Goal: Communication & Community: Share content

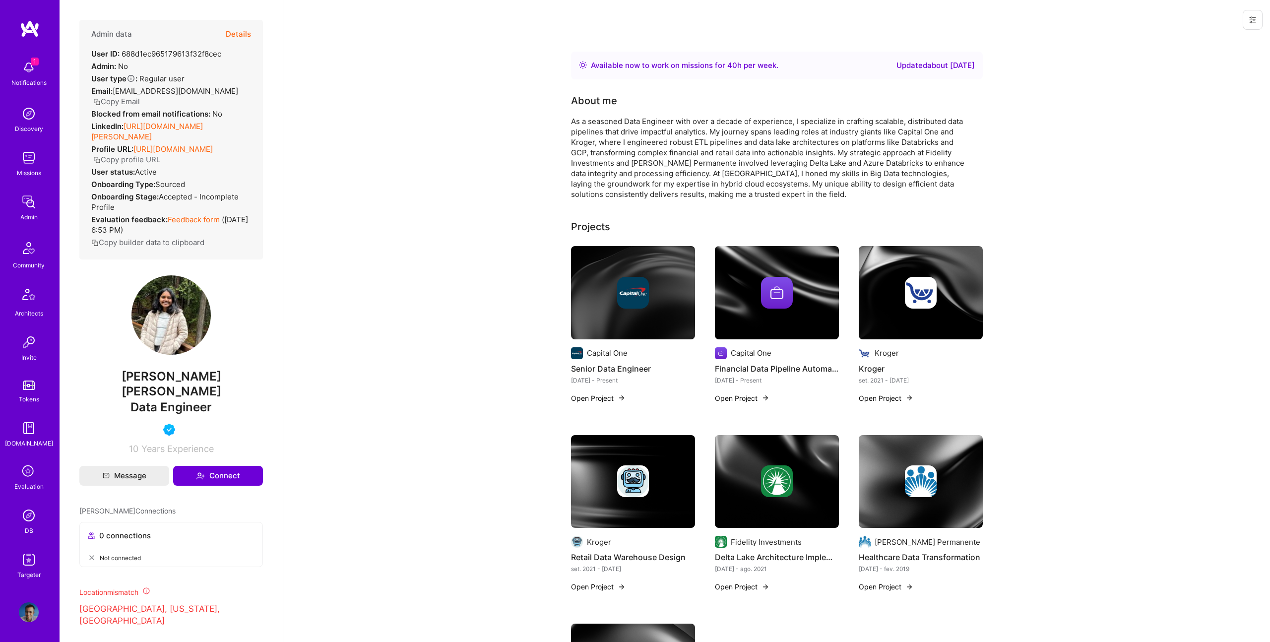
click at [248, 24] on button "Details" at bounding box center [238, 34] width 25 height 29
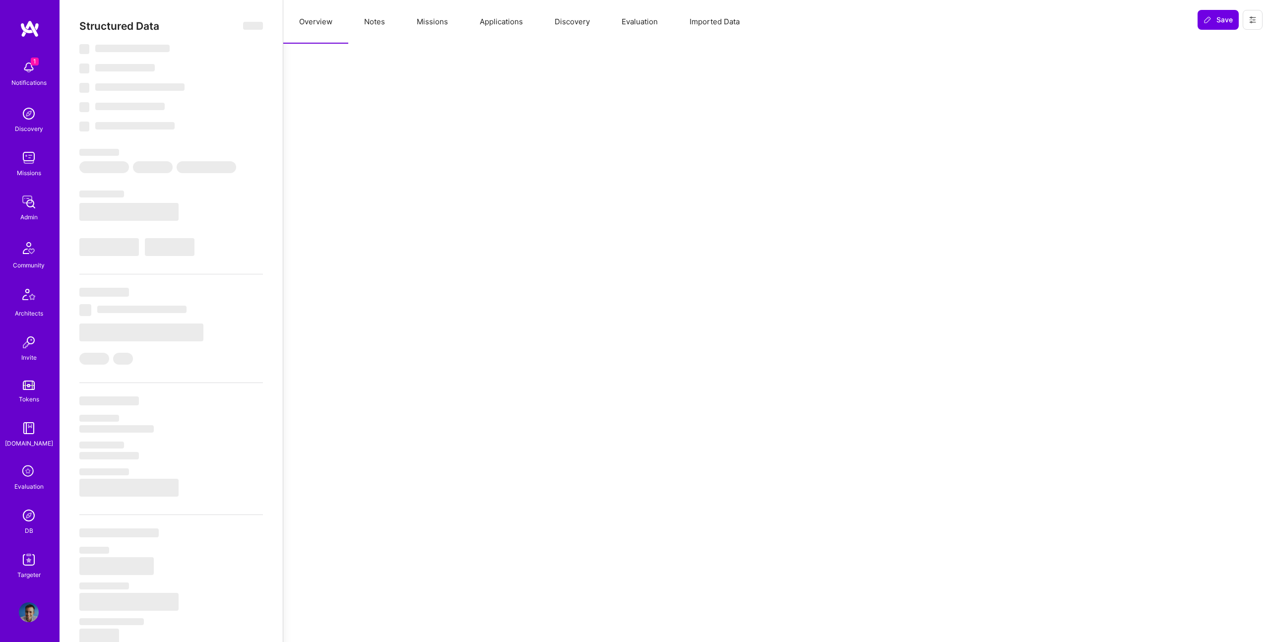
click at [438, 17] on button "Missions" at bounding box center [432, 22] width 63 height 44
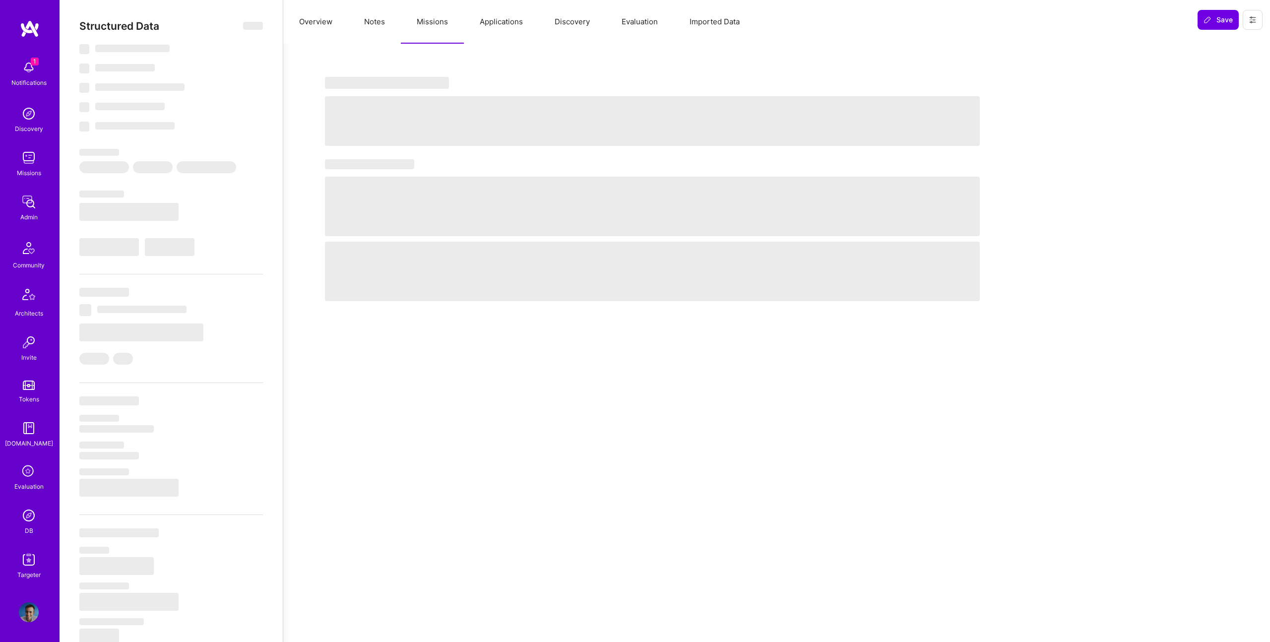
select select "Right Now"
select select "5"
select select "4"
select select "6"
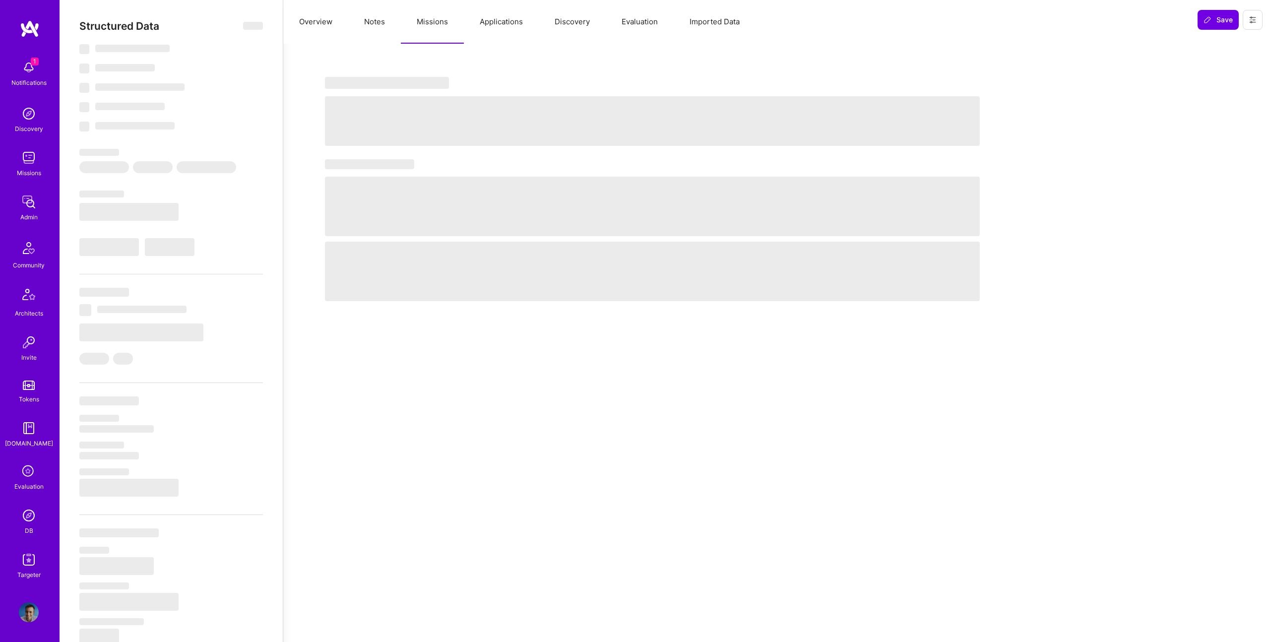
select select "US"
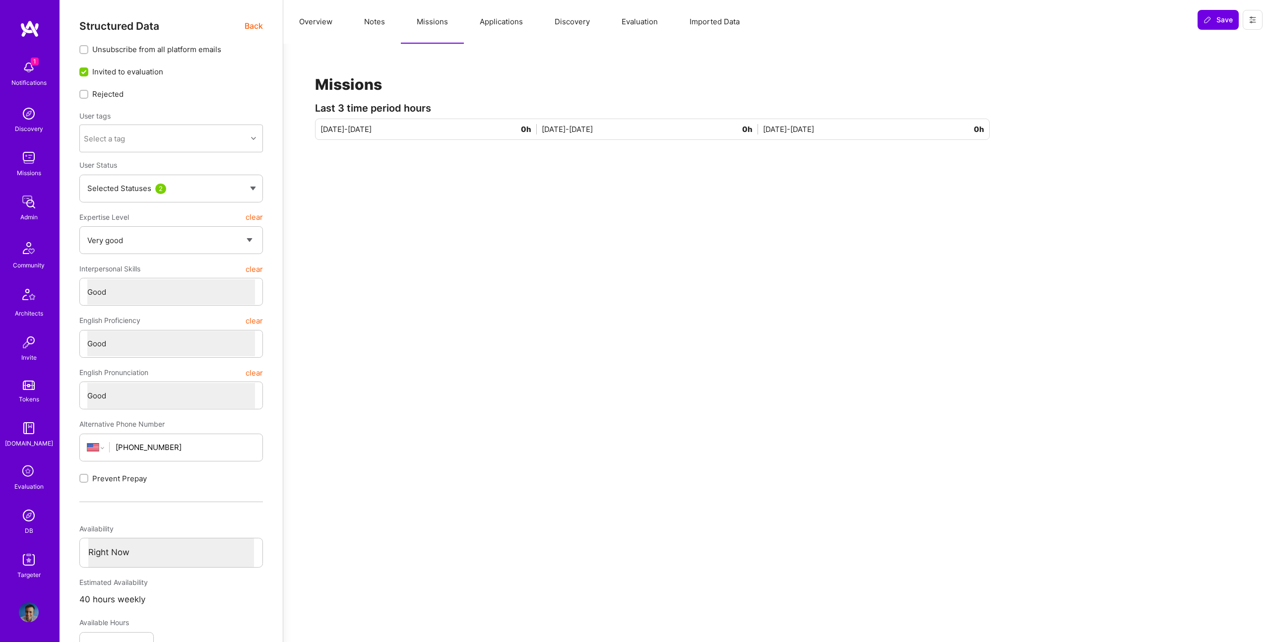
click at [499, 19] on button "Applications" at bounding box center [501, 22] width 75 height 44
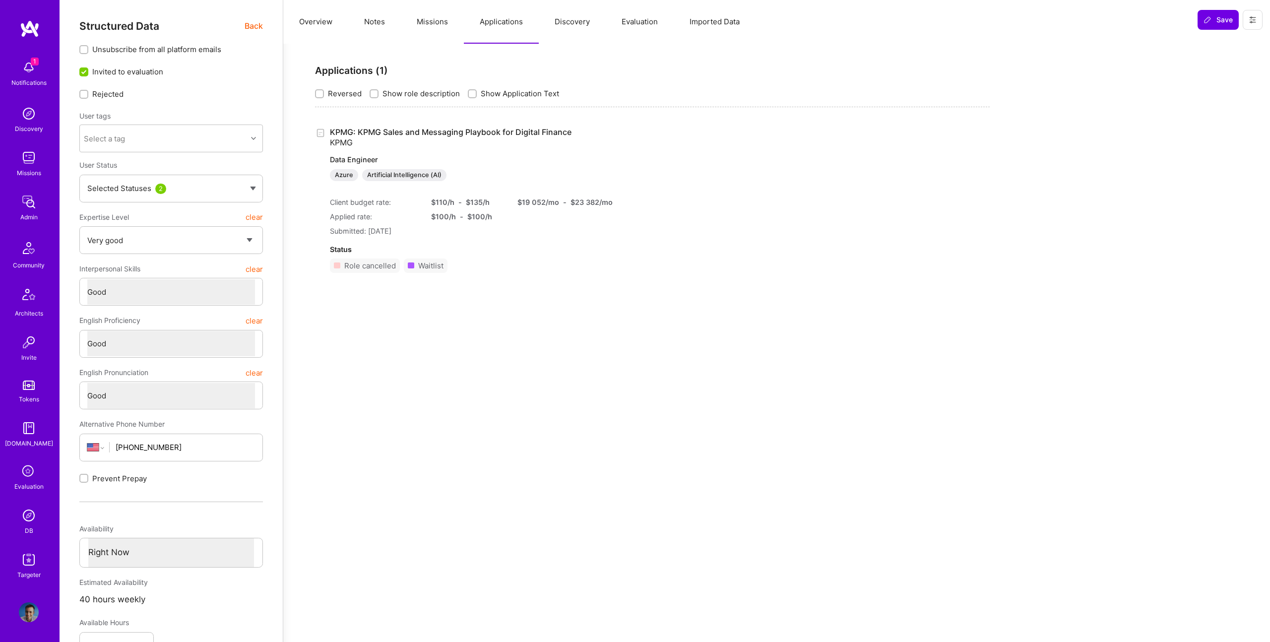
click at [379, 20] on button "Notes" at bounding box center [374, 22] width 53 height 44
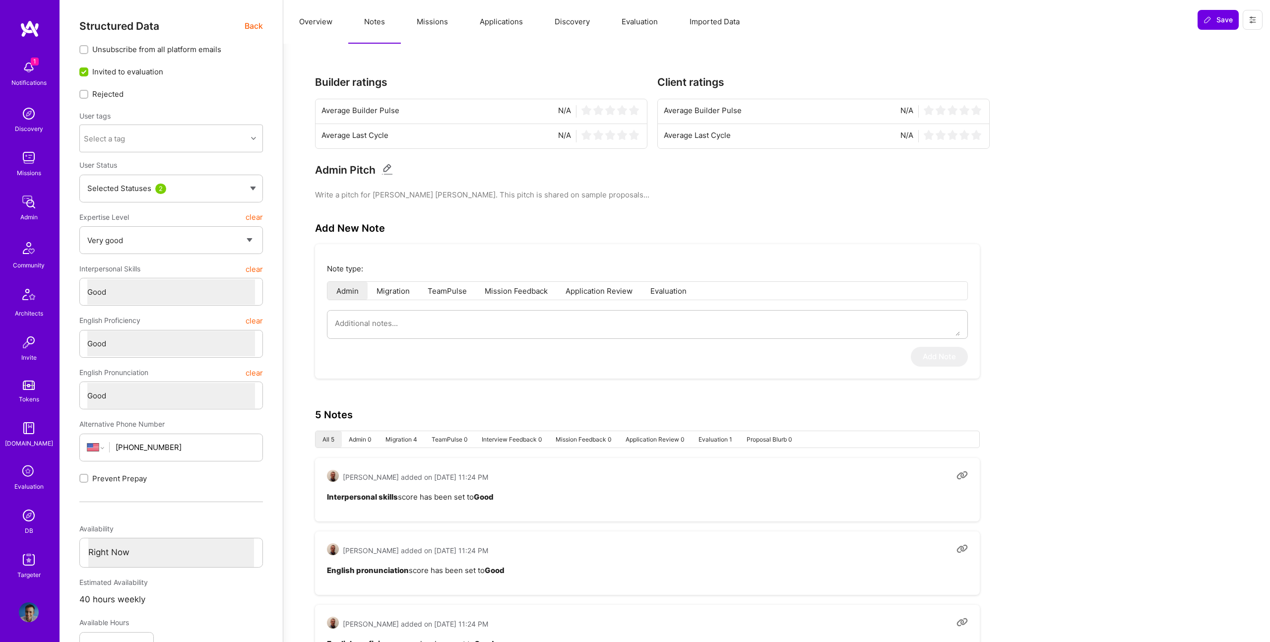
click at [408, 339] on div "Note type: Admin Migration TeamPulse Mission Feedback Application Review Evalua…" at bounding box center [647, 311] width 665 height 134
click at [404, 330] on textarea at bounding box center [647, 323] width 625 height 25
type textarea "x"
type textarea "I"
type textarea "x"
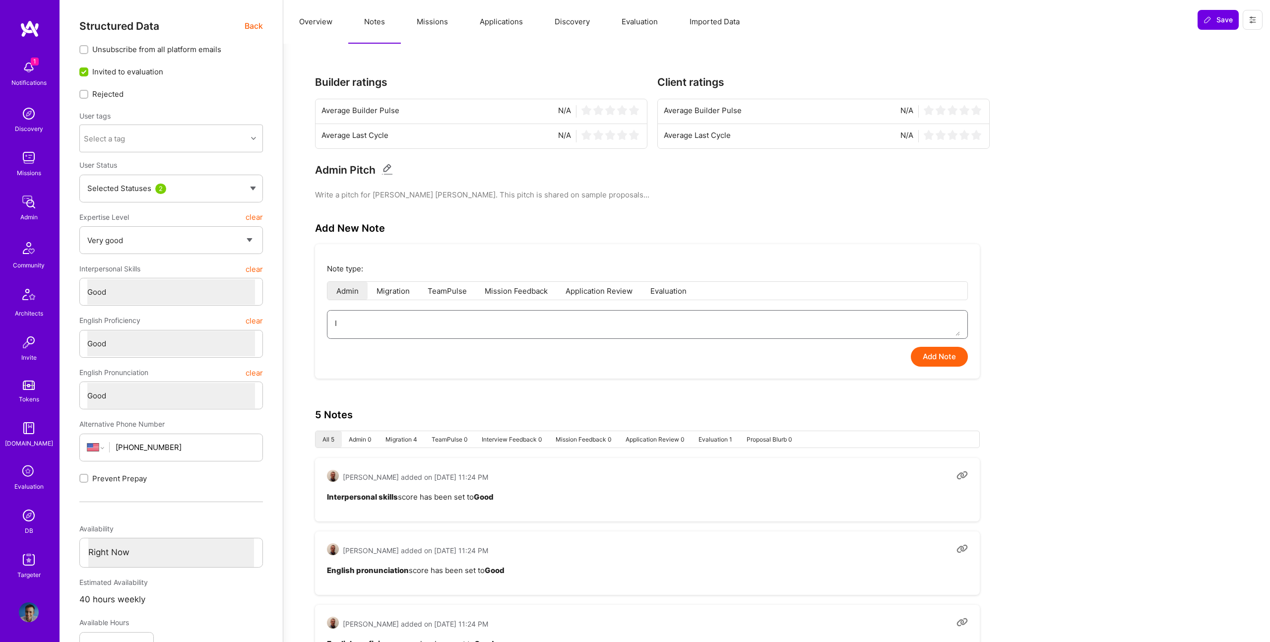
type textarea "I"
type textarea "x"
type textarea "I w"
type textarea "x"
type textarea "I wa"
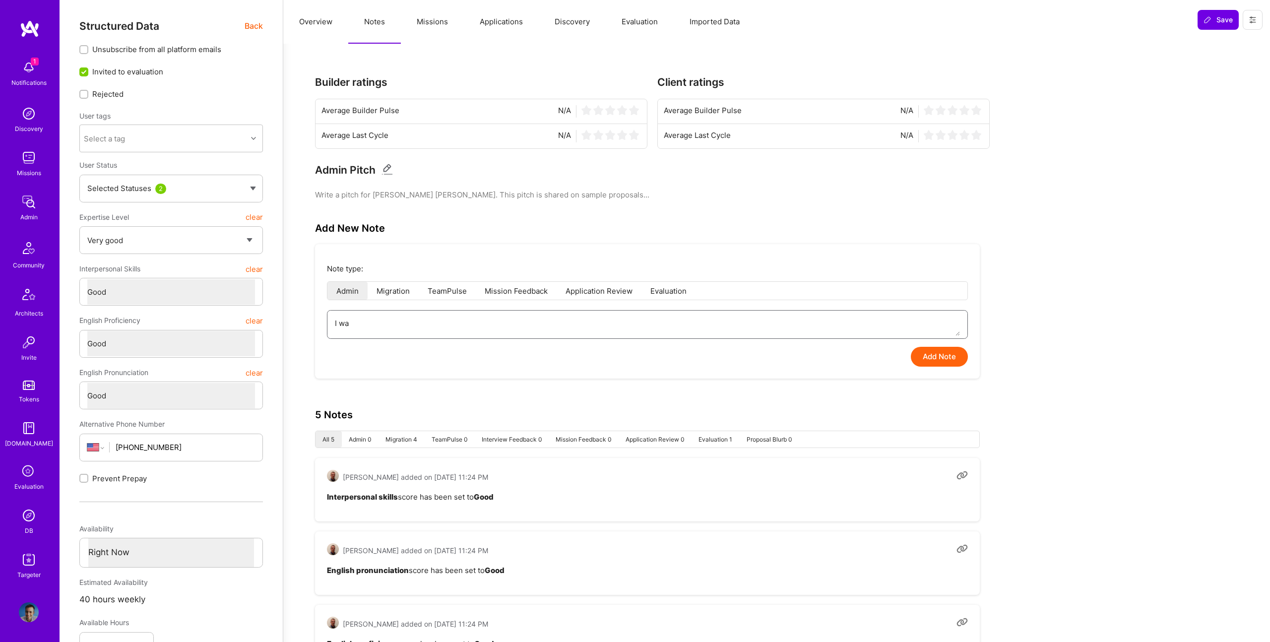
type textarea "x"
type textarea "I was"
type textarea "x"
type textarea "I wa"
type textarea "x"
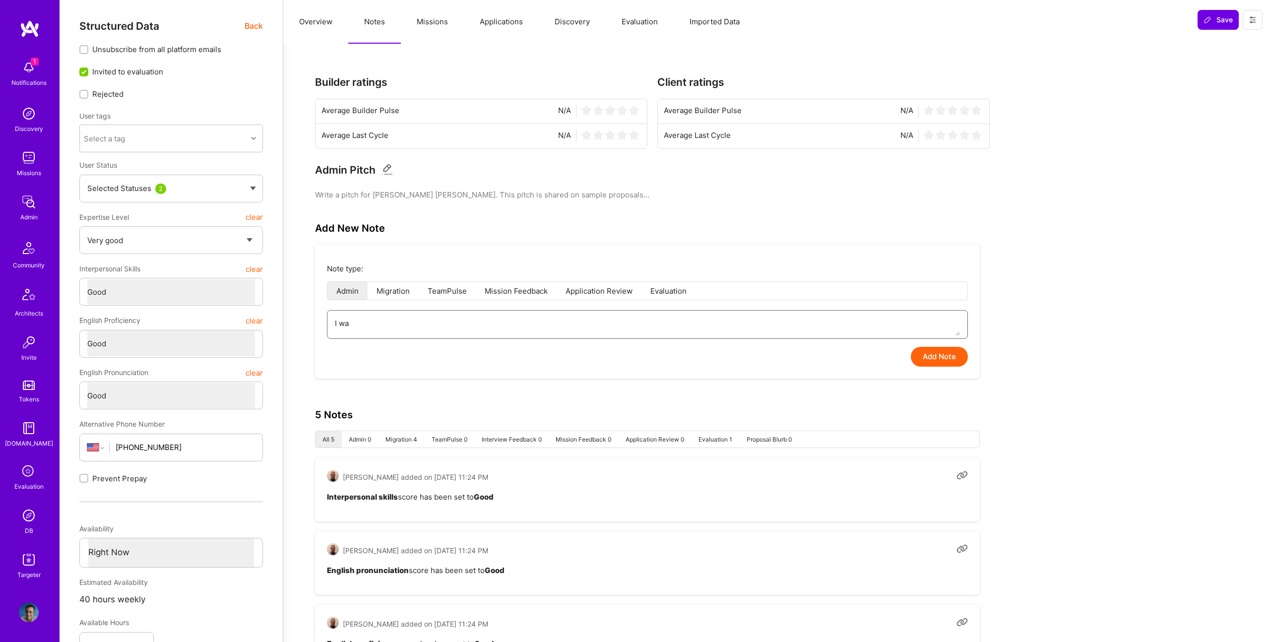
type textarea "I wat"
type textarea "x"
type textarea "I watc"
type textarea "x"
type textarea "I watch"
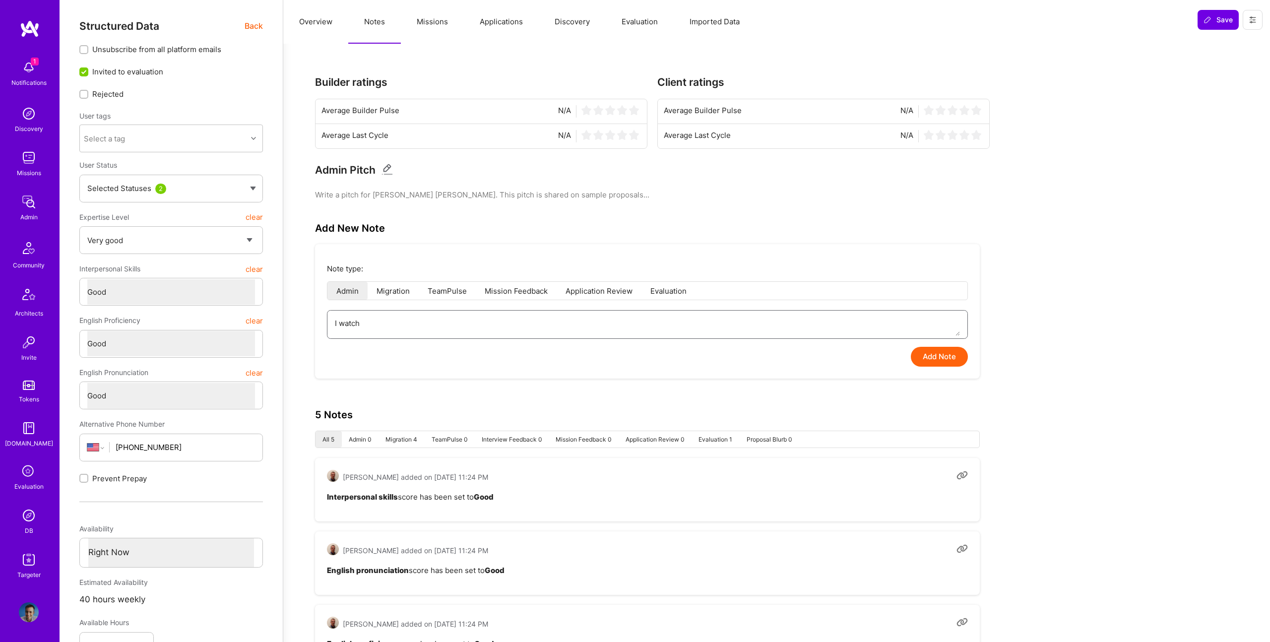
type textarea "x"
type textarea "I watche"
type textarea "x"
type textarea "I watched"
type textarea "x"
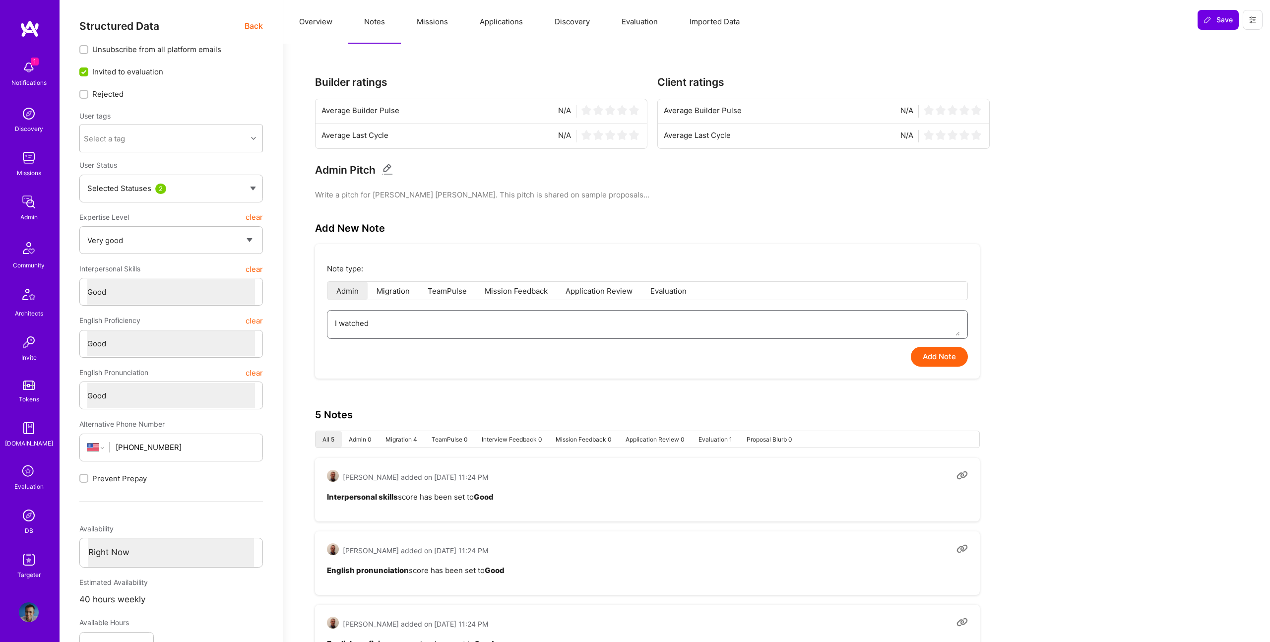
type textarea "I watched"
type textarea "x"
type textarea "I watched t"
type textarea "x"
type textarea "I watched th"
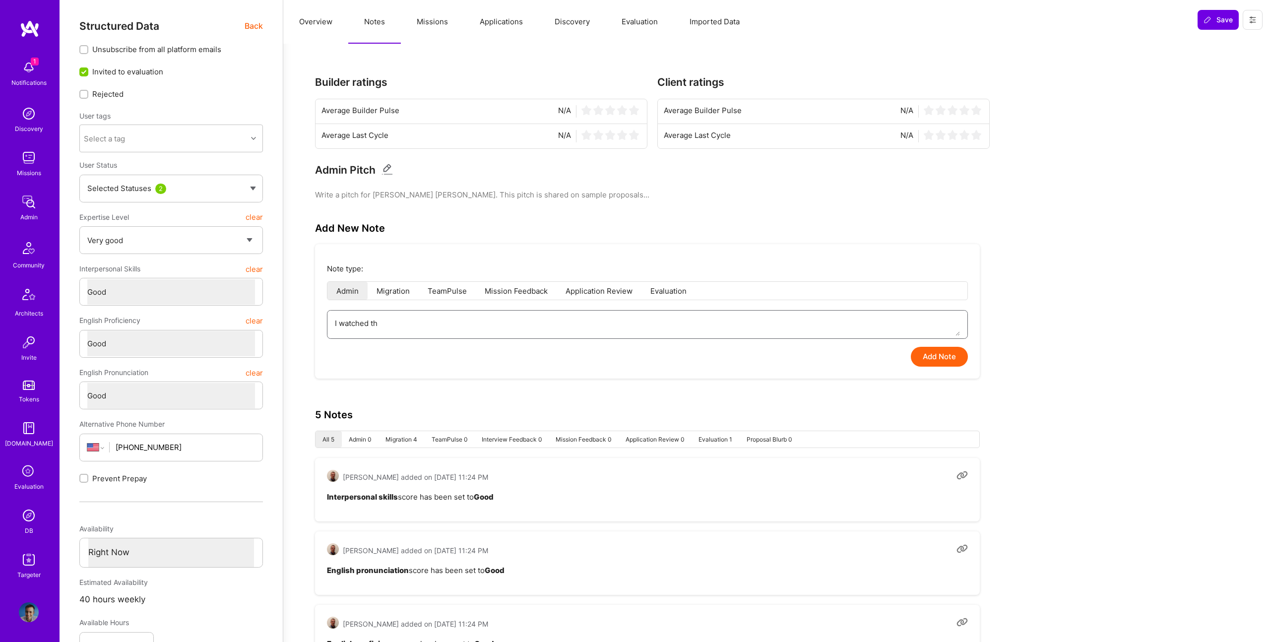
type textarea "x"
type textarea "I watched the"
type textarea "x"
type textarea "I watched the"
type textarea "x"
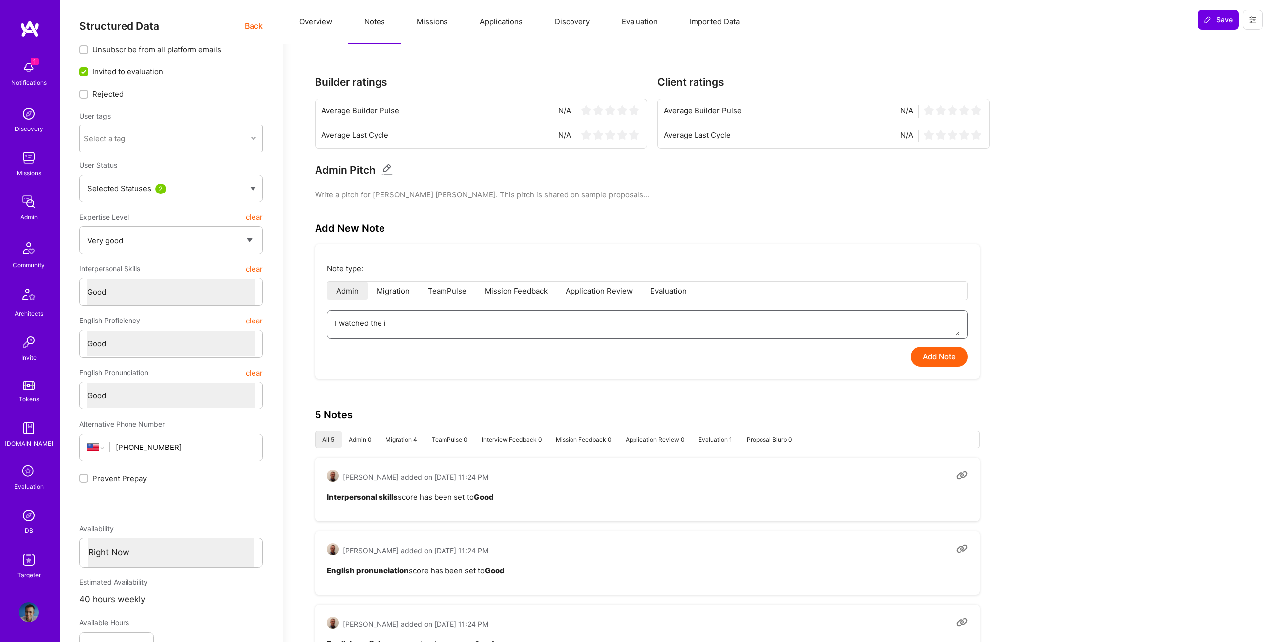
type textarea "I watched the in"
type textarea "x"
type textarea "I watched the int"
type textarea "x"
type textarea "I watched the inte"
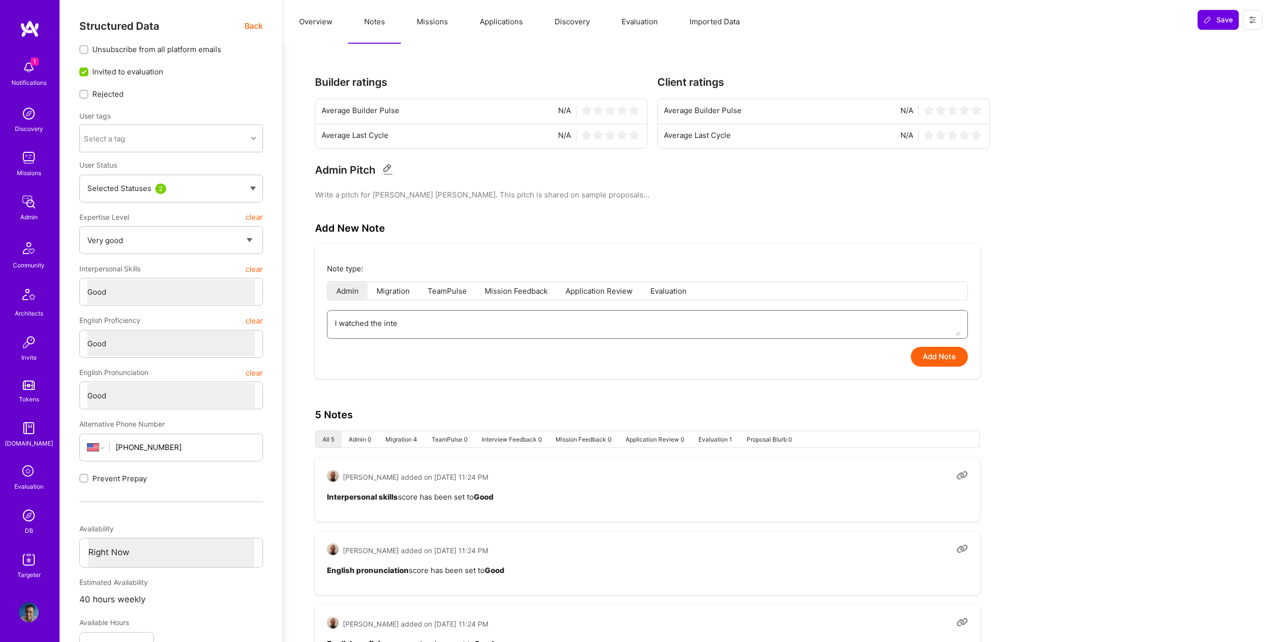
type textarea "x"
type textarea "I watched the inter"
type textarea "x"
type textarea "I watched the interv"
type textarea "x"
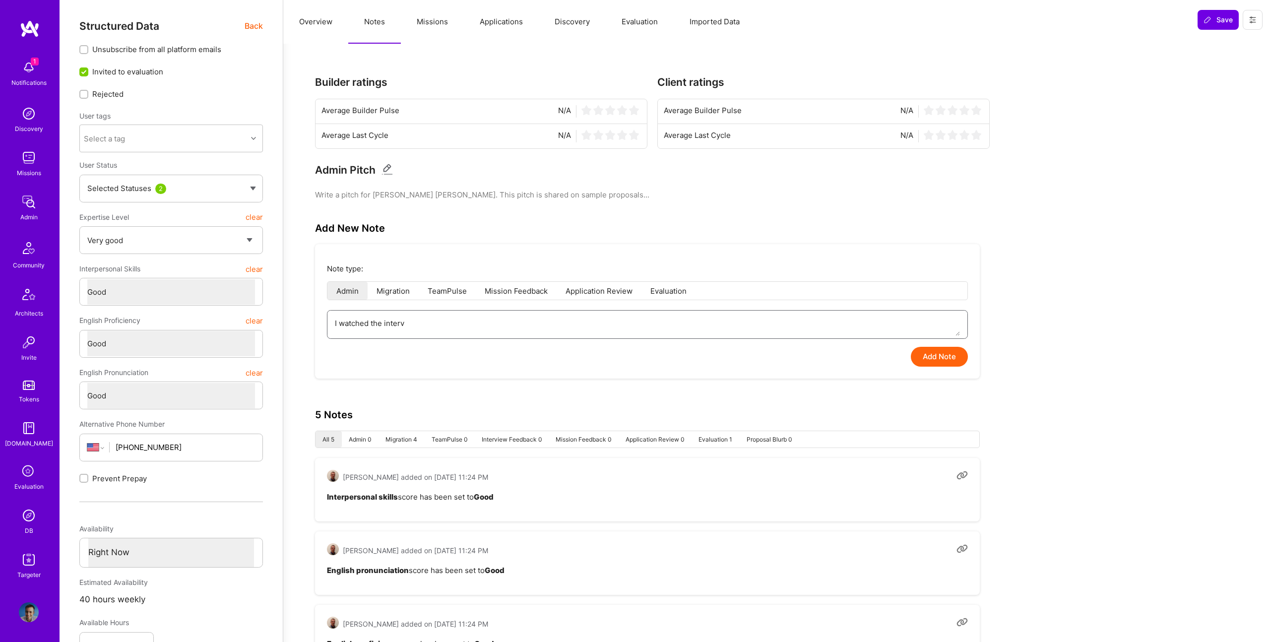
type textarea "I watched the intervi"
type textarea "x"
type textarea "I watched the intervie"
type textarea "x"
type textarea "I watched the interview"
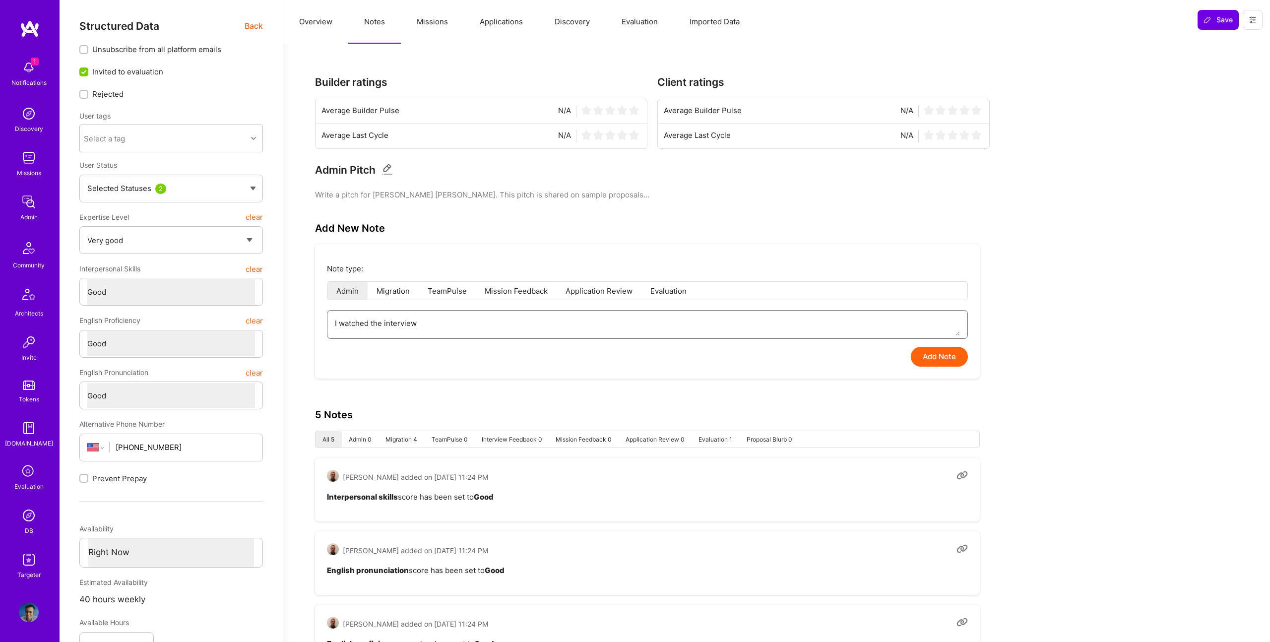
type textarea "x"
type textarea "I watched the interview"
type textarea "x"
type textarea "I watched the interview w"
type textarea "x"
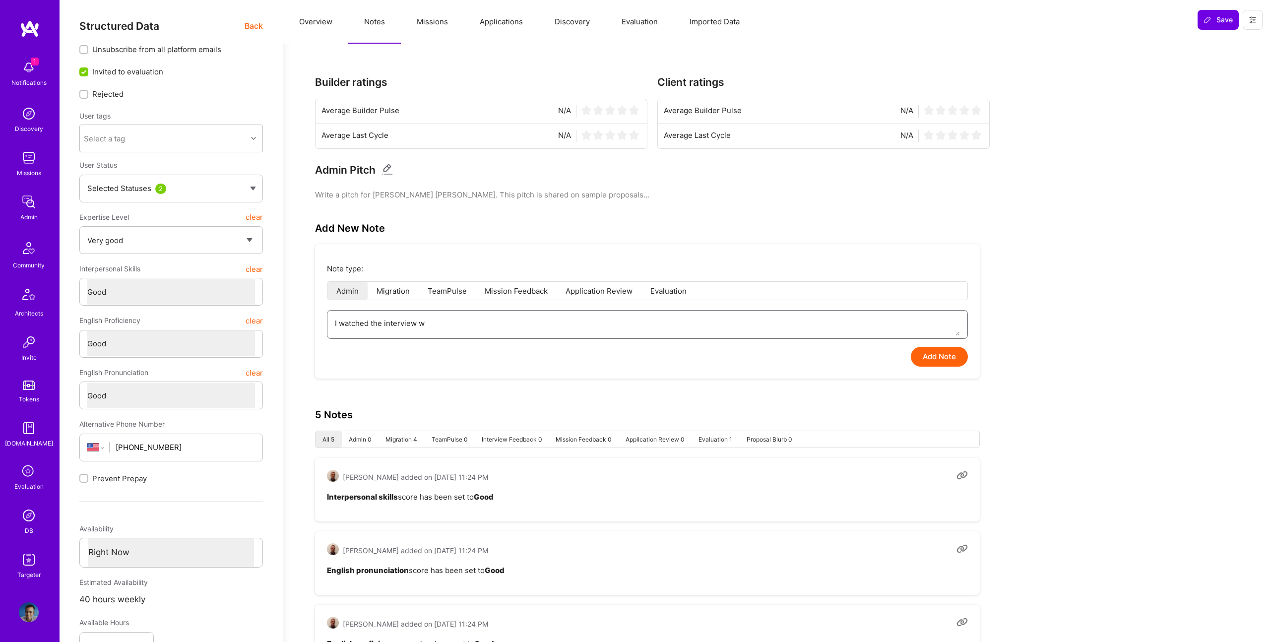
type textarea "I watched the interview wi"
type textarea "x"
type textarea "I watched the interview wit"
type textarea "x"
type textarea "I watched the interview with"
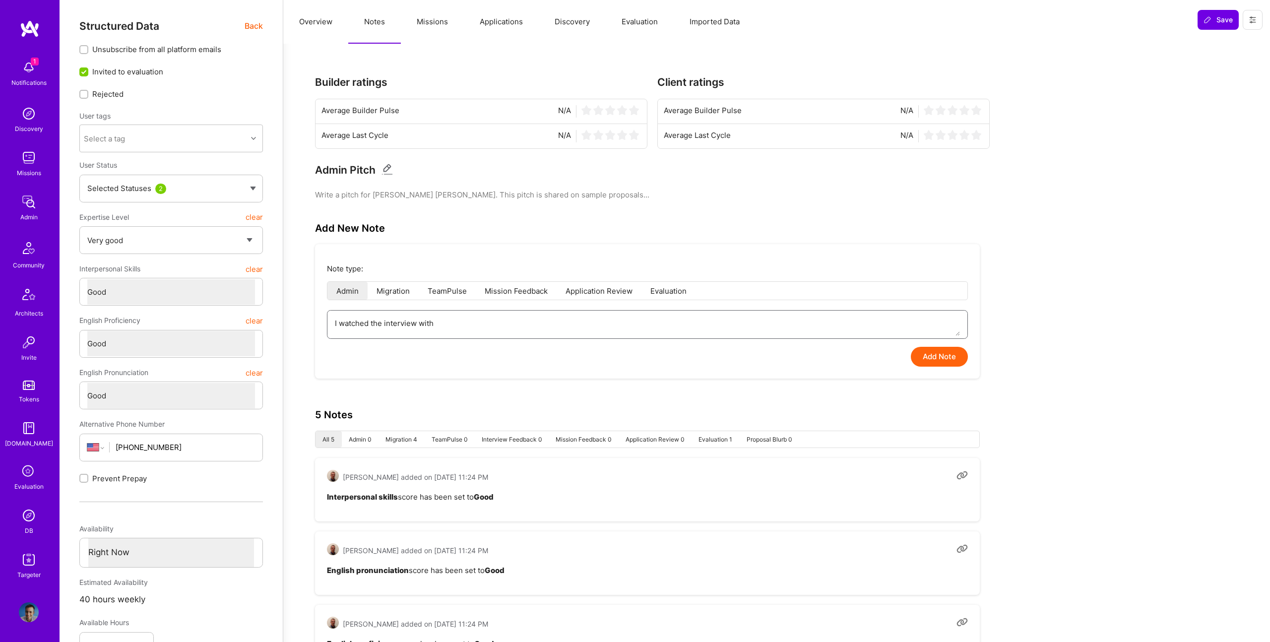
type textarea "x"
type textarea "I watched the interview with"
type textarea "x"
type textarea "I watched the interview with o"
type textarea "x"
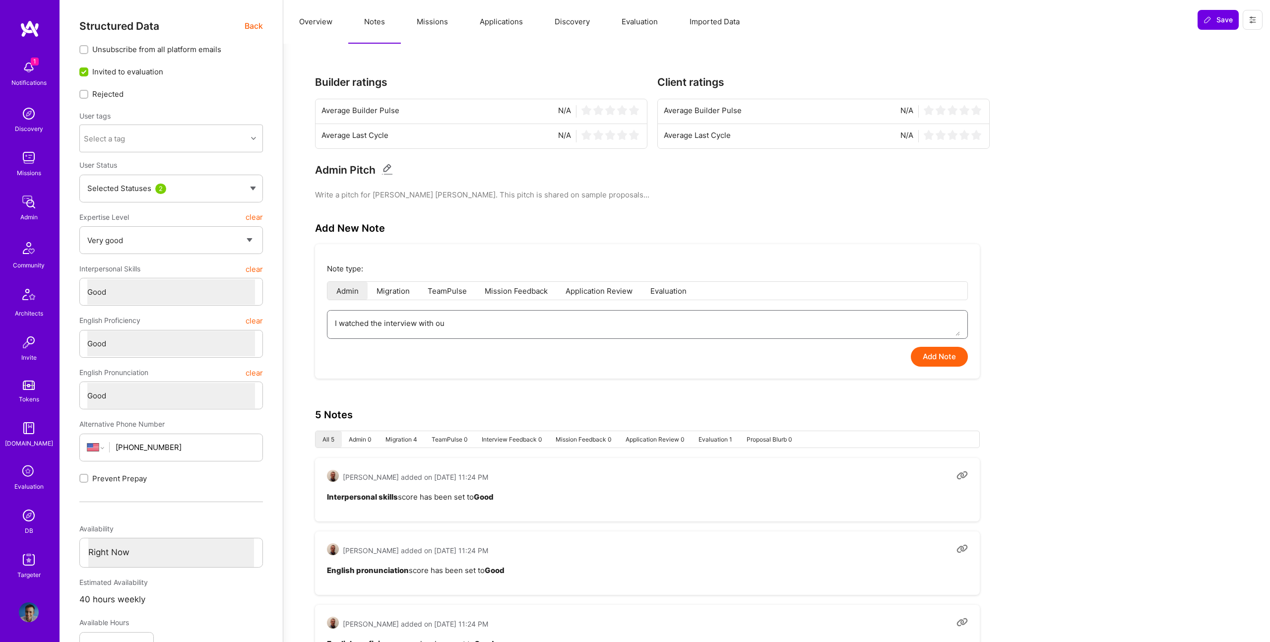
type textarea "I watched the interview with our"
type textarea "x"
type textarea "I watched the interview with our"
type textarea "x"
type textarea "I watched the interview with our t"
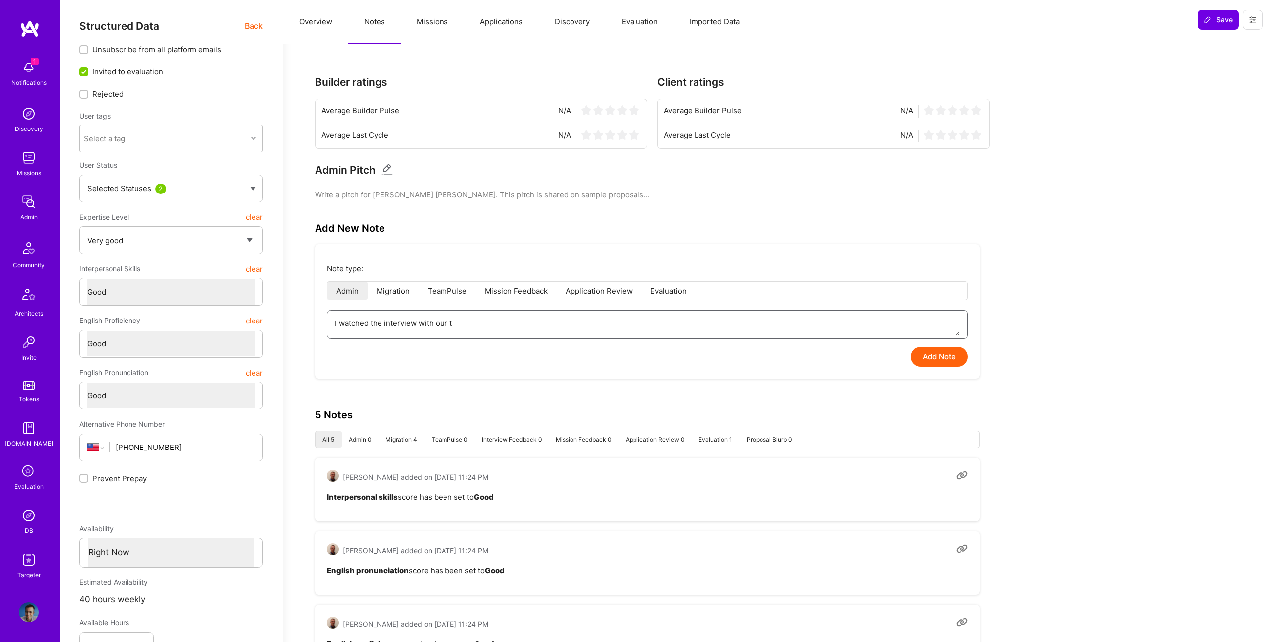
type textarea "x"
type textarea "I watched the interview with our te"
type textarea "x"
type textarea "I watched the interview with our teh"
type textarea "x"
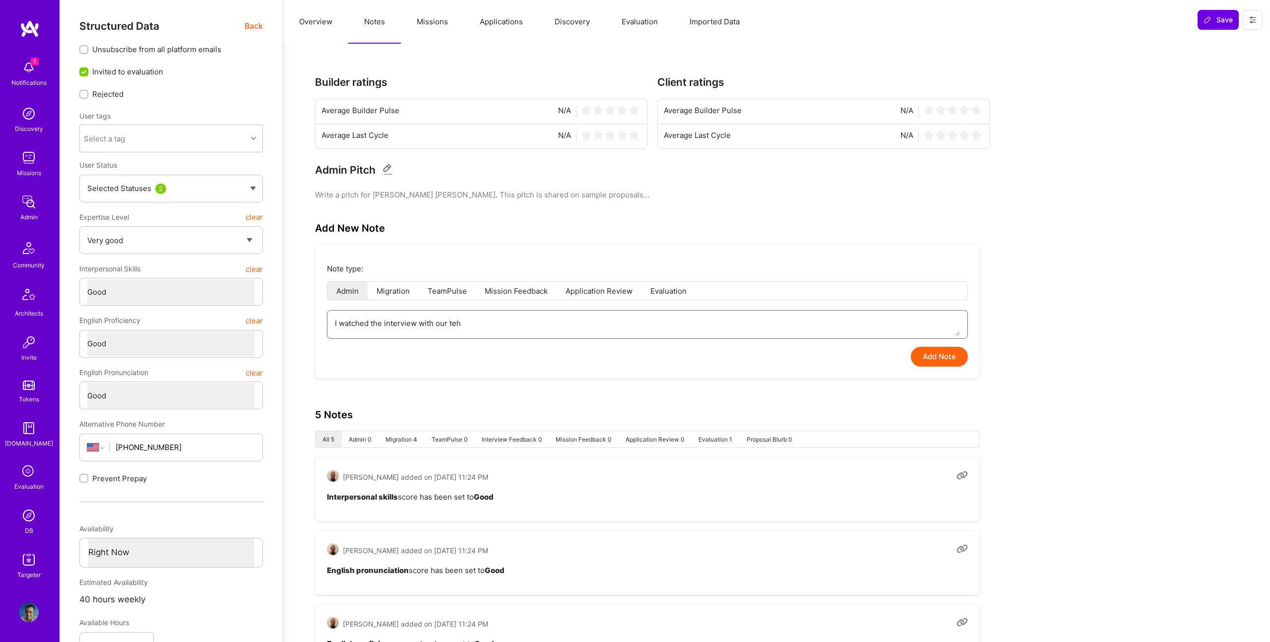
type textarea "I watched the interview with our tehc"
type textarea "x"
type textarea "I watched the interview with our tehcn"
type textarea "x"
type textarea "I watched the interview with our tehcni"
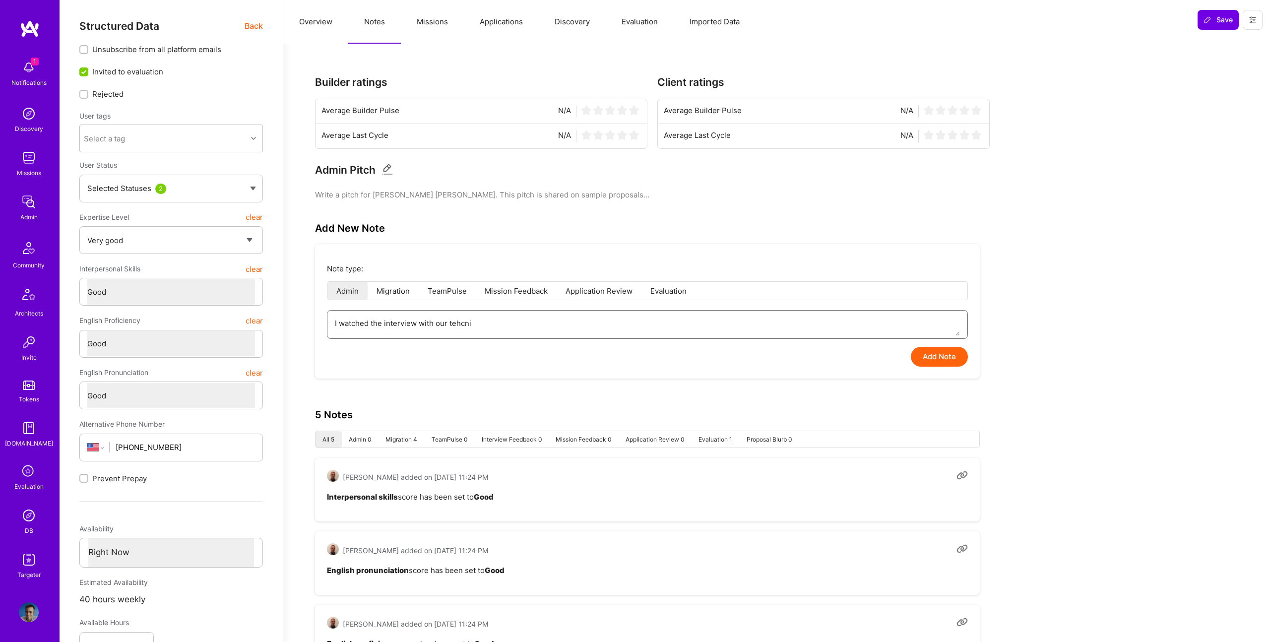
type textarea "x"
type textarea "I watched the interview with our tehcnica"
type textarea "x"
type textarea "I watched the interview with our tehcnical"
type textarea "x"
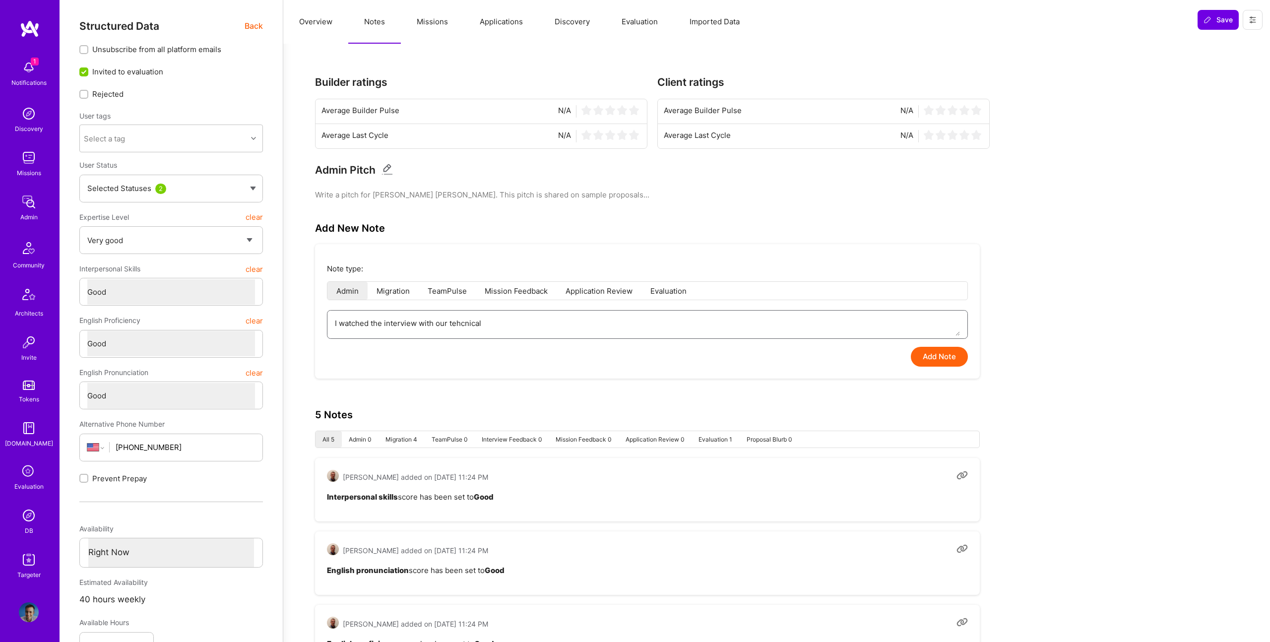
type textarea "I watched the interview with our tehcnical"
type textarea "x"
type textarea "I watched the interview with our tehcnical"
type textarea "x"
type textarea "I watched the interview with our tehcnica"
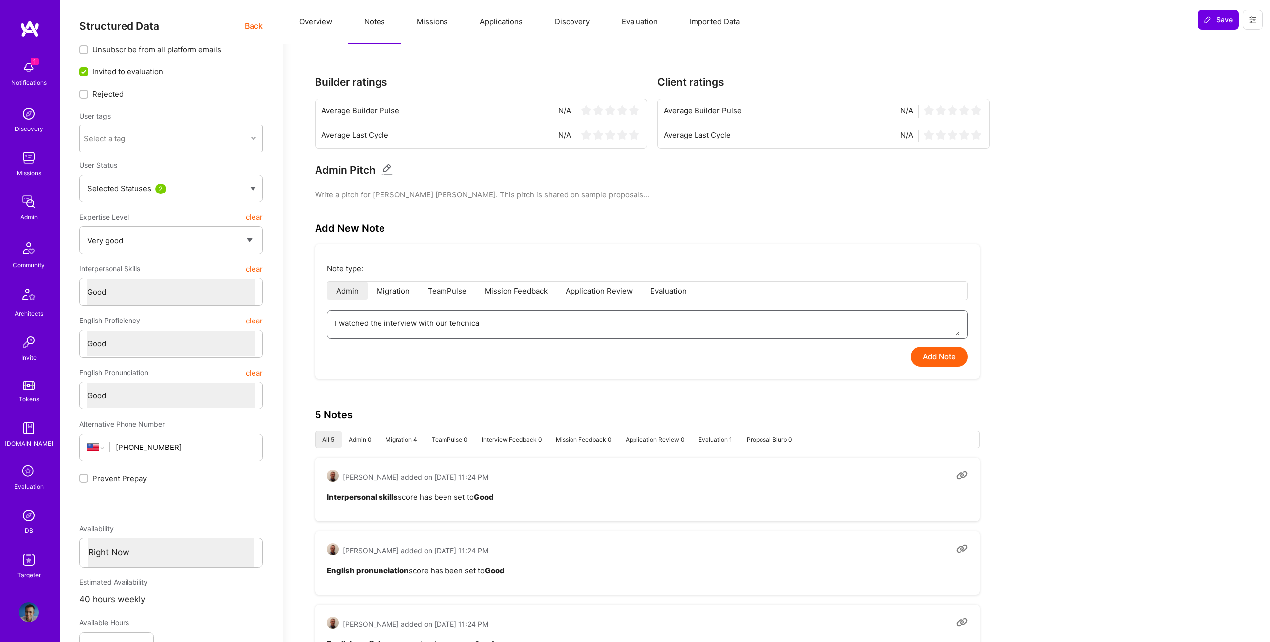
type textarea "x"
type textarea "I watched the interview with our tehcnic"
type textarea "x"
type textarea "I watched the interview with our tehcni"
type textarea "x"
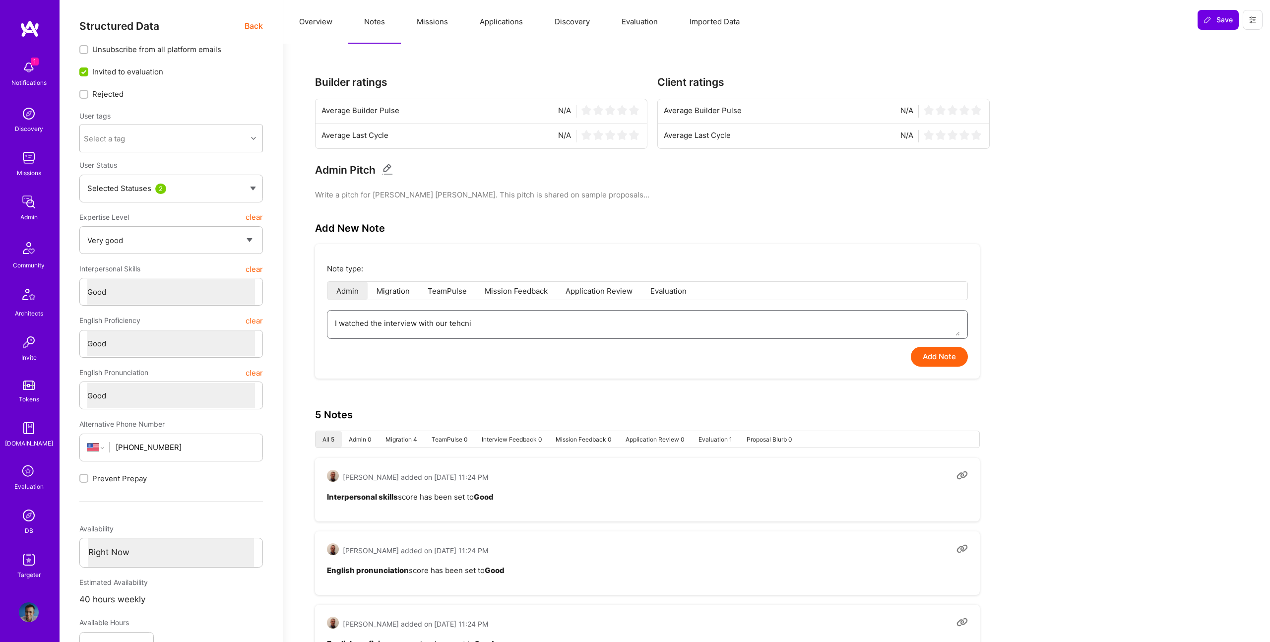
type textarea "I watched the interview with our tehcn"
type textarea "x"
type textarea "I watched the interview with our tehc"
type textarea "x"
type textarea "I watched the interview with our teh"
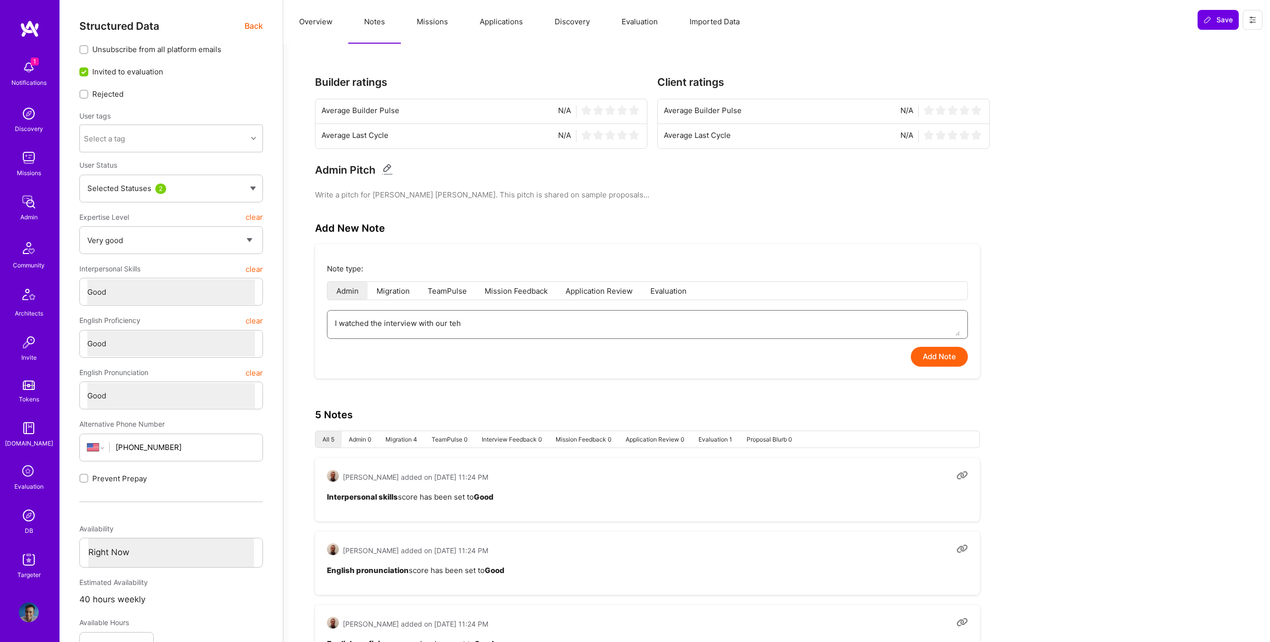
type textarea "x"
type textarea "I watched the interview with our te"
type textarea "x"
type textarea "I watched the interview with our tec"
type textarea "x"
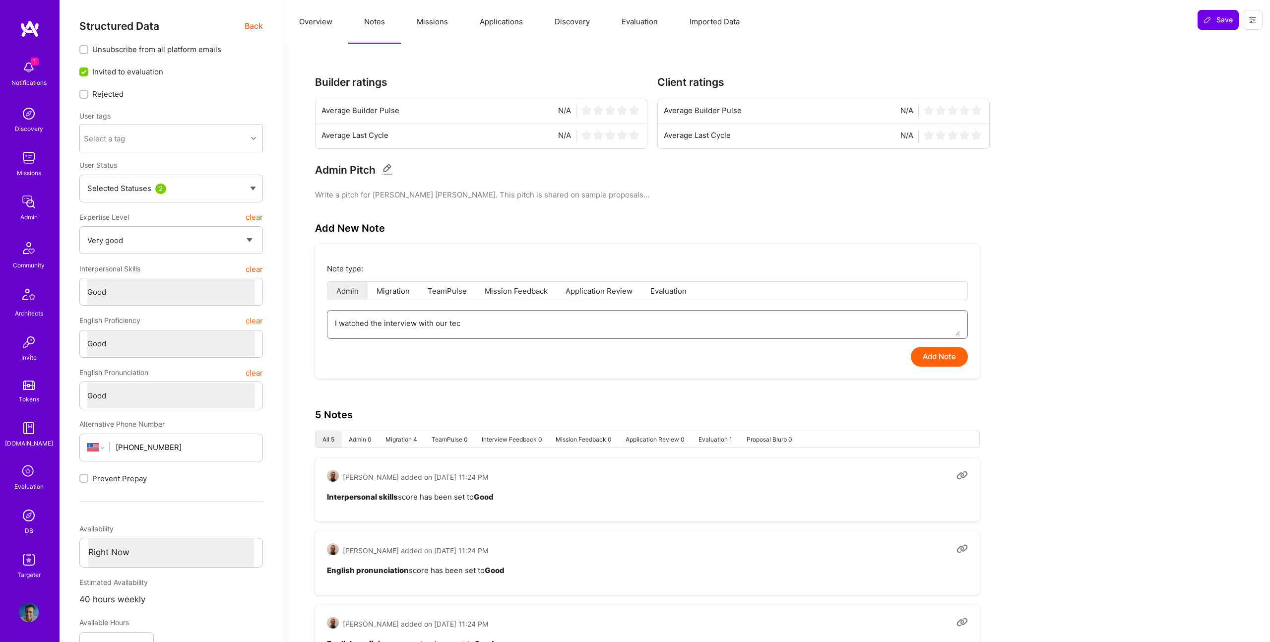
type textarea "I watched the interview with our tech"
type textarea "x"
type textarea "I watched the interview with our techn"
type textarea "x"
type textarea "I watched the interview with our techni"
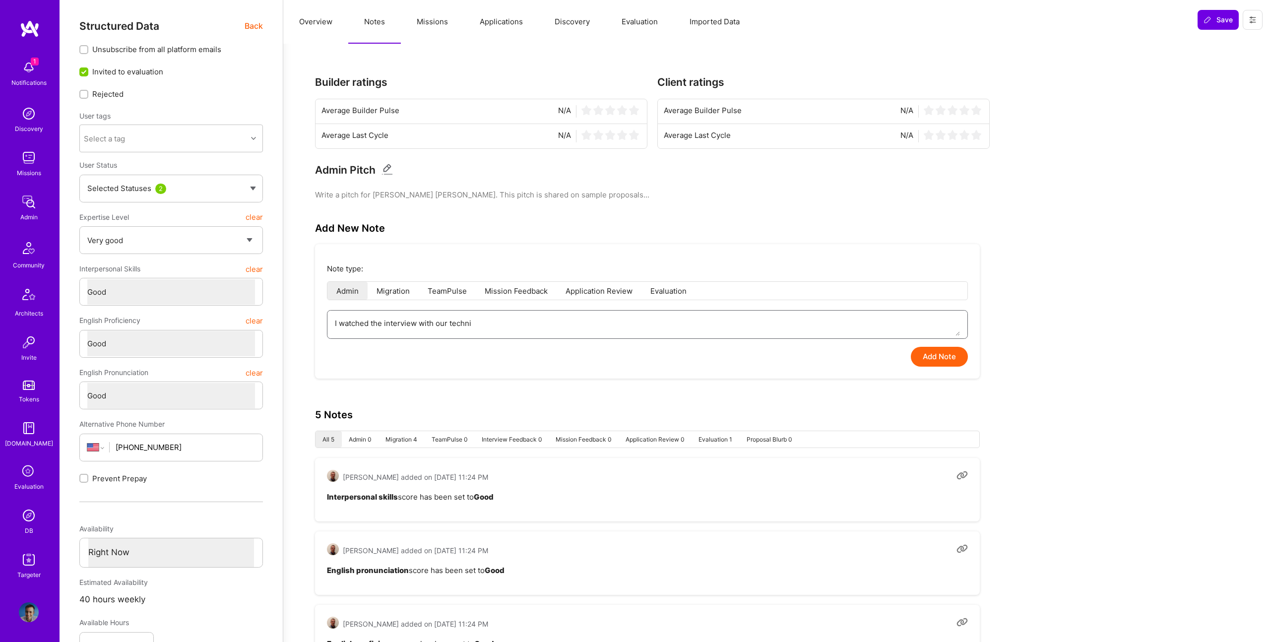
type textarea "x"
type textarea "I watched the interview with our technic"
type textarea "x"
type textarea "I watched the interview with our technica"
type textarea "x"
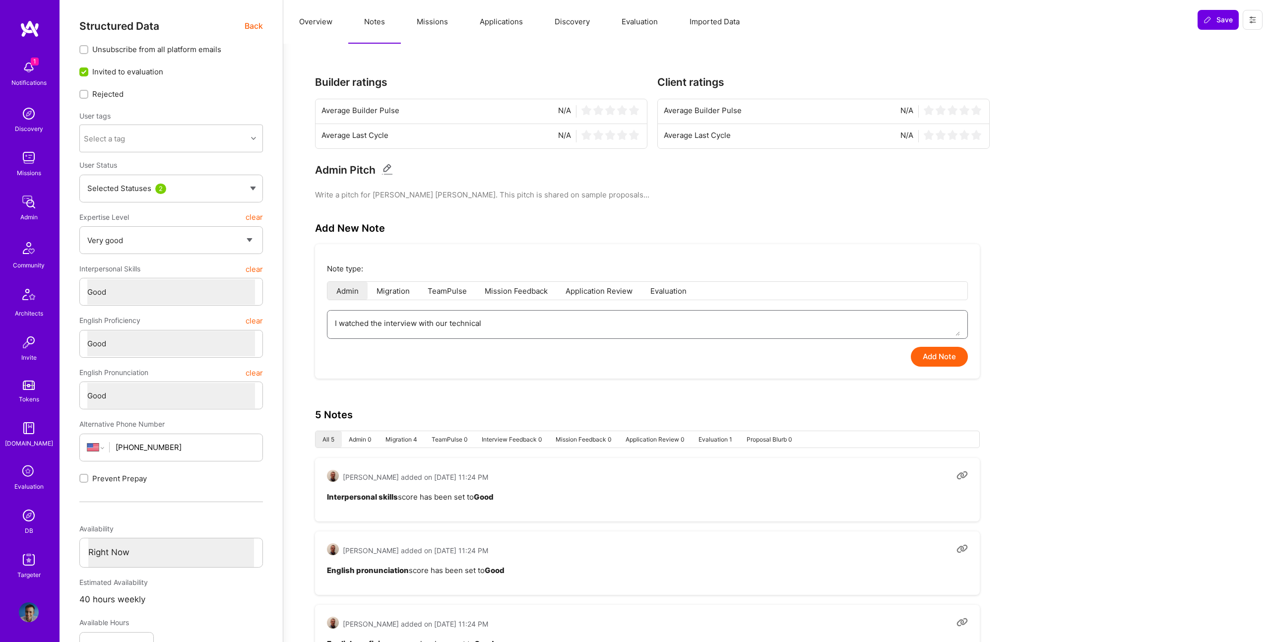
type textarea "I watched the interview with our technical"
type textarea "x"
type textarea "I watched the interview with our technical i"
type textarea "x"
type textarea "I watched the interview with our technical int"
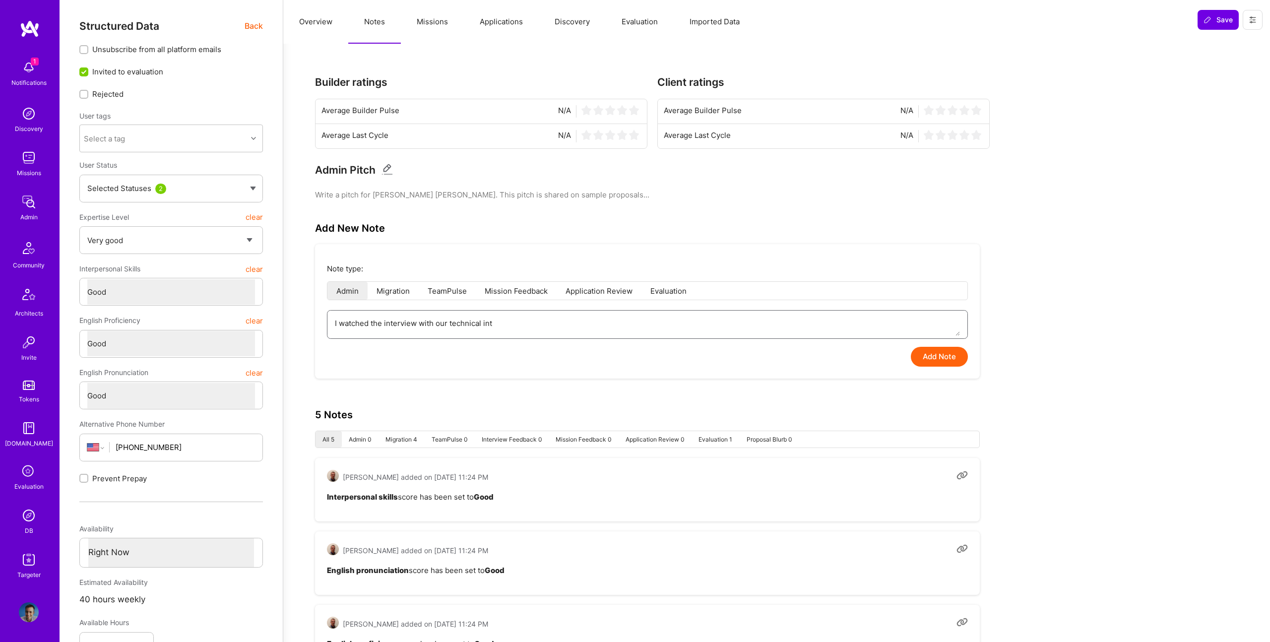
type textarea "x"
type textarea "I watched the interview with our technical inte"
type textarea "x"
type textarea "I watched the interview with our technical inter"
type textarea "x"
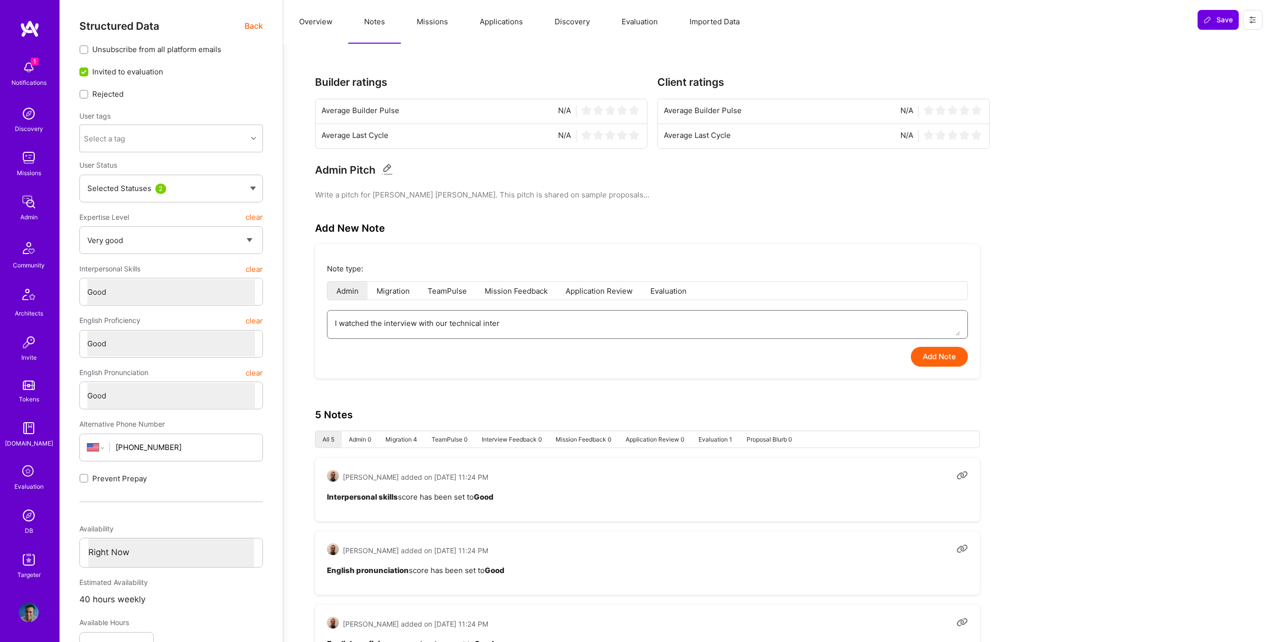
type textarea "I watched the interview with our technical interv"
type textarea "x"
type textarea "I watched the interview with our technical intervi"
type textarea "x"
type textarea "I watched the interview with our technical intervie"
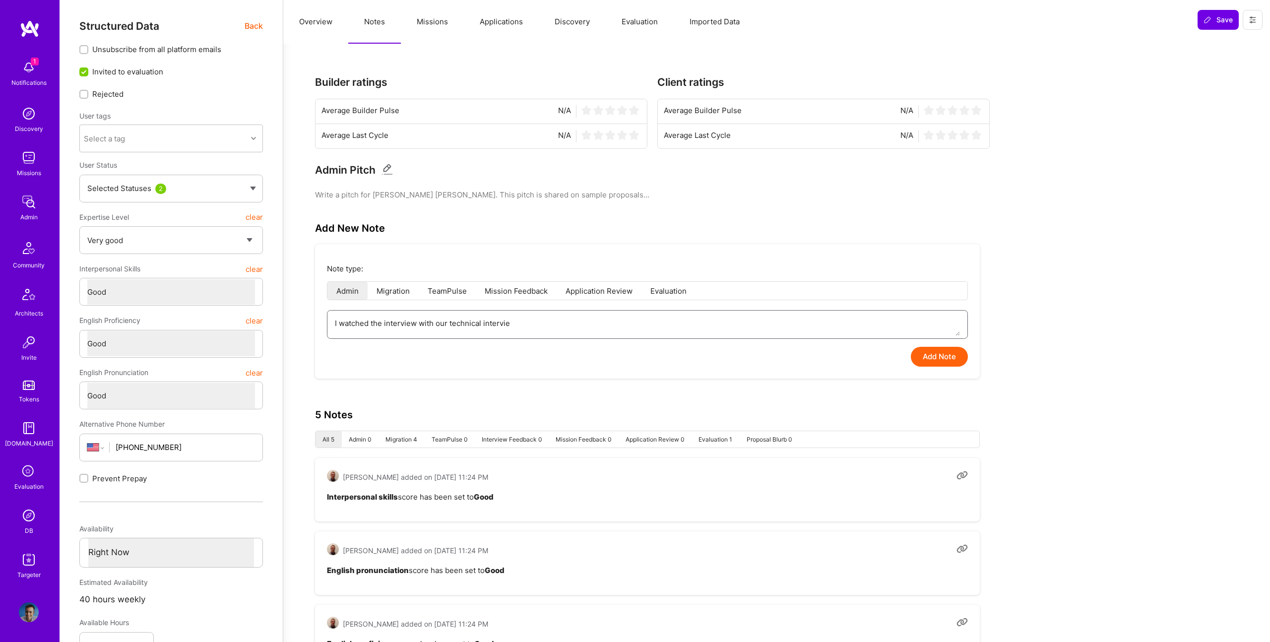
type textarea "x"
type textarea "I watched the interview with our technical interview"
type textarea "x"
type textarea "I watched the interview with our technical interviewe"
type textarea "x"
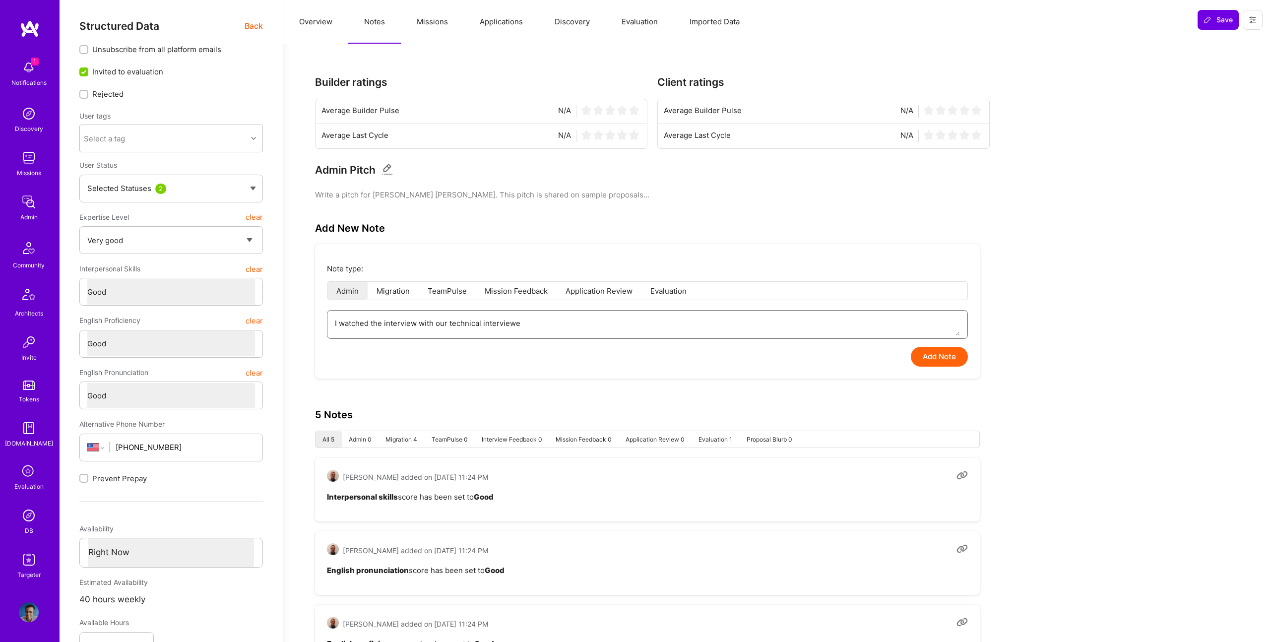
type textarea "I watched the interview with our technical interviewer"
type textarea "x"
type textarea "I watched the interview with our technical interviewer,"
type textarea "x"
type textarea "I watched the interview with our technical interviewer,"
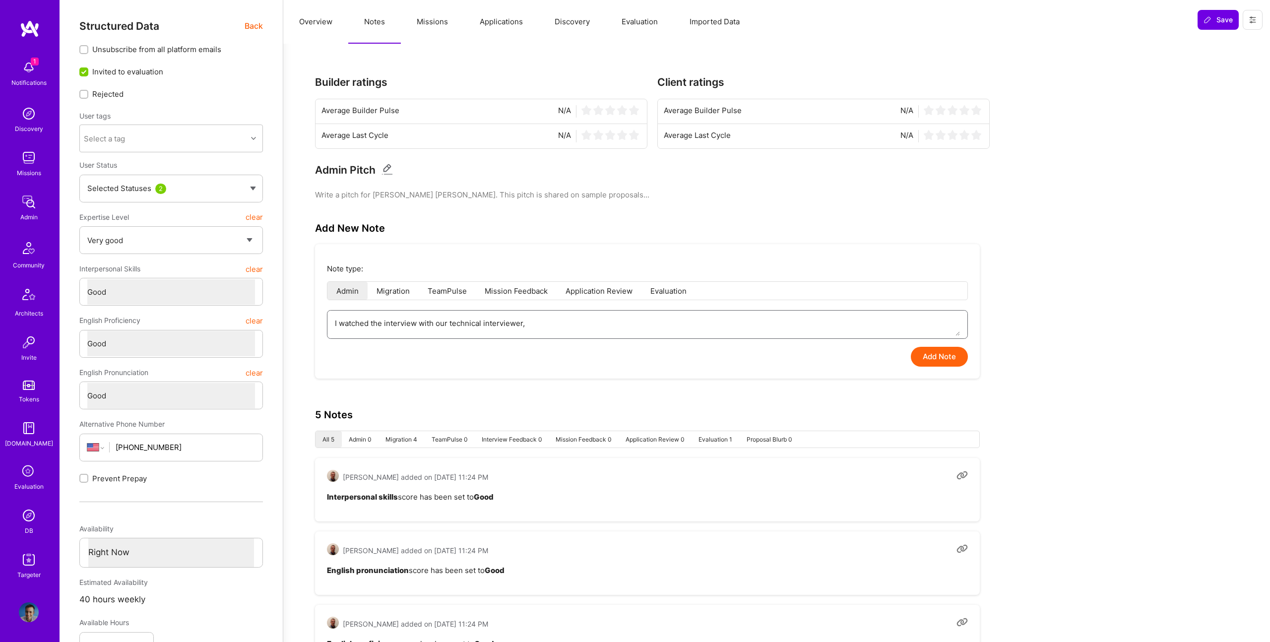
type textarea "x"
type textarea "I watched the interview with our technical interviewer, a"
type textarea "x"
type textarea "I watched the interview with our technical interviewer, an"
type textarea "x"
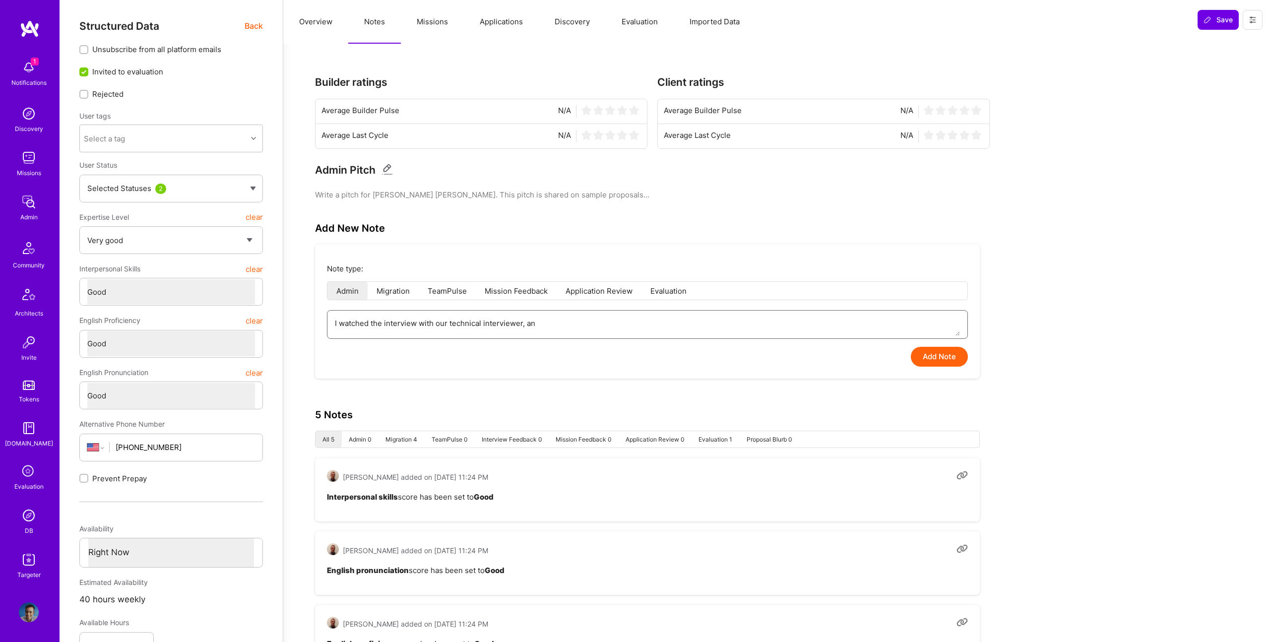
type textarea "I watched the interview with our technical interviewer, and"
type textarea "x"
type textarea "I watched the interview with our technical interviewer, and"
type textarea "x"
type textarea "I watched the interview with our technical interviewer, and t"
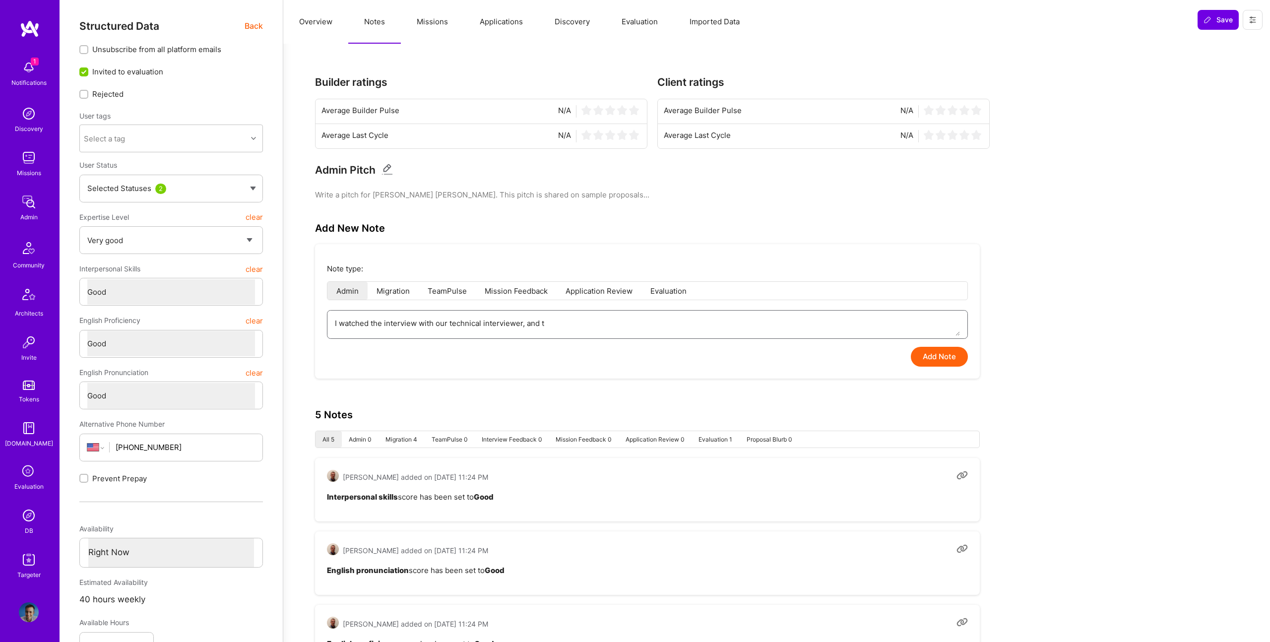
type textarea "x"
type textarea "I watched the interview with our technical interviewer, and th"
type textarea "x"
type textarea "I watched the interview with our technical interviewer, and thi"
type textarea "x"
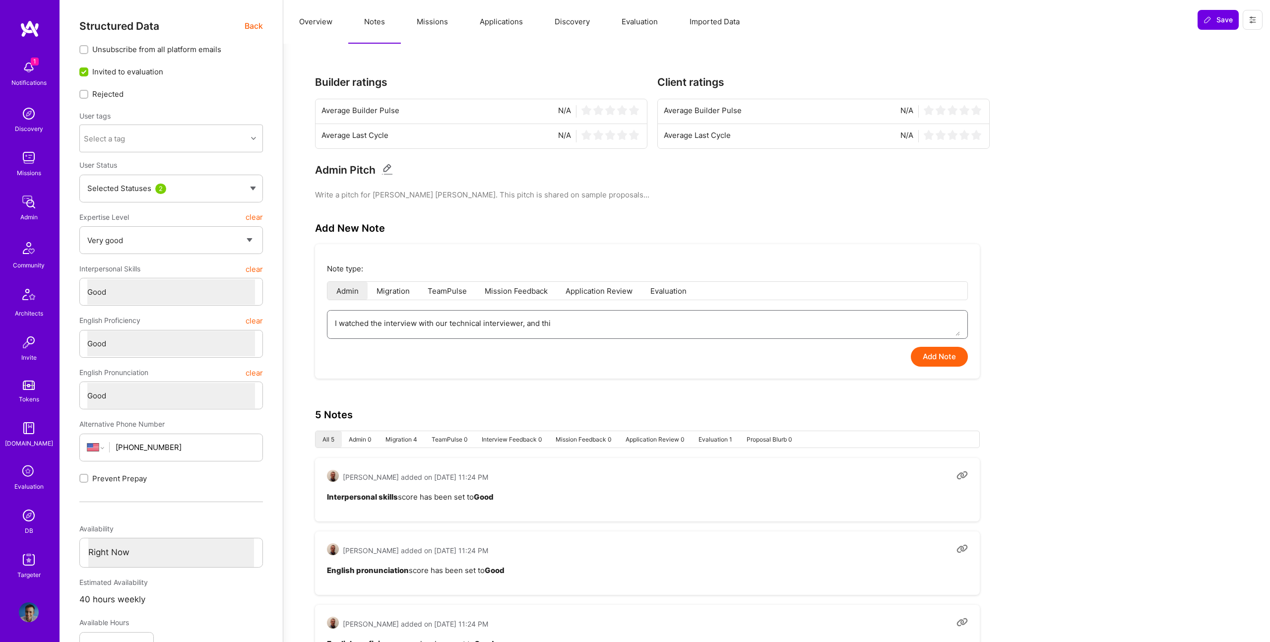
type textarea "I watched the interview with our technical interviewer, and this"
type textarea "x"
type textarea "I watched the interview with our technical interviewer, and this"
type textarea "x"
type textarea "I watched the interview with our technical interviewer, and this s"
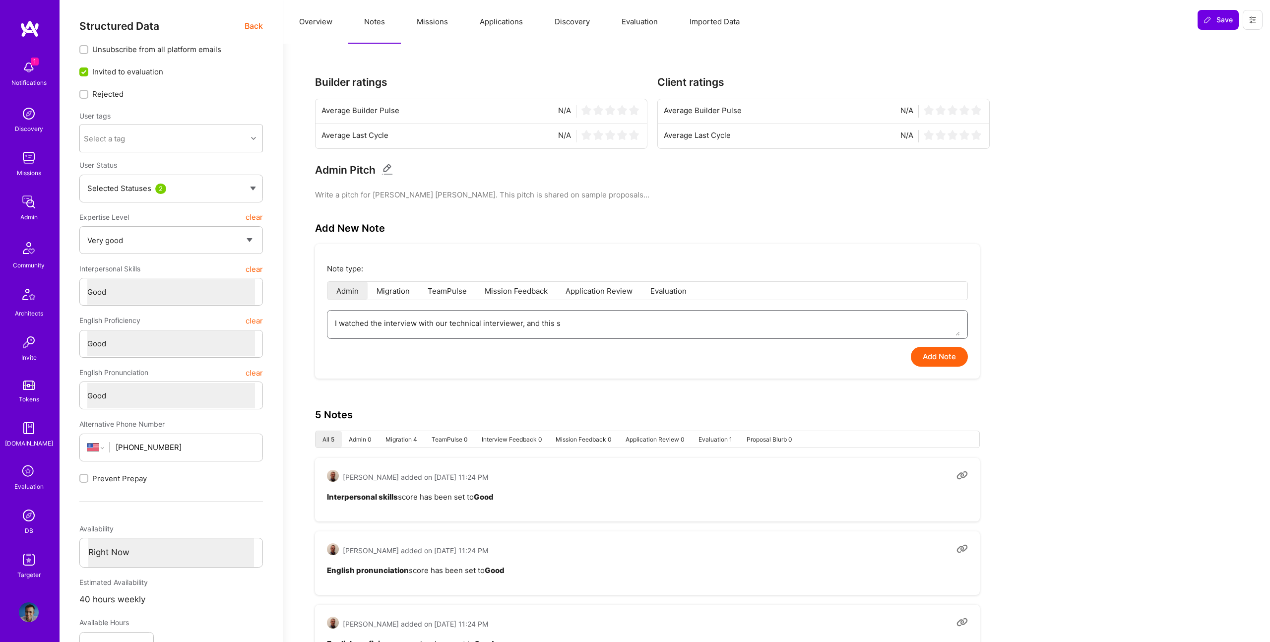
type textarea "x"
type textarea "I watched the interview with our technical interviewer, and this se"
type textarea "x"
type textarea "I watched the interview with our technical interviewer, and this see"
type textarea "x"
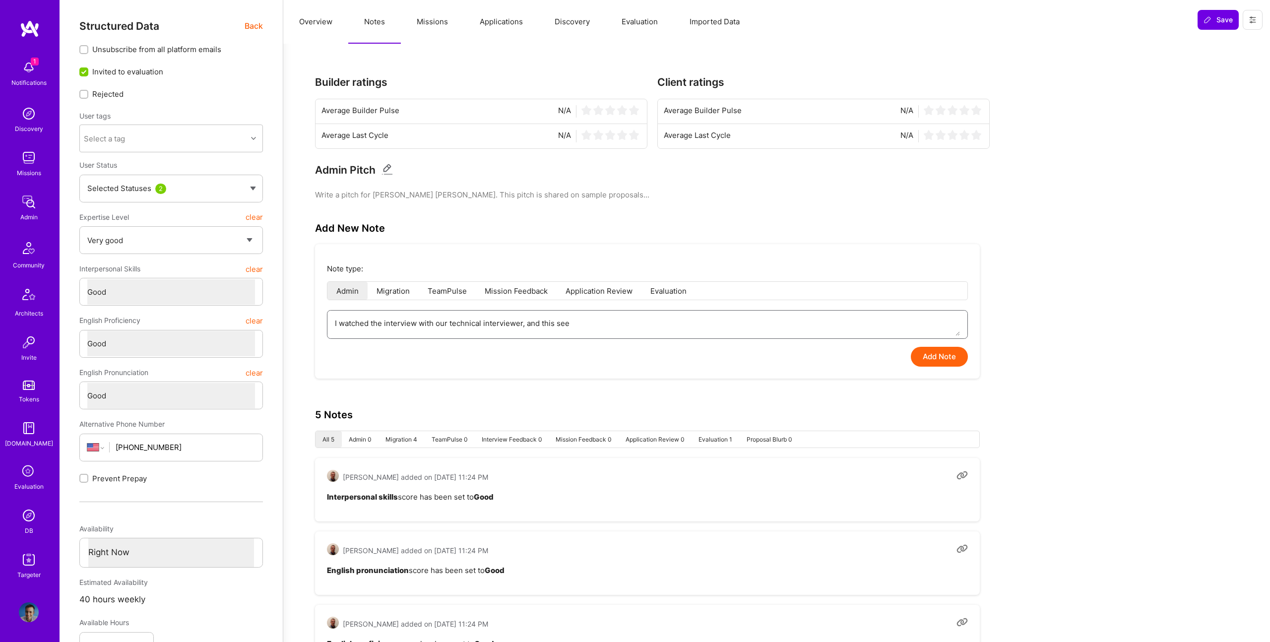
type textarea "I watched the interview with our technical interviewer, and this seem"
type textarea "x"
type textarea "I watched the interview with our technical interviewer, and this seems"
type textarea "x"
type textarea "I watched the interview with our technical interviewer, and this seems"
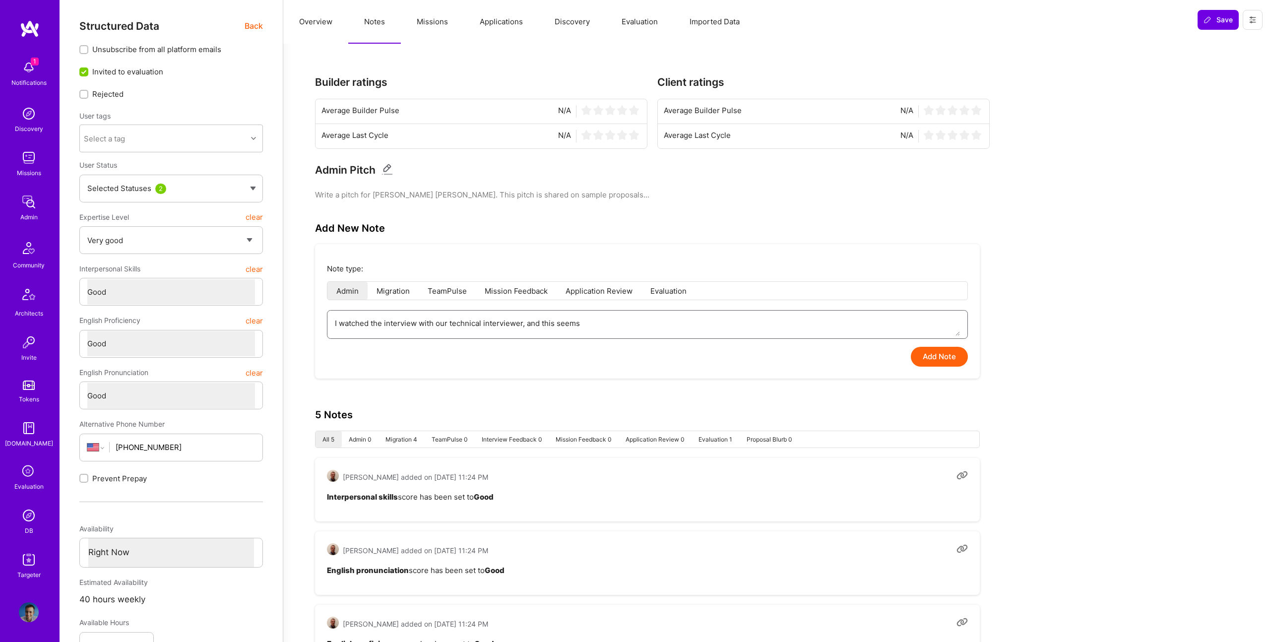
type textarea "x"
type textarea "I watched the interview with our technical interviewer, and this seems"
type textarea "x"
type textarea "I watched the interview with our technical interviewer, and this seem"
type textarea "x"
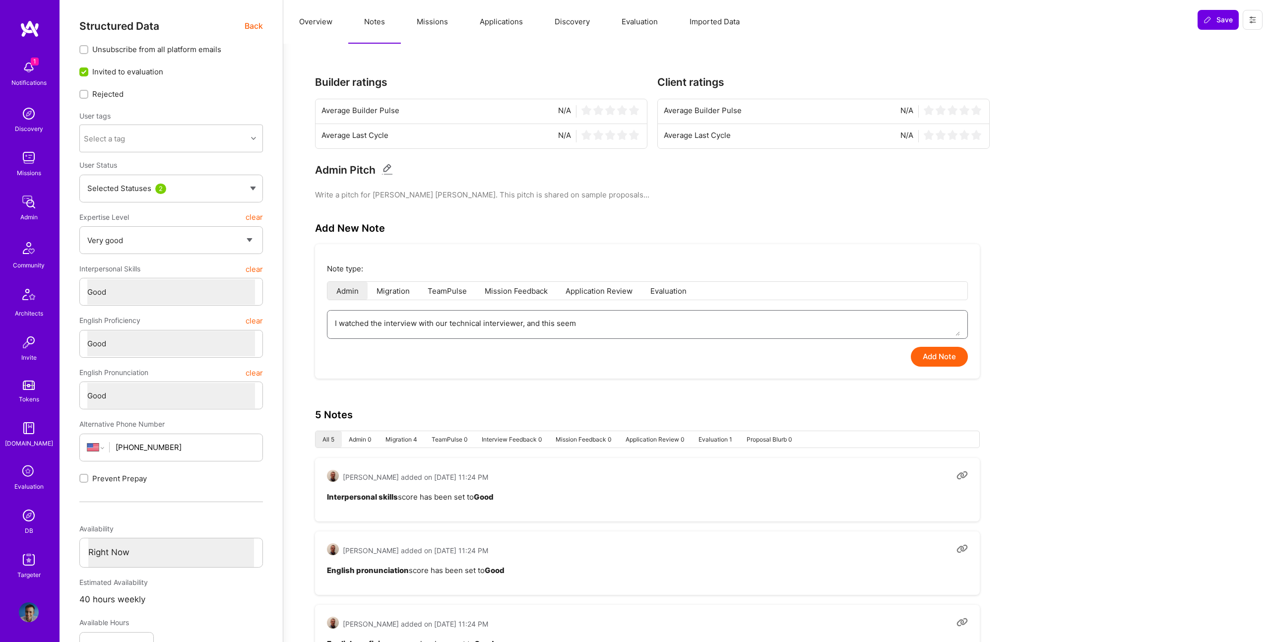
type textarea "I watched the interview with our technical interviewer, and this see"
type textarea "x"
type textarea "I watched the interview with our technical interviewer, and this se"
type textarea "x"
type textarea "I watched the interview with our technical interviewer, and this s"
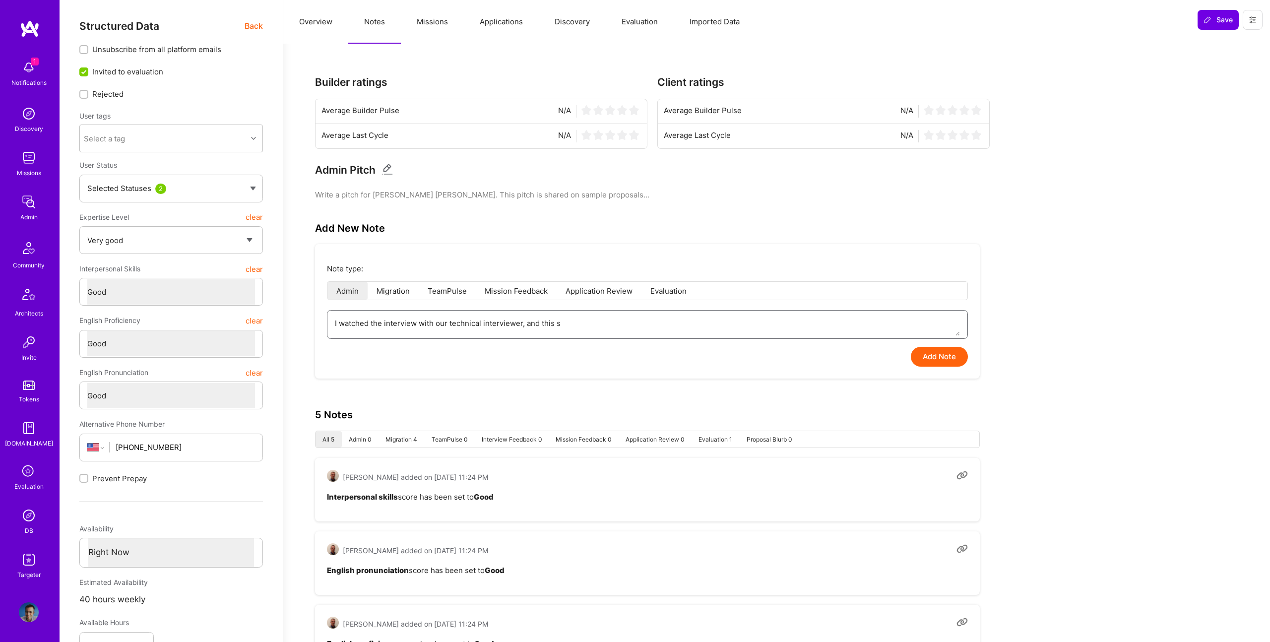
type textarea "x"
type textarea "I watched the interview with our technical interviewer, and this"
type textarea "x"
type textarea "I watched the interview with our technical interviewer, and this"
type textarea "x"
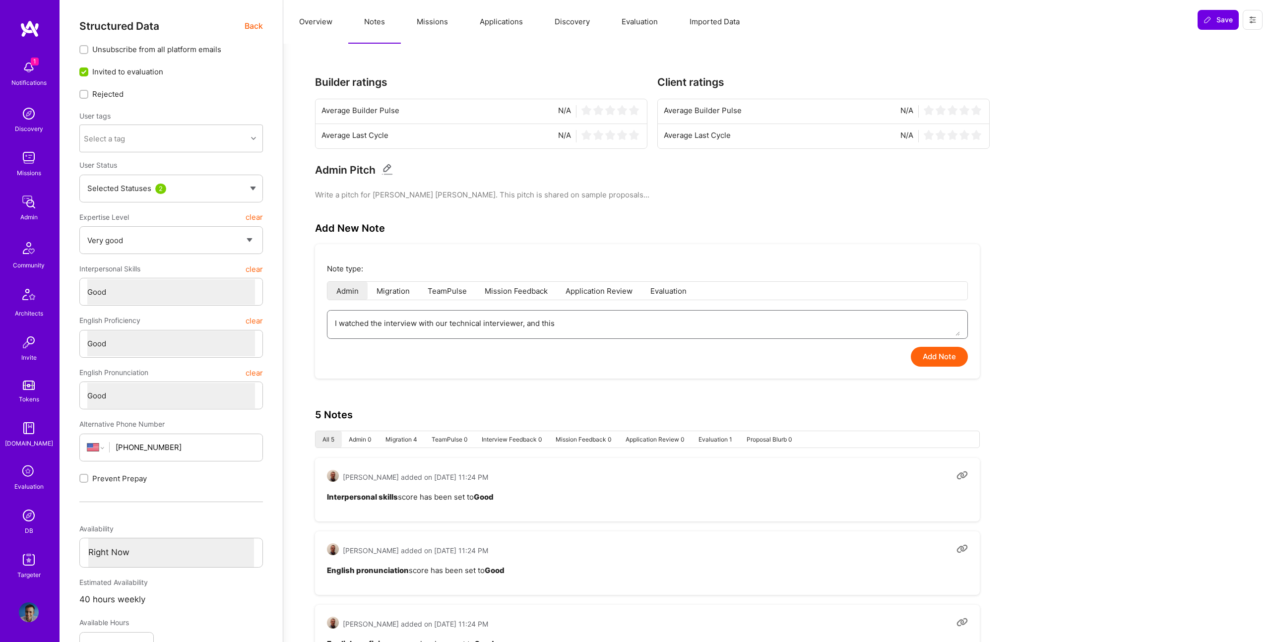
type textarea "I watched the interview with our technical interviewer, and thi"
type textarea "x"
type textarea "I watched the interview with our technical interviewer, and th"
type textarea "x"
type textarea "I watched the interview with our technical interviewer, and t"
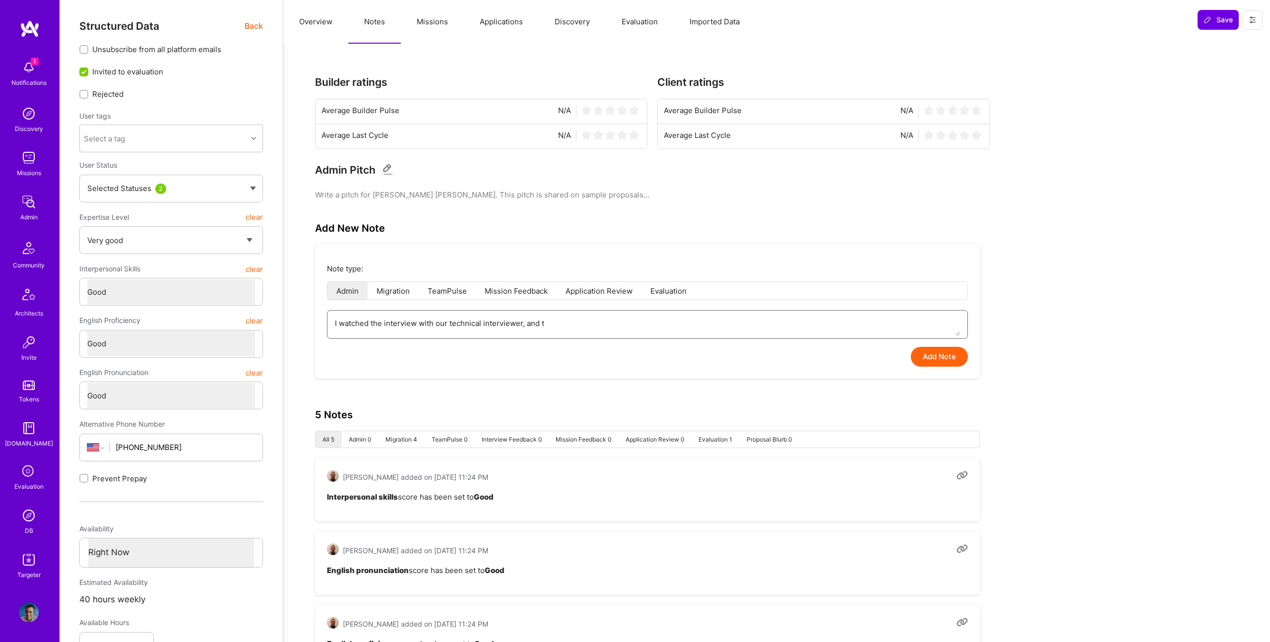
type textarea "x"
type textarea "I watched the interview with our technical interviewer, and"
type textarea "x"
type textarea "I watched the interview with our technical interviewer, and i"
type textarea "x"
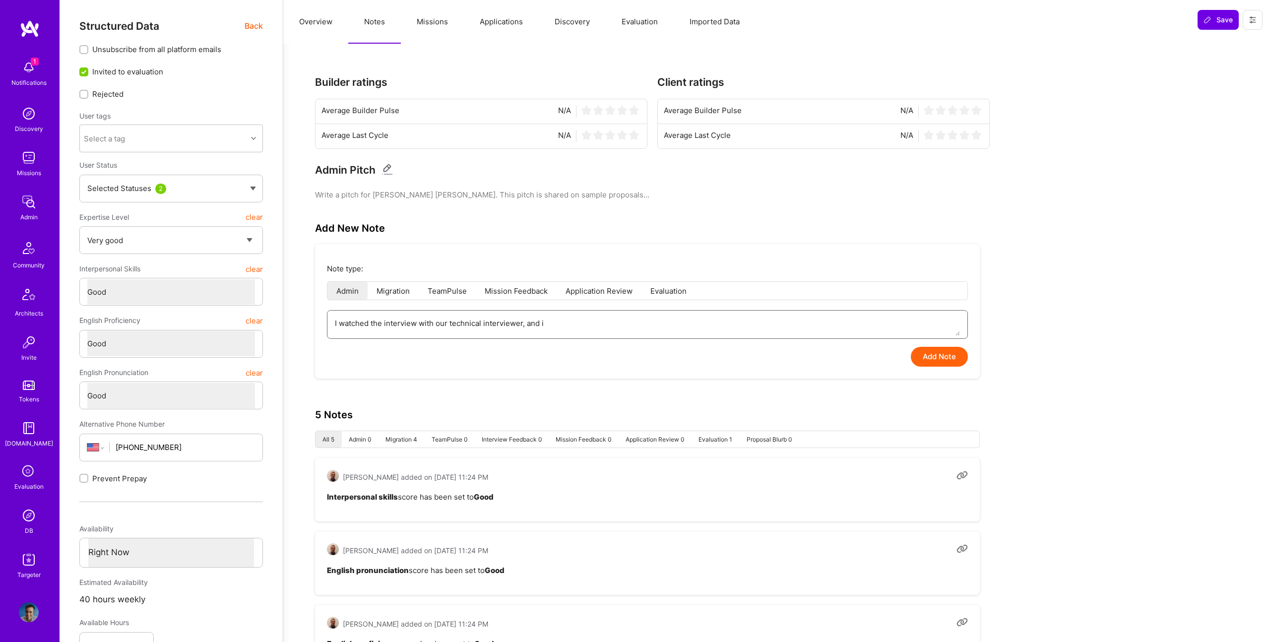
type textarea "I watched the interview with our technical interviewer, and it"
click at [658, 323] on textarea "I watched the interview with our technical interviewer, and it seemed to me the…" at bounding box center [647, 323] width 625 height 25
click at [735, 322] on textarea "I watched the interview with our technical interviewer, and it seemed to me tha…" at bounding box center [647, 323] width 625 height 25
drag, startPoint x: 732, startPoint y: 323, endPoint x: 803, endPoint y: 327, distance: 71.5
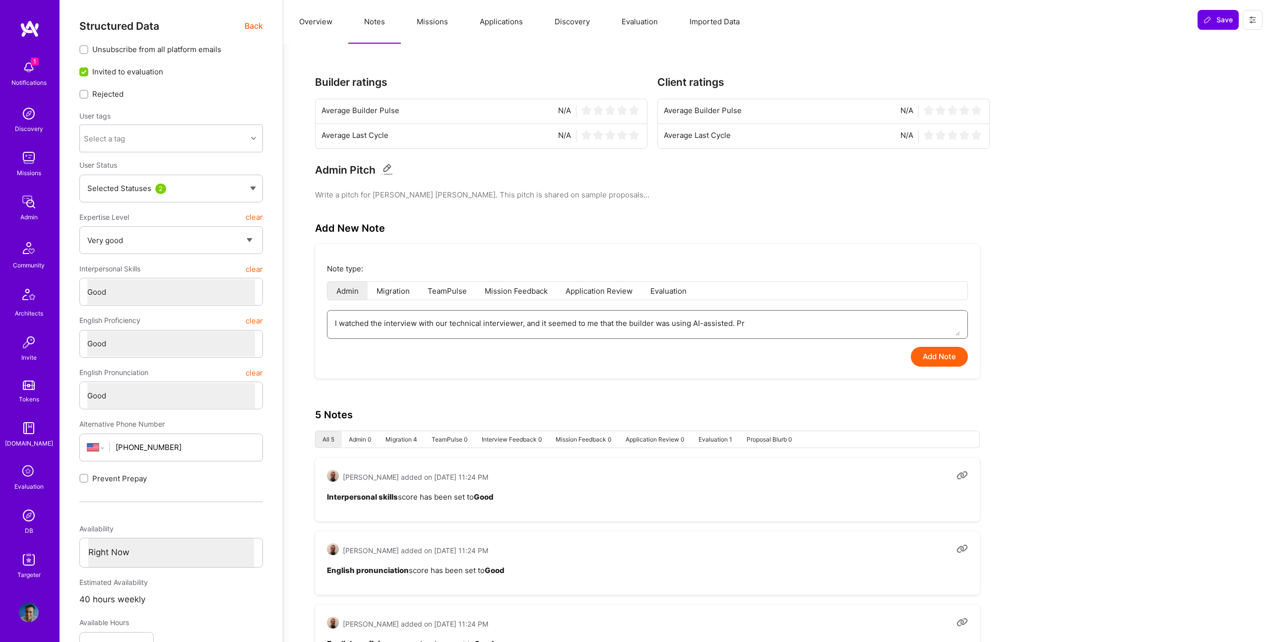
click at [803, 327] on textarea "I watched the interview with our technical interviewer, and it seemed to me tha…" at bounding box center [647, 323] width 625 height 25
click at [767, 324] on textarea "I watched the interview with our technical interviewer, and it seemed to me tha…" at bounding box center [647, 323] width 625 height 25
click at [597, 319] on textarea "I watched the interview with our technical interviewer, and it seemed to me tha…" at bounding box center [647, 323] width 625 height 25
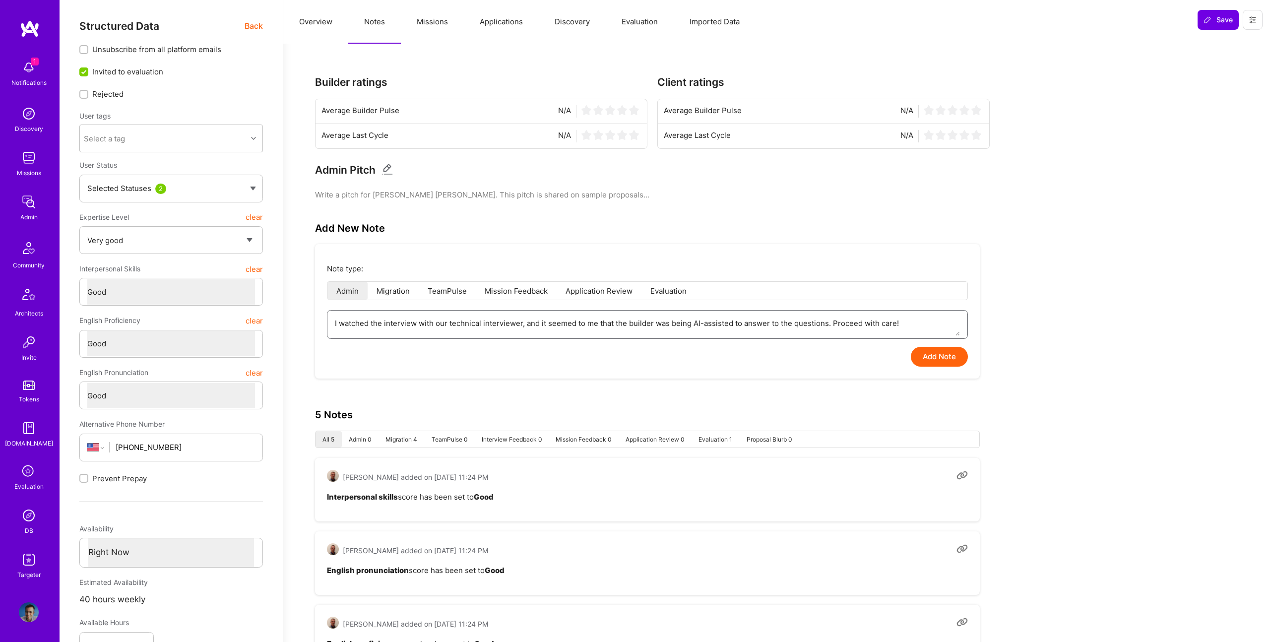
click at [597, 319] on textarea "I watched the interview with our technical interviewer, and it seemed to me tha…" at bounding box center [647, 323] width 625 height 25
paste textarea "After reviewing the interview with our technical interviewer, it appeared that …"
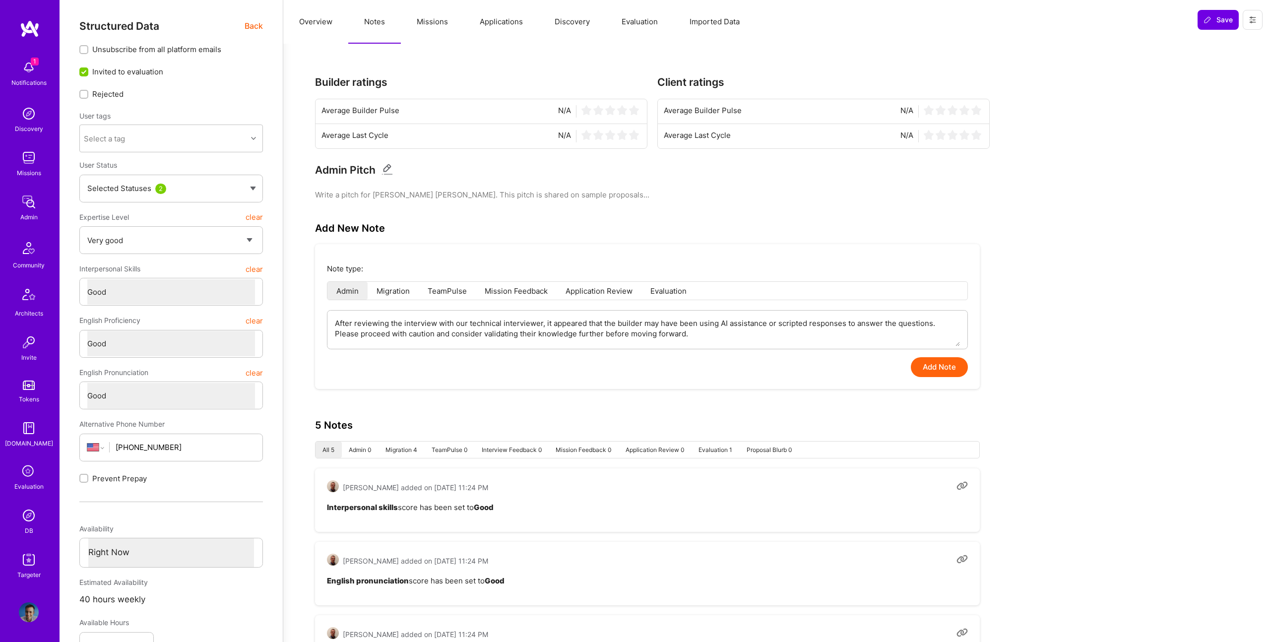
click at [937, 362] on button "Add Note" at bounding box center [939, 367] width 57 height 20
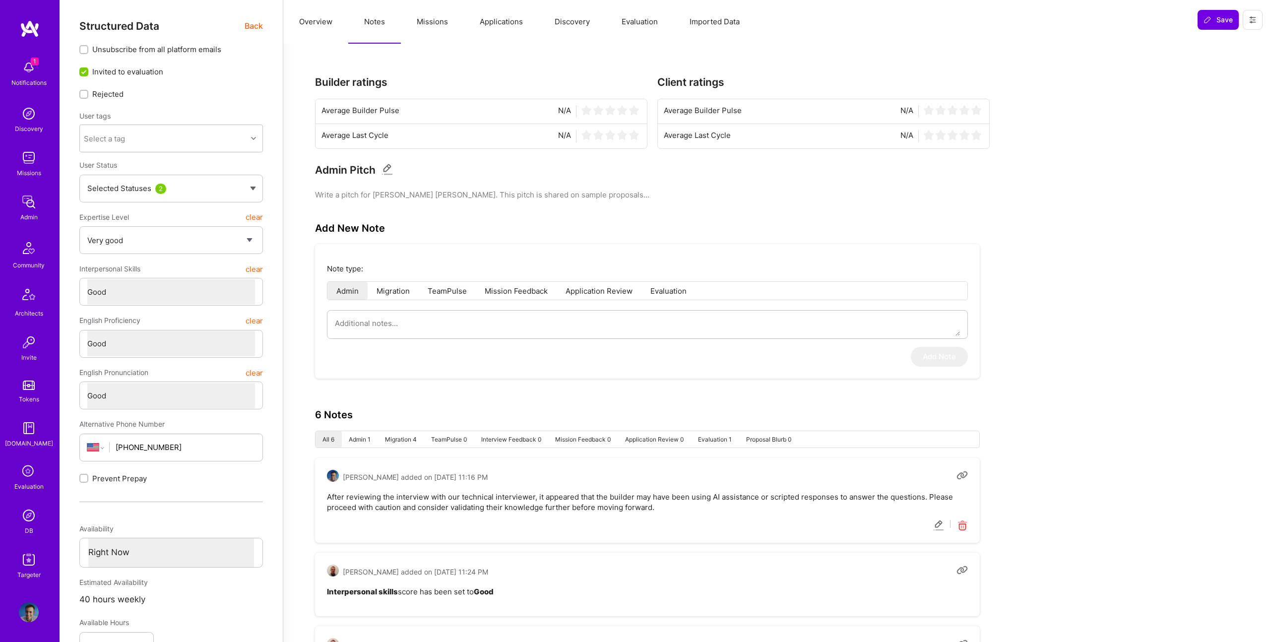
click at [251, 28] on span "Back" at bounding box center [254, 26] width 18 height 12
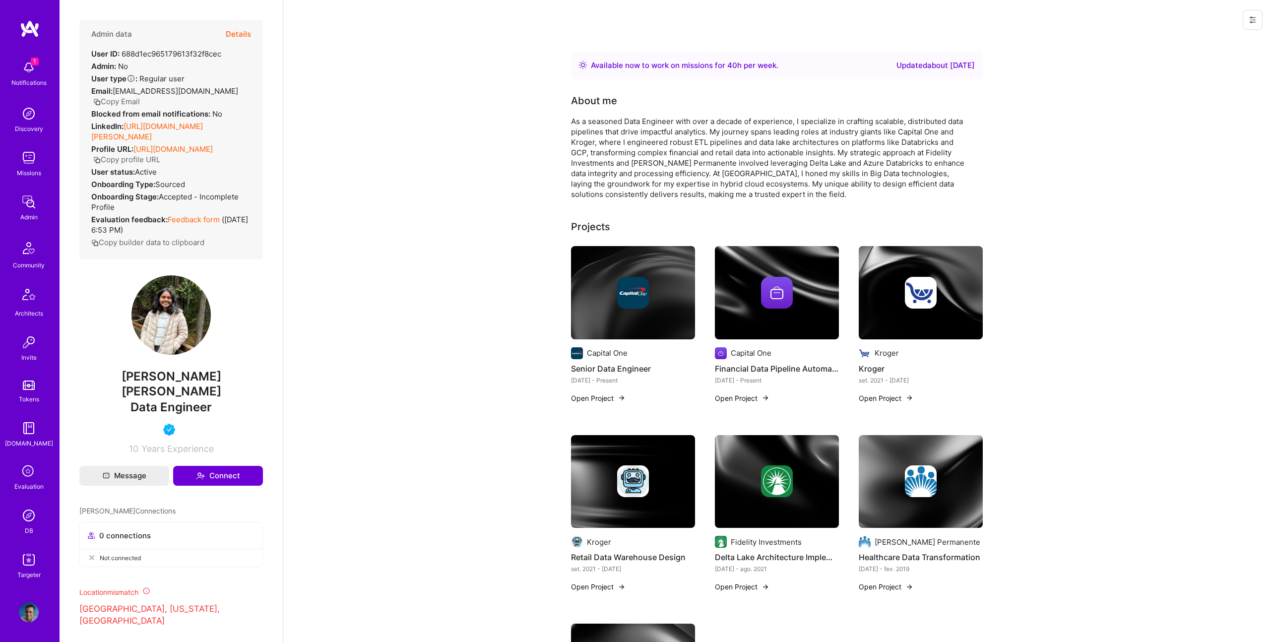
click at [180, 391] on span "Sunayana Reddy Velpula" at bounding box center [171, 384] width 184 height 30
click at [180, 386] on span "Sunayana Reddy Velpula" at bounding box center [171, 384] width 184 height 30
copy span "Sunayana Reddy Velpula"
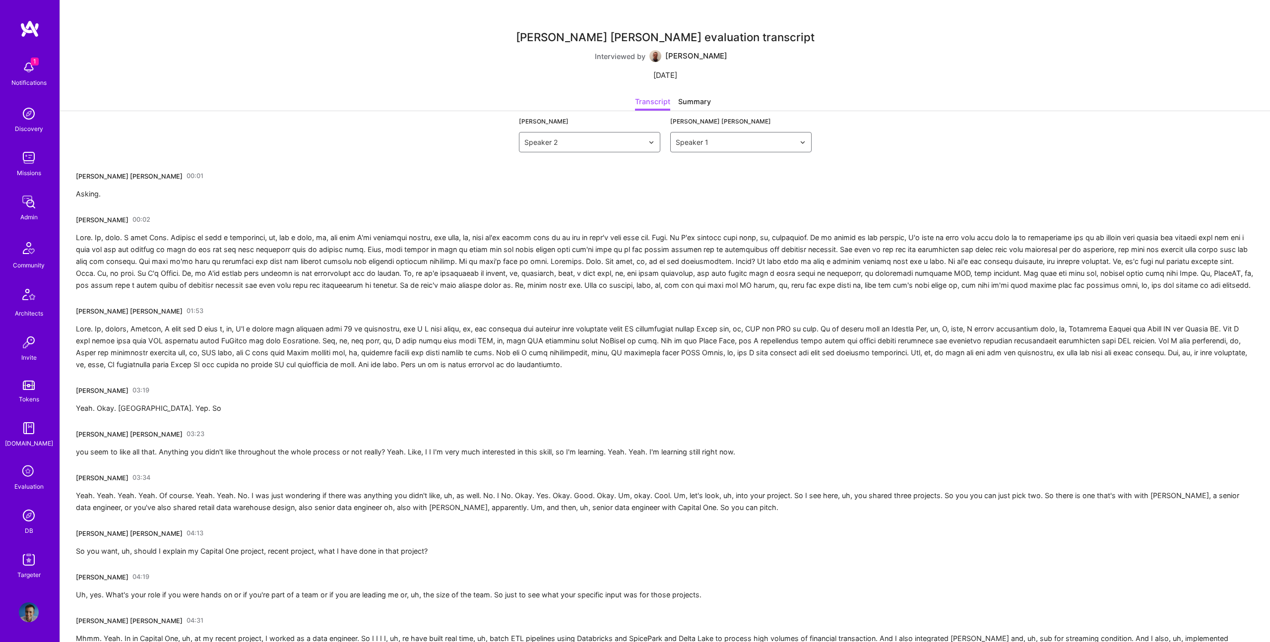
scroll to position [2915, 0]
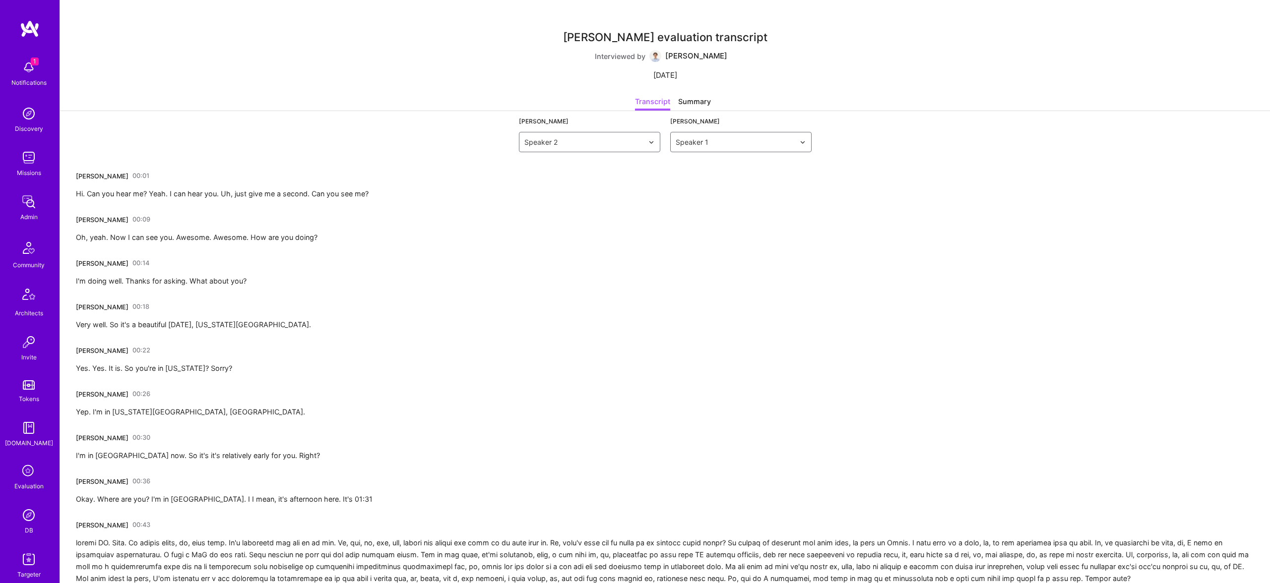
drag, startPoint x: 268, startPoint y: 196, endPoint x: 172, endPoint y: 188, distance: 96.1
click at [268, 196] on div "Hi. Can you hear me? Yeah. I can hear you. Uh, just give me a second. Can you s…" at bounding box center [222, 194] width 293 height 12
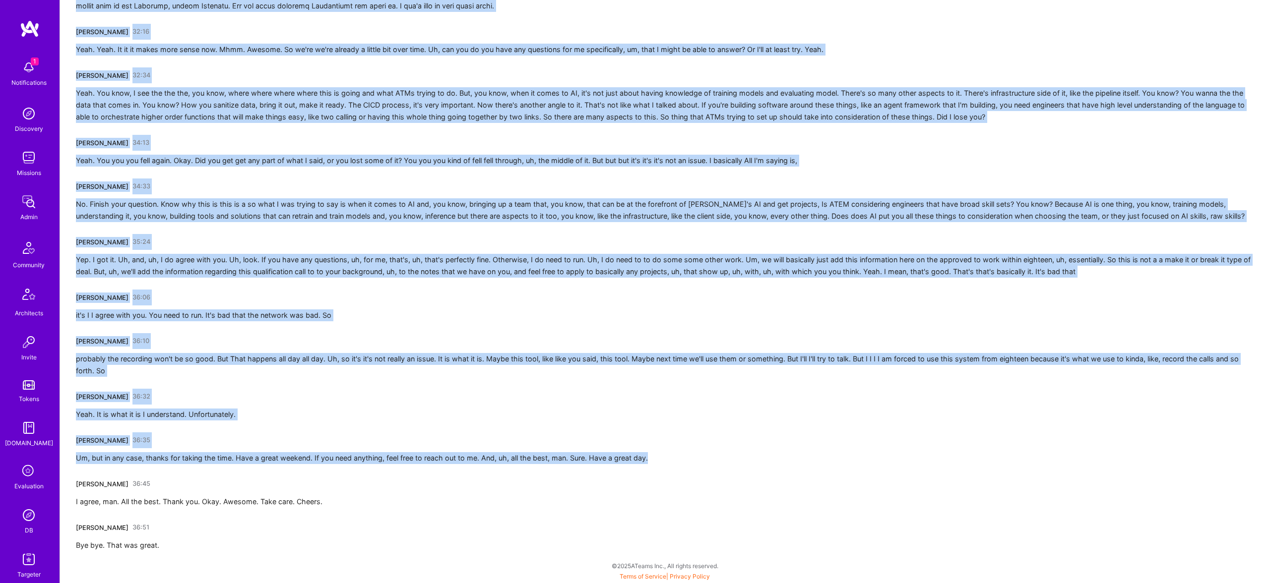
scroll to position [2803, 0]
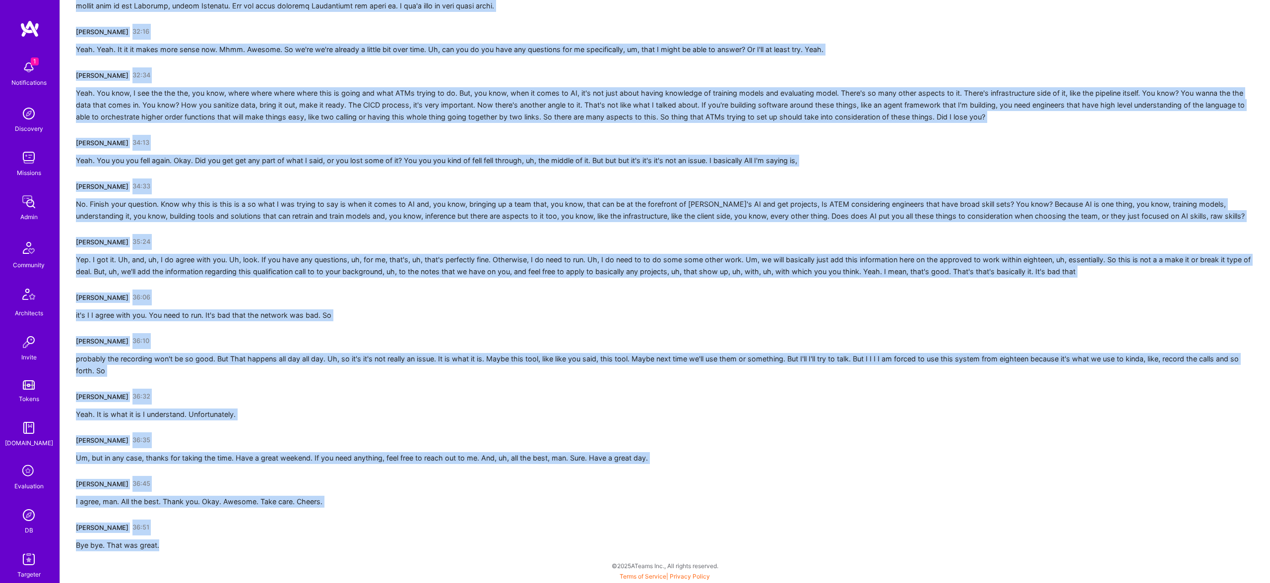
drag, startPoint x: 68, startPoint y: 169, endPoint x: 201, endPoint y: 556, distance: 409.3
copy div "Pedro Nogueira 00:01 Hi. Can you hear me? Yeah. I can hear you. Uh, just give m…"
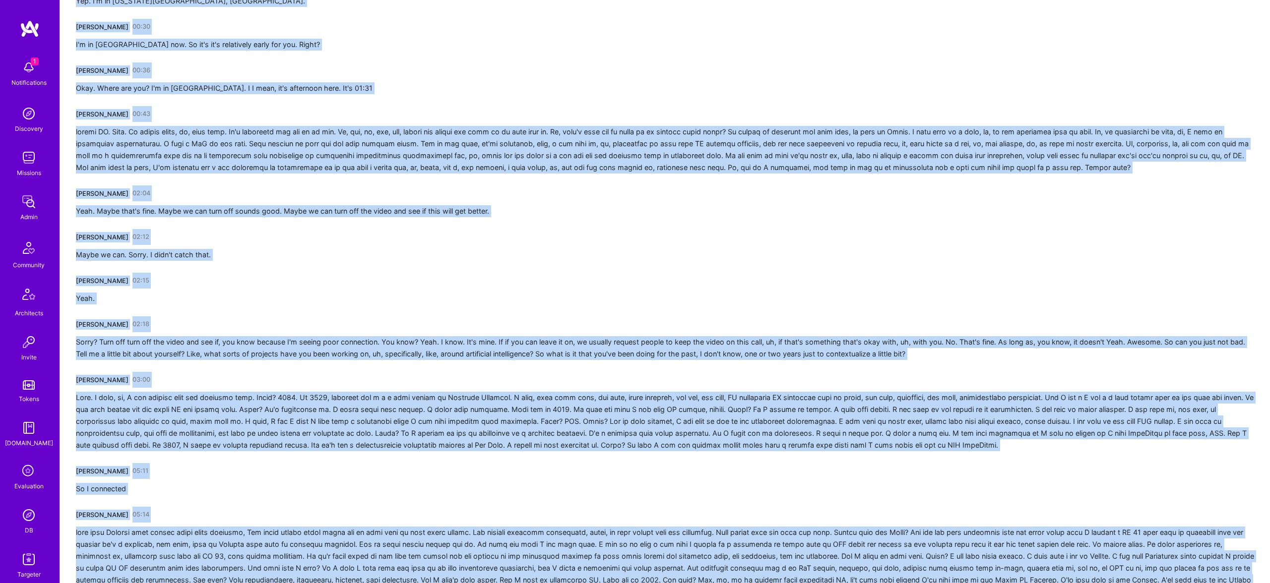
scroll to position [0, 0]
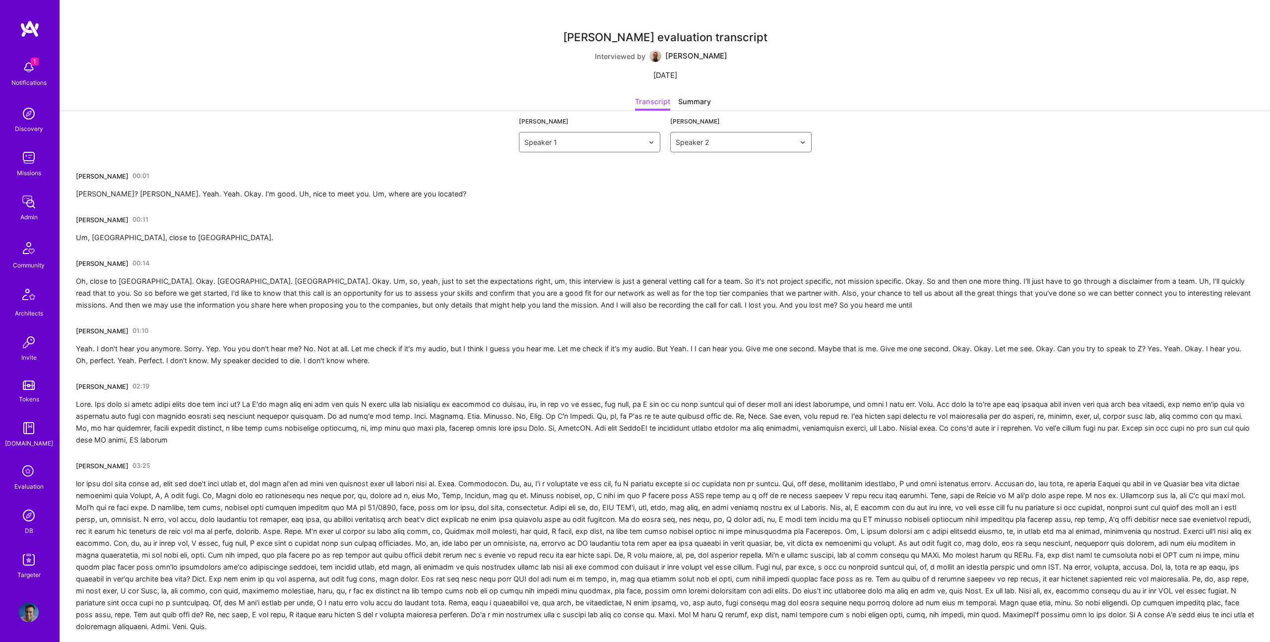
drag, startPoint x: 76, startPoint y: 243, endPoint x: 83, endPoint y: 195, distance: 47.6
click at [77, 241] on div "Um, Red Bull City, close to San Francisco." at bounding box center [174, 238] width 197 height 12
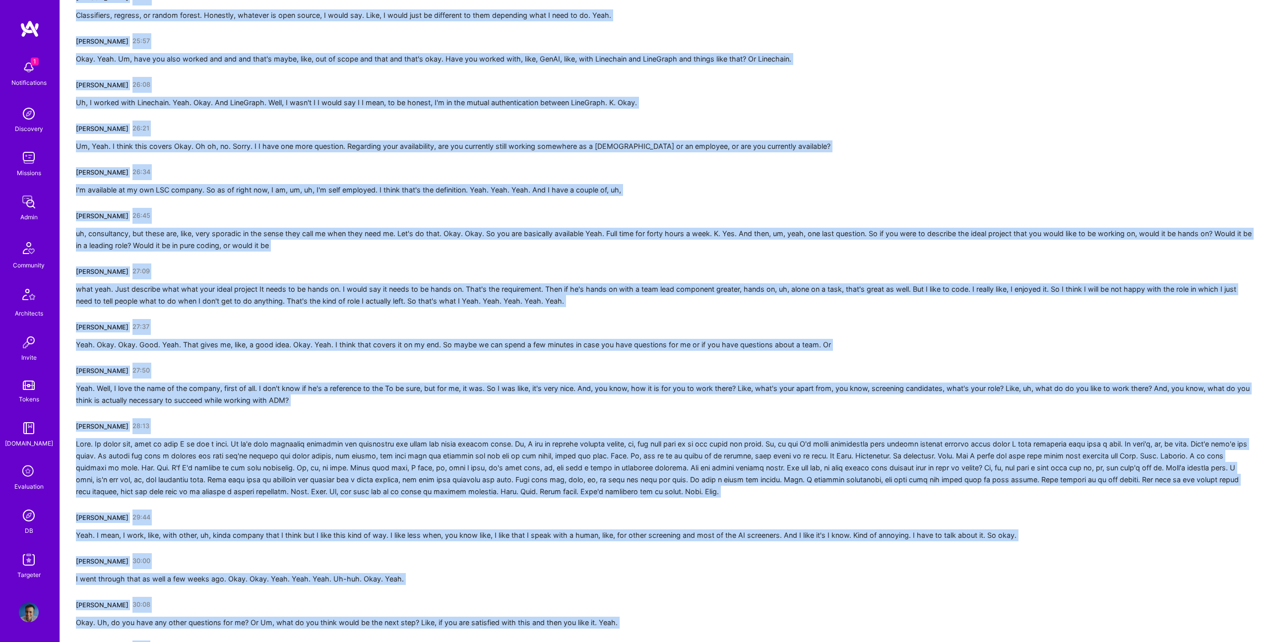
scroll to position [2368, 0]
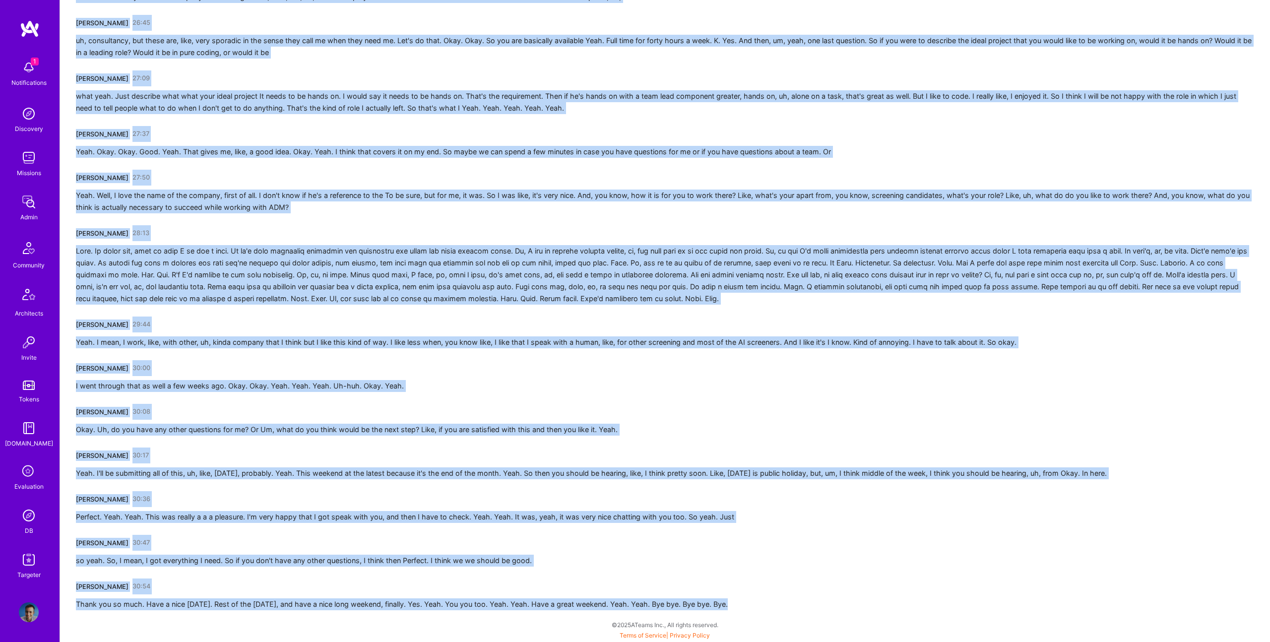
drag, startPoint x: 74, startPoint y: 177, endPoint x: 788, endPoint y: 605, distance: 832.3
copy div "Benoit Cauwe 00:01 Mauricio? Mauricio. Yeah. Yeah. Okay. I'm good. Uh, nice to …"
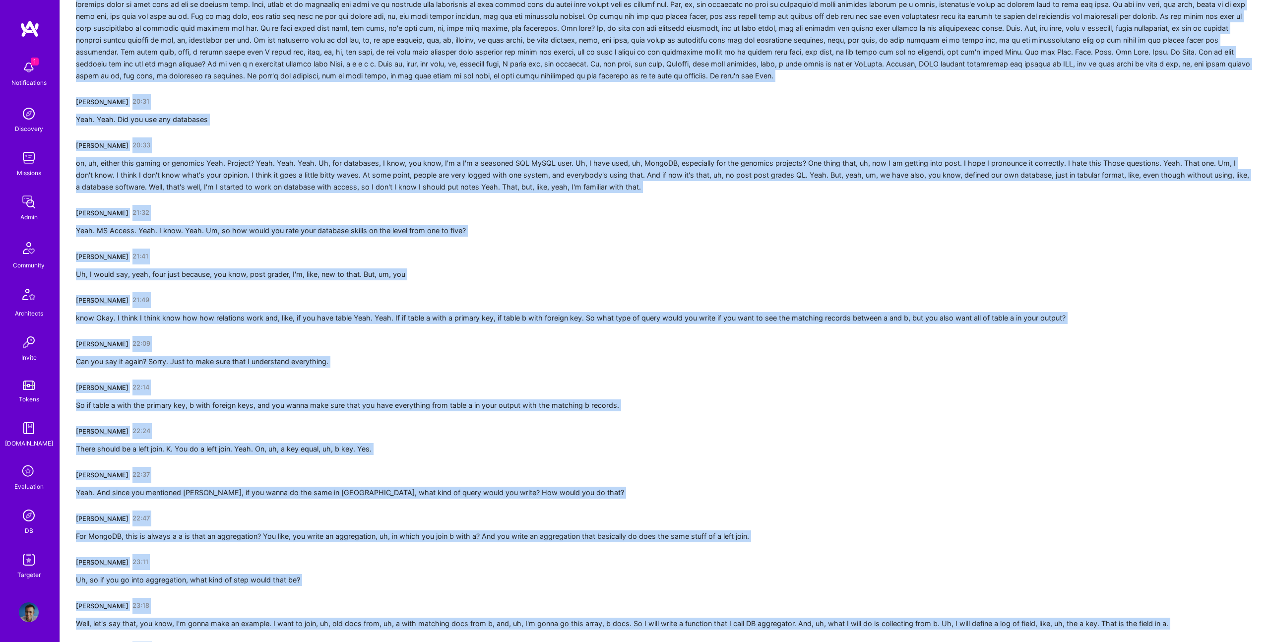
scroll to position [0, 0]
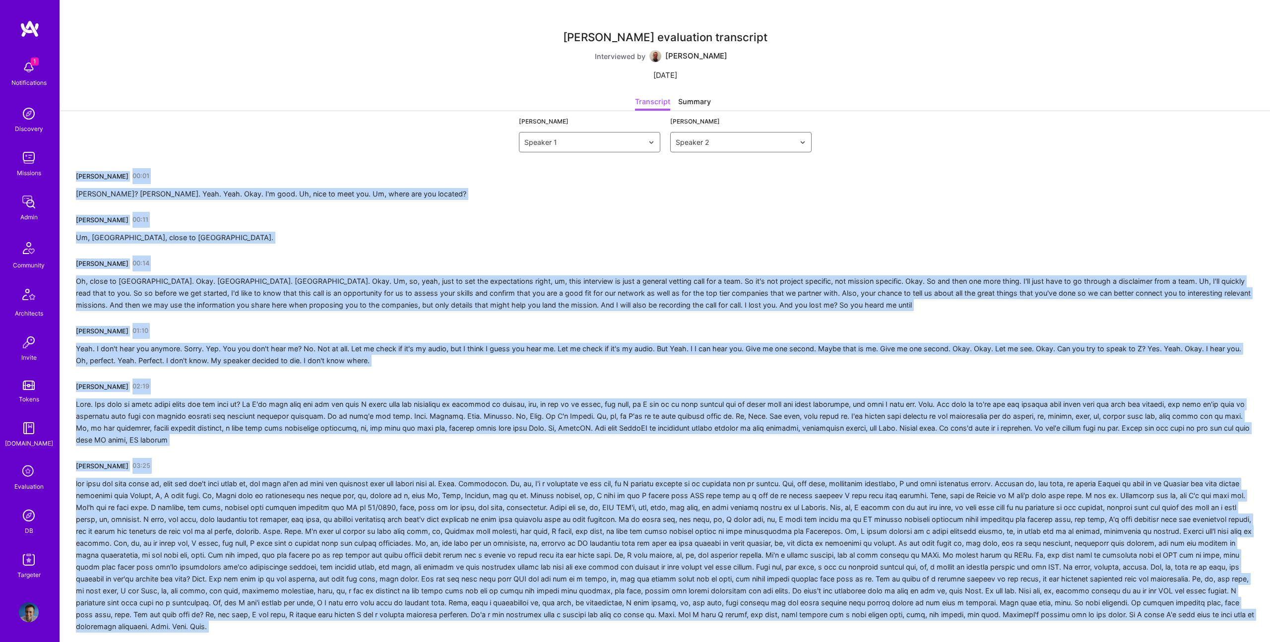
click at [161, 176] on div "Benoit Cauwe 00:01 Mauricio? Mauricio. Yeah. Yeah. Okay. I'm good. Uh, nice to …" at bounding box center [271, 184] width 390 height 32
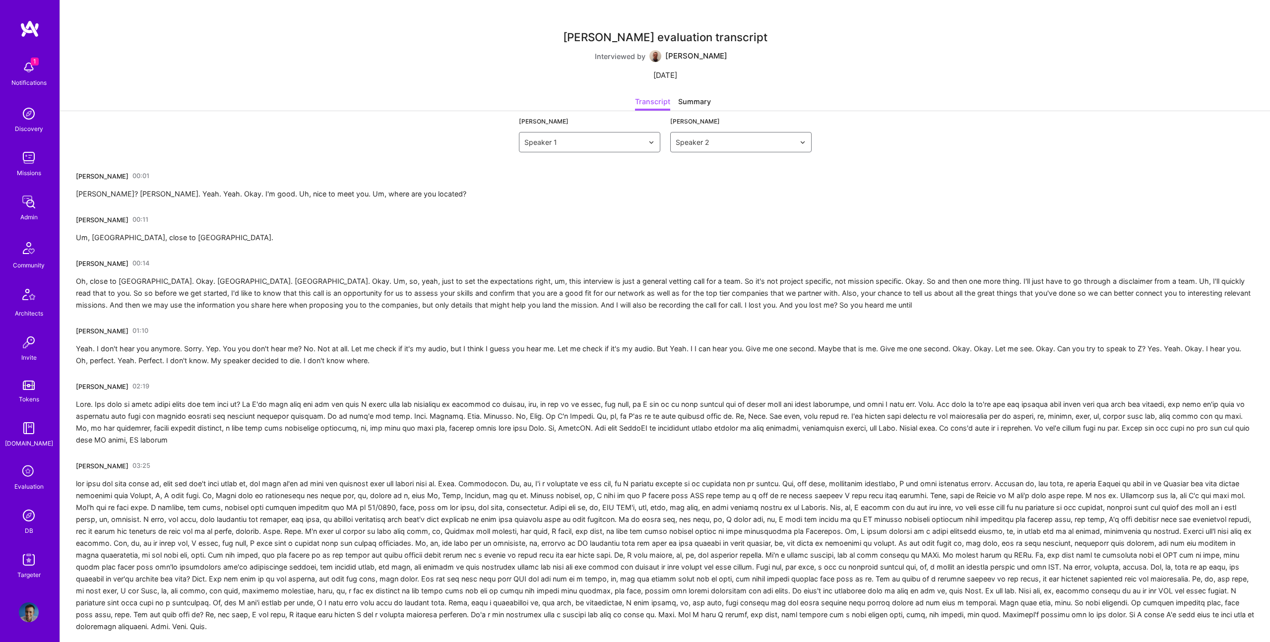
click at [136, 173] on link "00:01" at bounding box center [140, 176] width 17 height 16
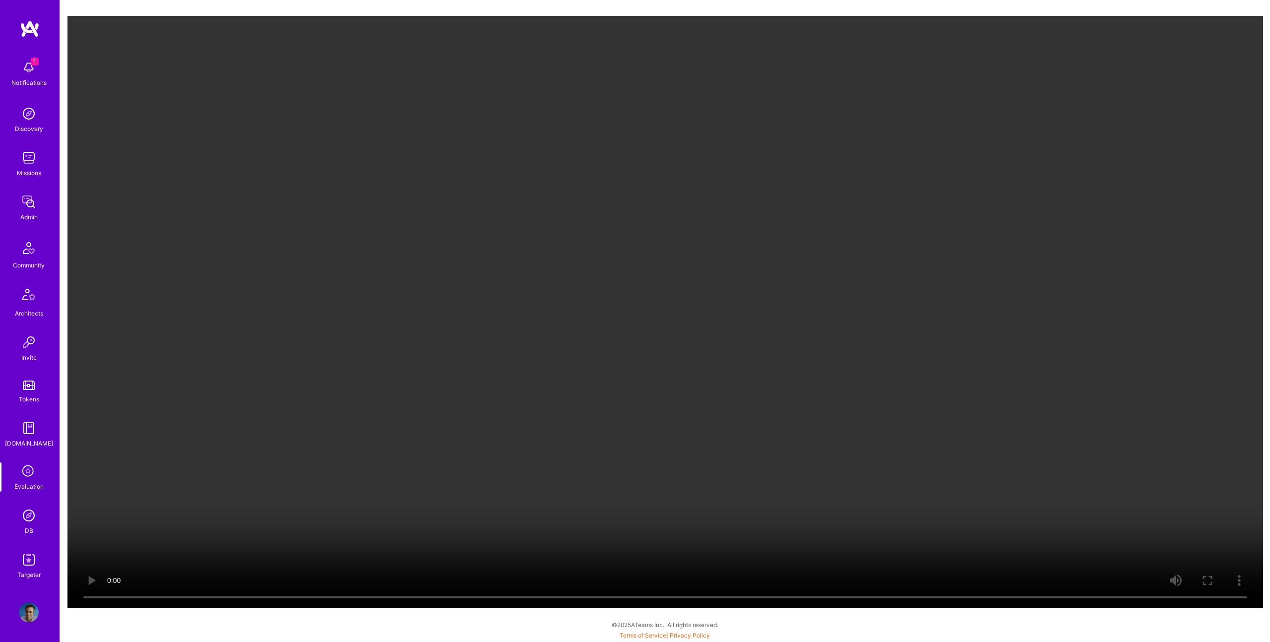
click at [243, 596] on video "Your browser does not support the video tag." at bounding box center [664, 312] width 1195 height 592
click at [400, 351] on video "Your browser does not support the video tag." at bounding box center [664, 312] width 1195 height 592
click at [573, 596] on video "Your browser does not support the video tag." at bounding box center [664, 312] width 1195 height 592
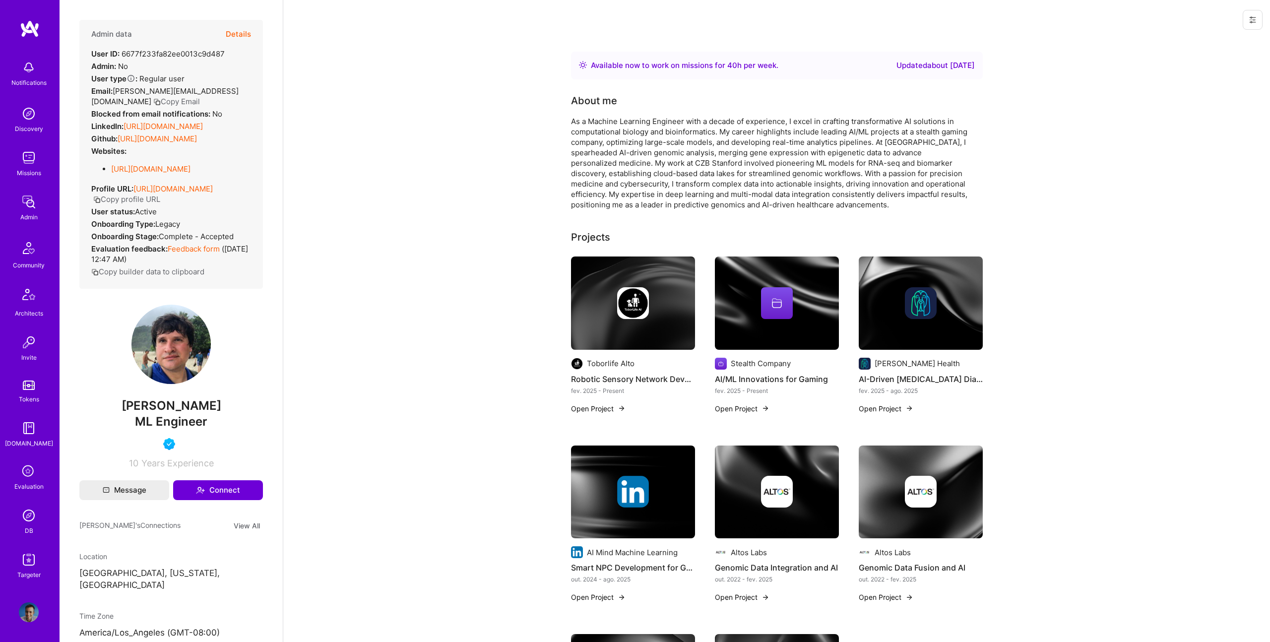
click at [247, 35] on button "Details" at bounding box center [238, 34] width 25 height 29
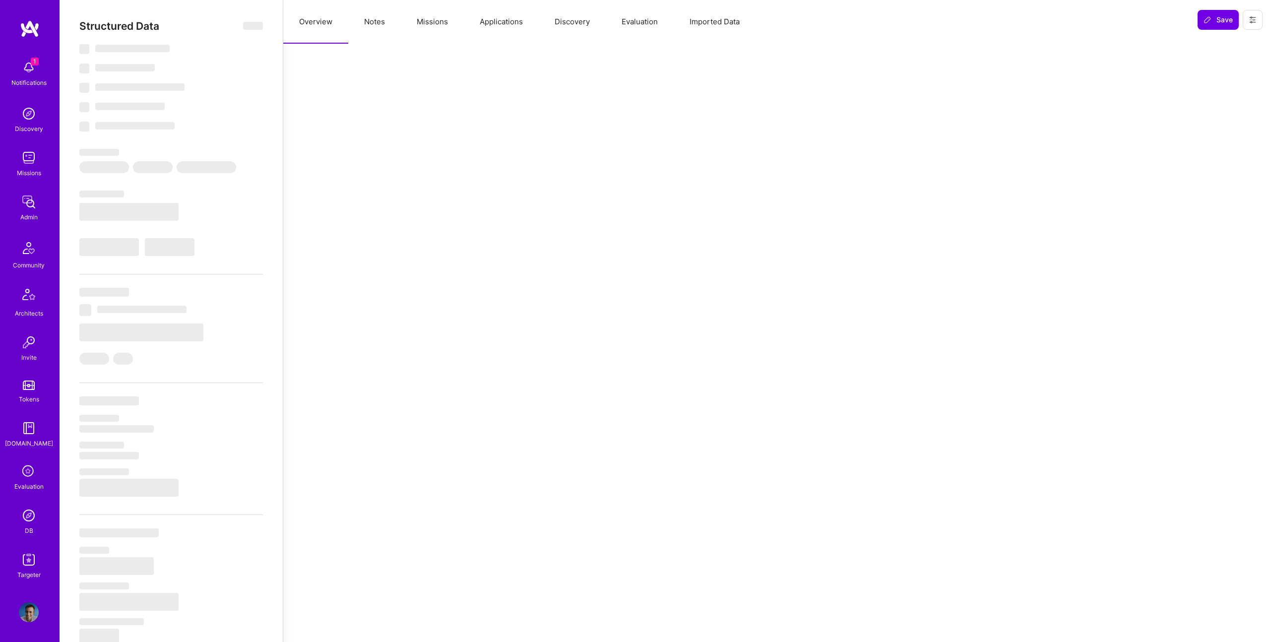
click at [618, 25] on button "Evaluation" at bounding box center [640, 22] width 68 height 44
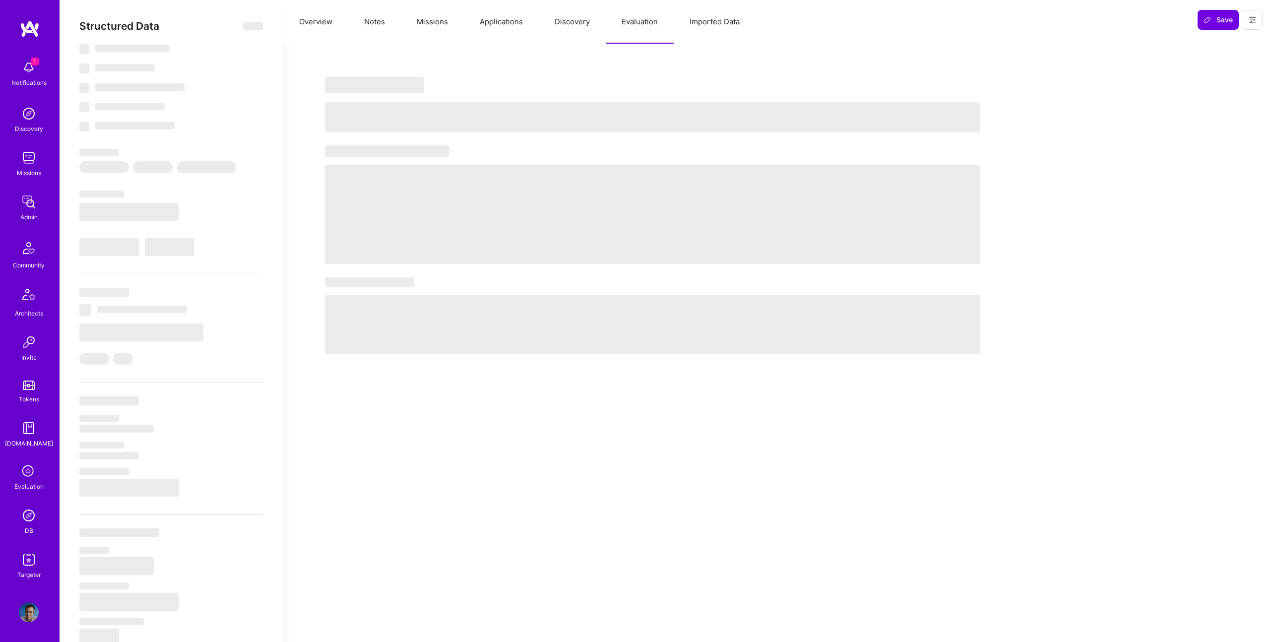
select select "Right Now"
select select "5"
select select "4"
select select "6"
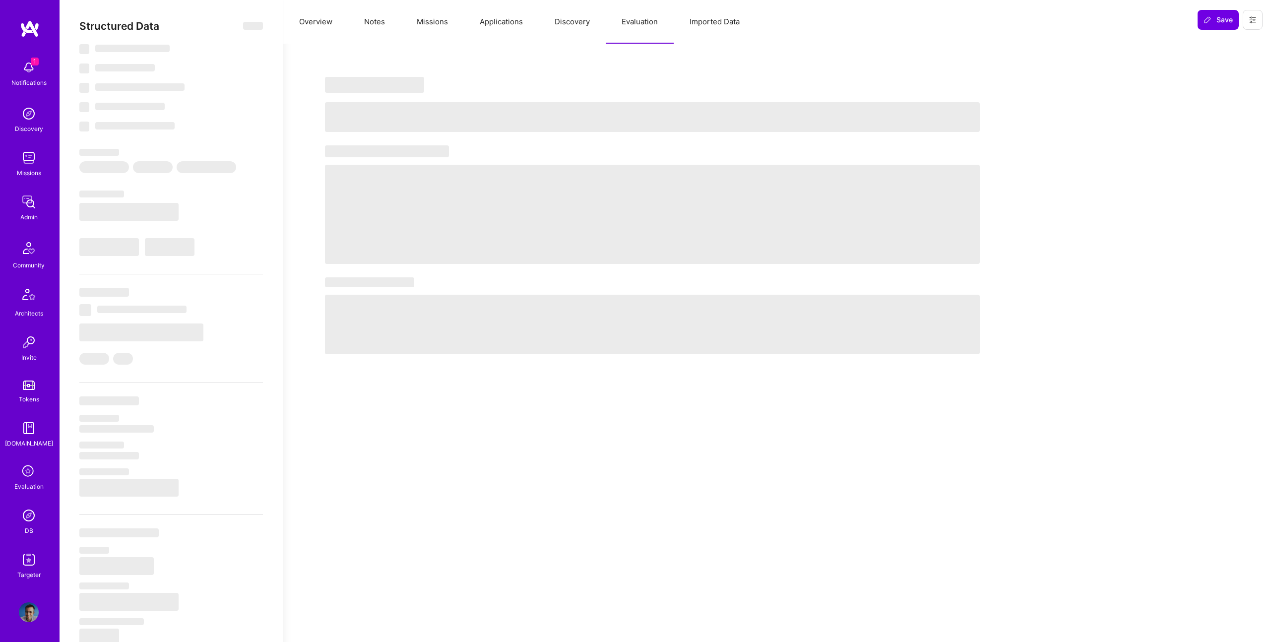
select select "US"
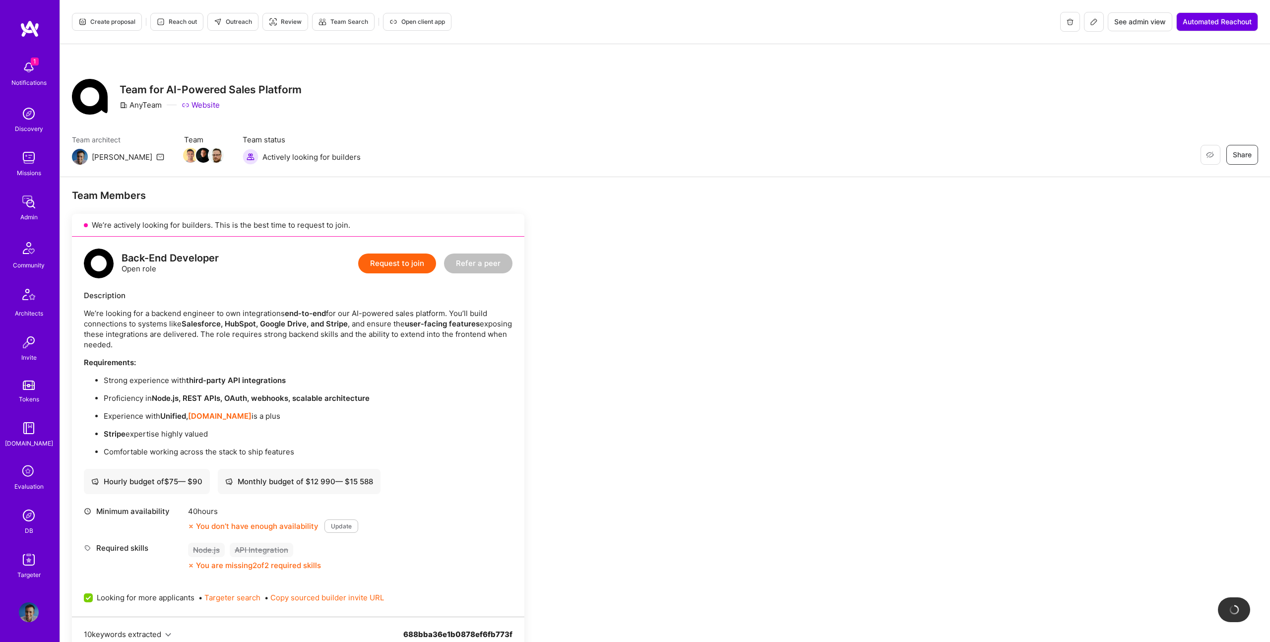
click at [108, 20] on span "Create proposal" at bounding box center [106, 21] width 57 height 9
click at [215, 24] on icon at bounding box center [218, 21] width 8 height 8
click at [178, 16] on button "Reach out" at bounding box center [176, 21] width 53 height 18
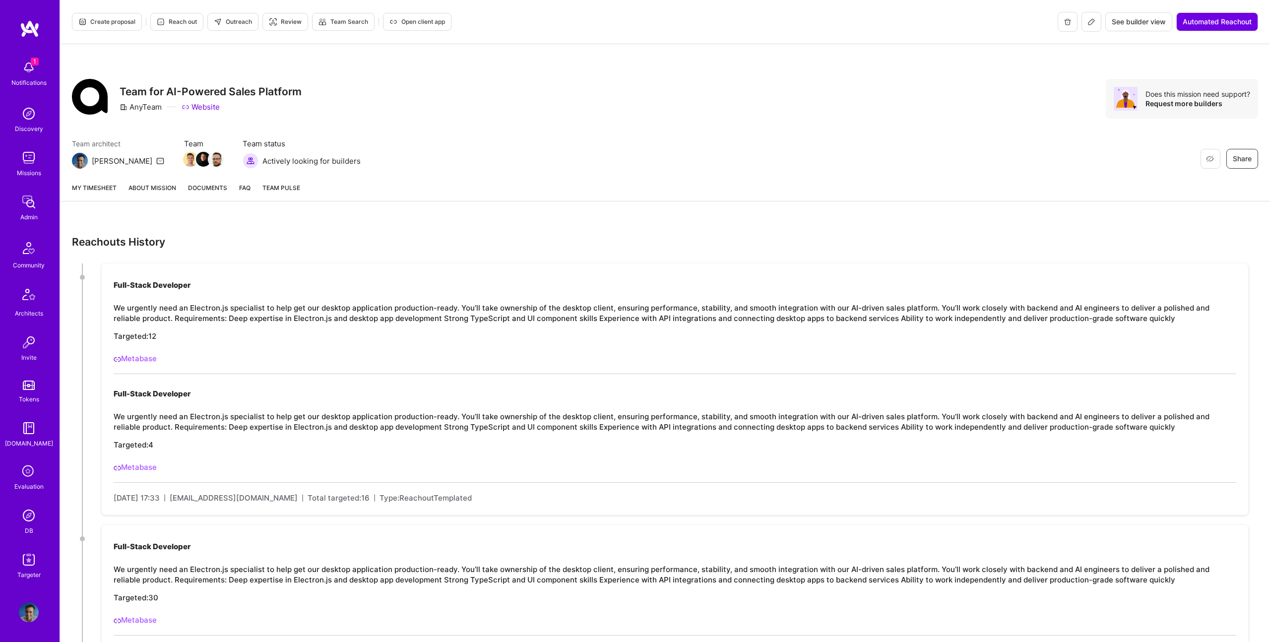
click at [144, 362] on link "Metabase" at bounding box center [135, 358] width 43 height 9
click at [261, 19] on div "Create proposal Reach out Outreach Review Team Search Open client app" at bounding box center [261, 22] width 379 height 20
click at [241, 19] on span "Outreach" at bounding box center [233, 21] width 38 height 9
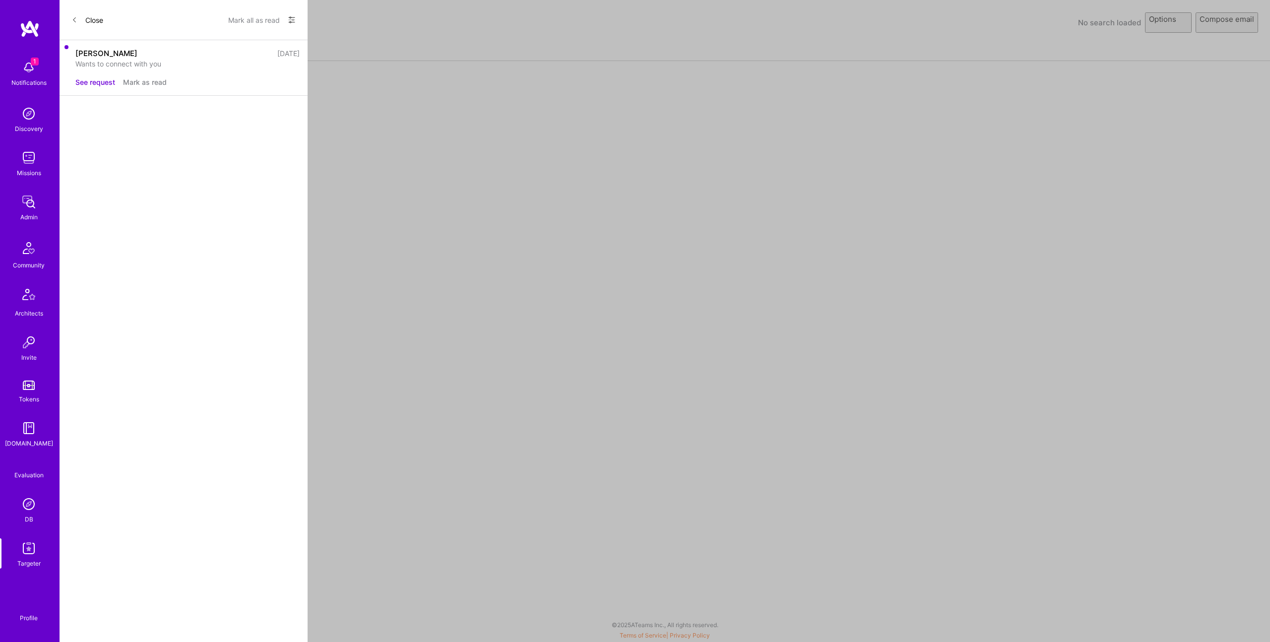
select select "rich-reachout"
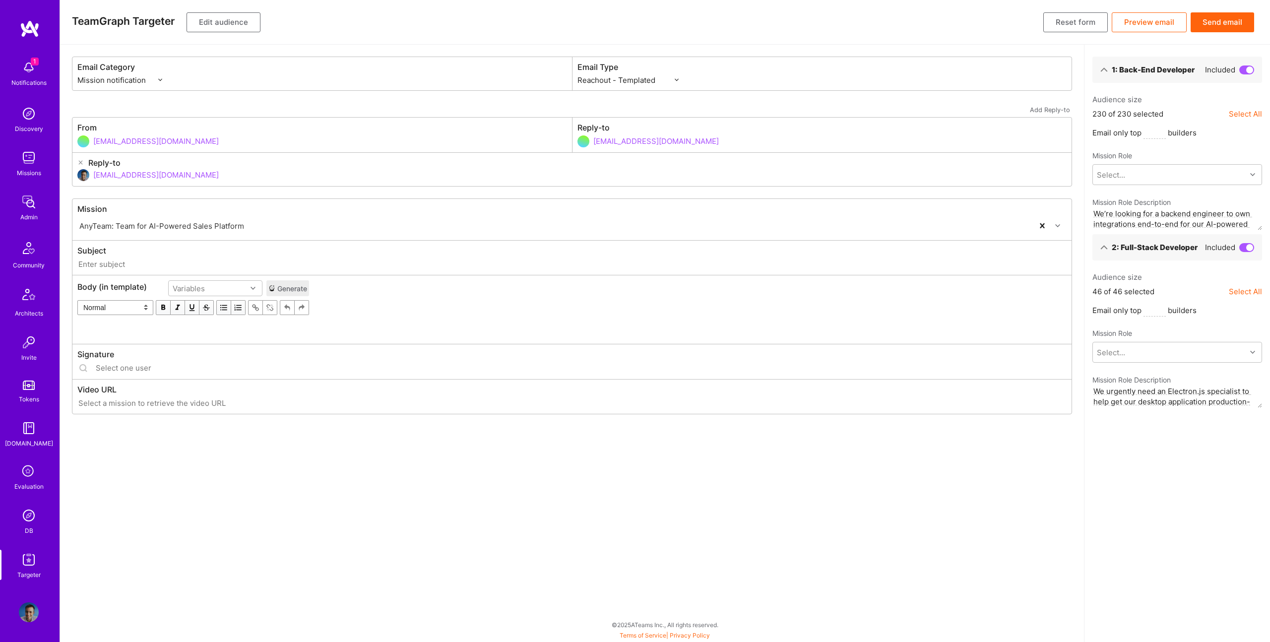
type input "A.Team // AnyTeam: Team for AI-Powered Sales Platform"
type input "[EMAIL_ADDRESS][DOMAIN_NAME]"
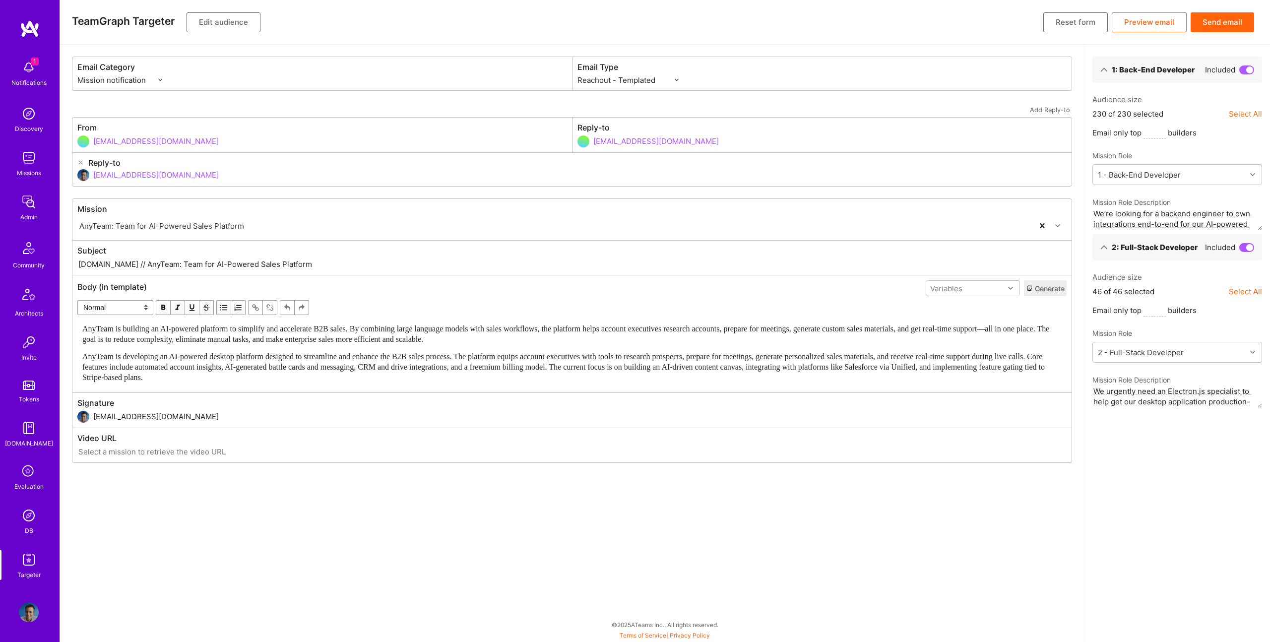
drag, startPoint x: 115, startPoint y: 264, endPoint x: 396, endPoint y: 260, distance: 281.8
click at [396, 260] on input "A.Team // AnyTeam: Team for AI-Powered Sales Platform" at bounding box center [571, 263] width 989 height 11
paste input "New Role: Desktop Client Ownership for AI-Driven"
type input "A.Team // New Role: Desktop Client Ownership for AI-Driven Sales Platform"
click at [314, 347] on div "AnyTeam is building an AI-powered platform to simplify and accelerate B2B sales…" at bounding box center [571, 352] width 979 height 59
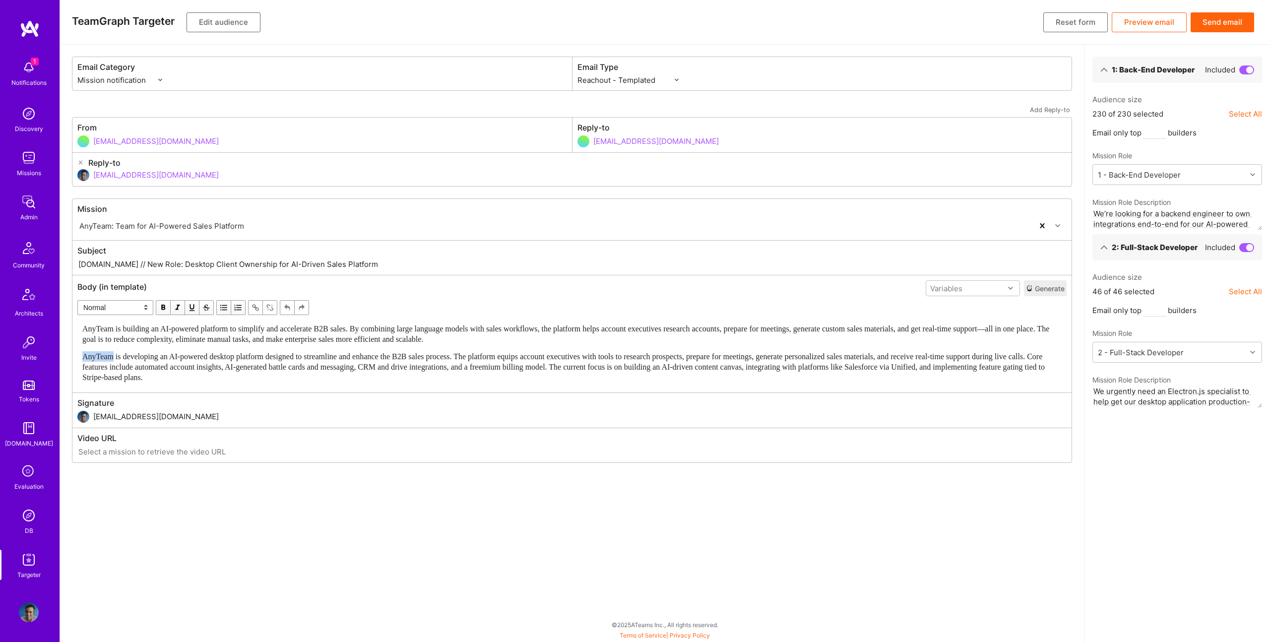
click at [314, 347] on div "AnyTeam is building an AI-powered platform to simplify and accelerate B2B sales…" at bounding box center [571, 352] width 979 height 59
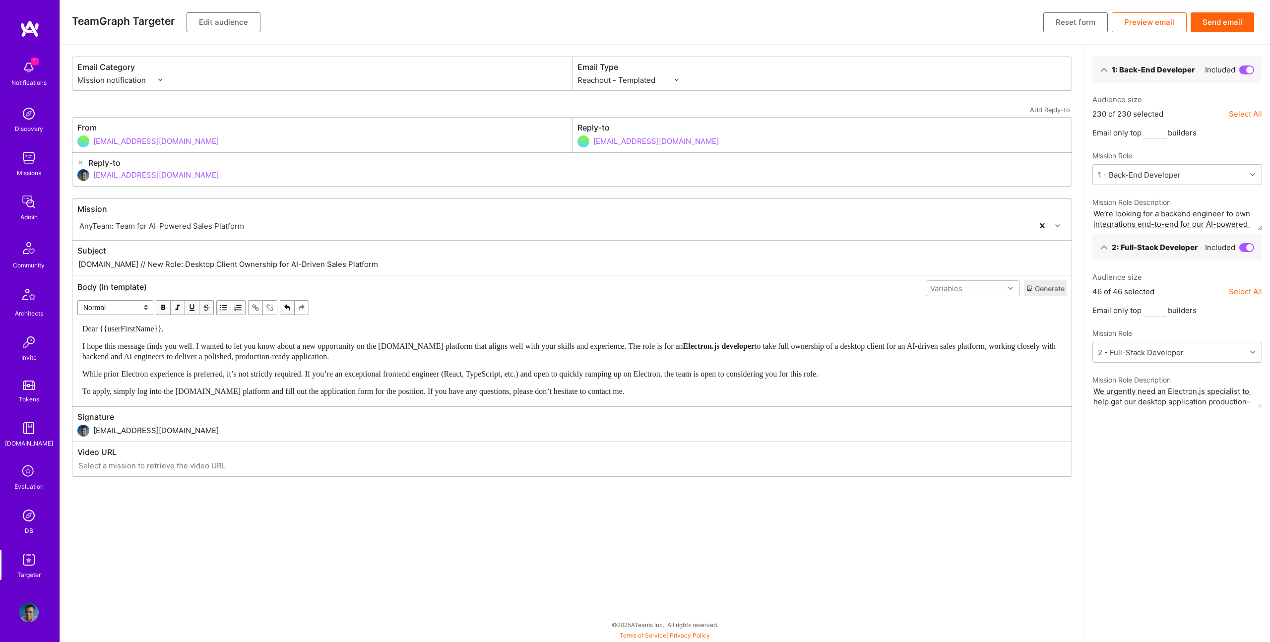
click at [223, 21] on button "Edit audience" at bounding box center [224, 22] width 74 height 20
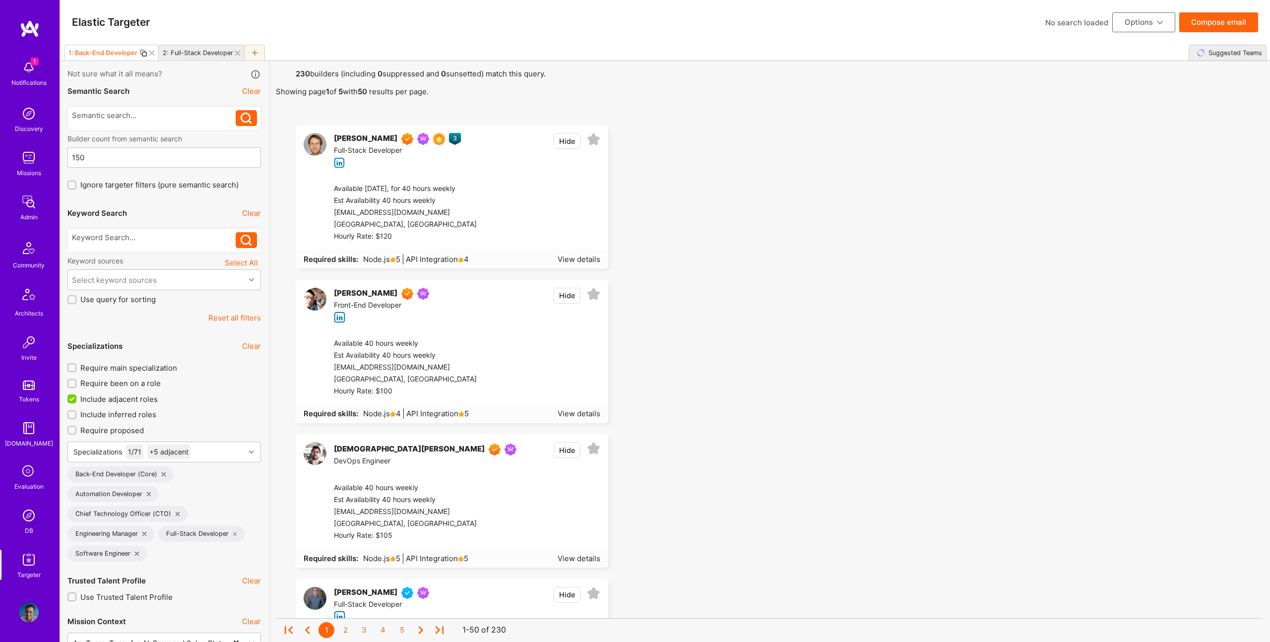
drag, startPoint x: 152, startPoint y: 53, endPoint x: 162, endPoint y: 74, distance: 22.9
click at [153, 53] on icon at bounding box center [151, 53] width 5 height 5
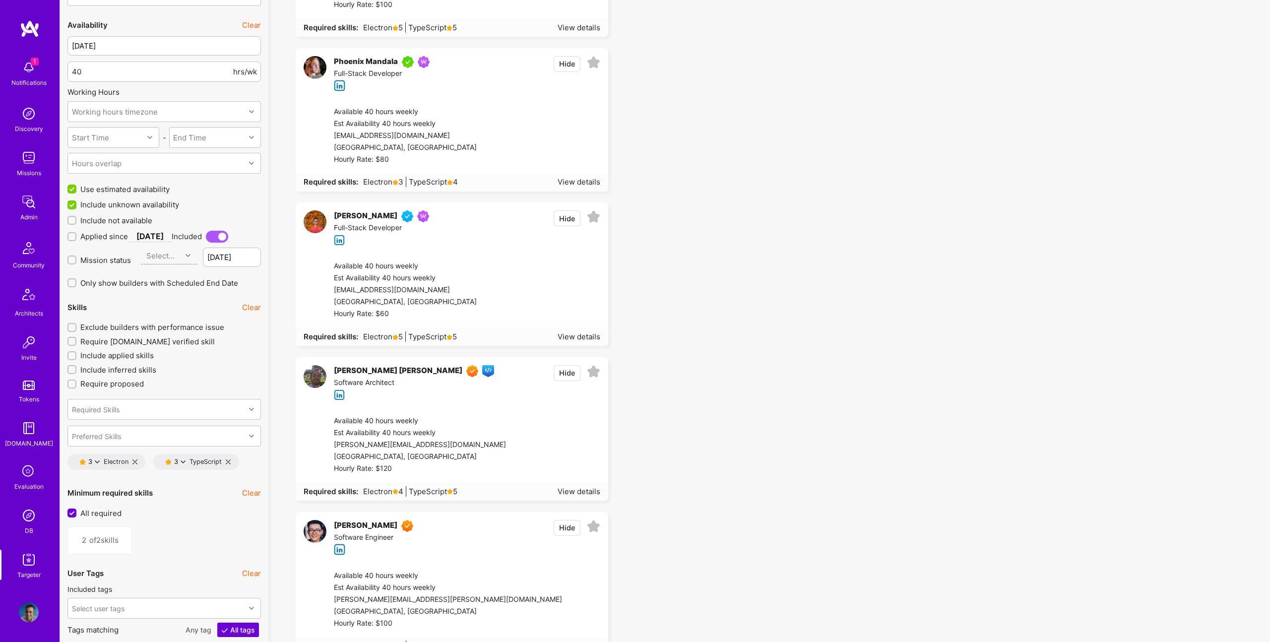
scroll to position [1158, 0]
click at [230, 462] on icon at bounding box center [228, 462] width 5 height 5
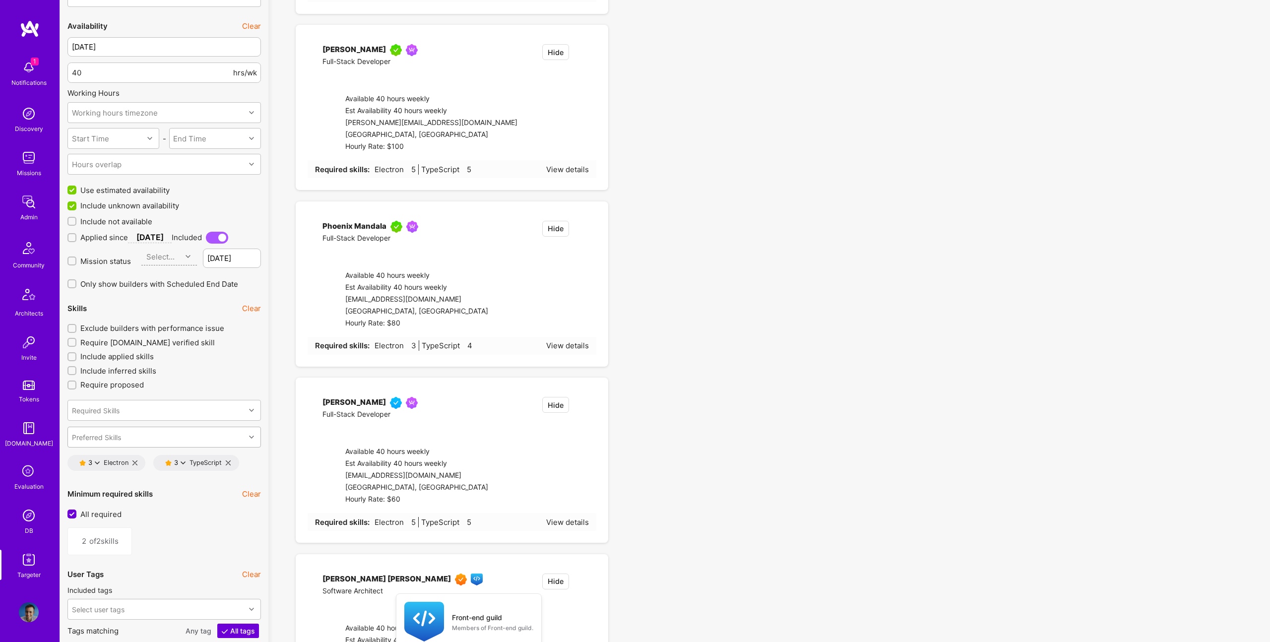
type input "1"
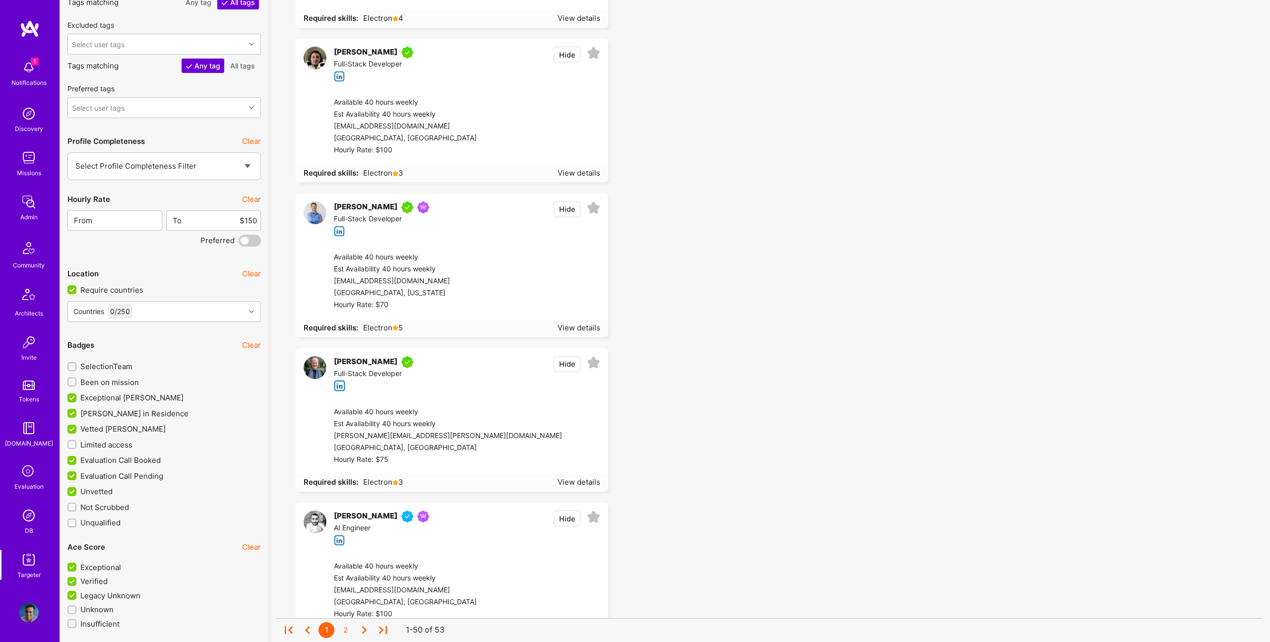
scroll to position [1790, 0]
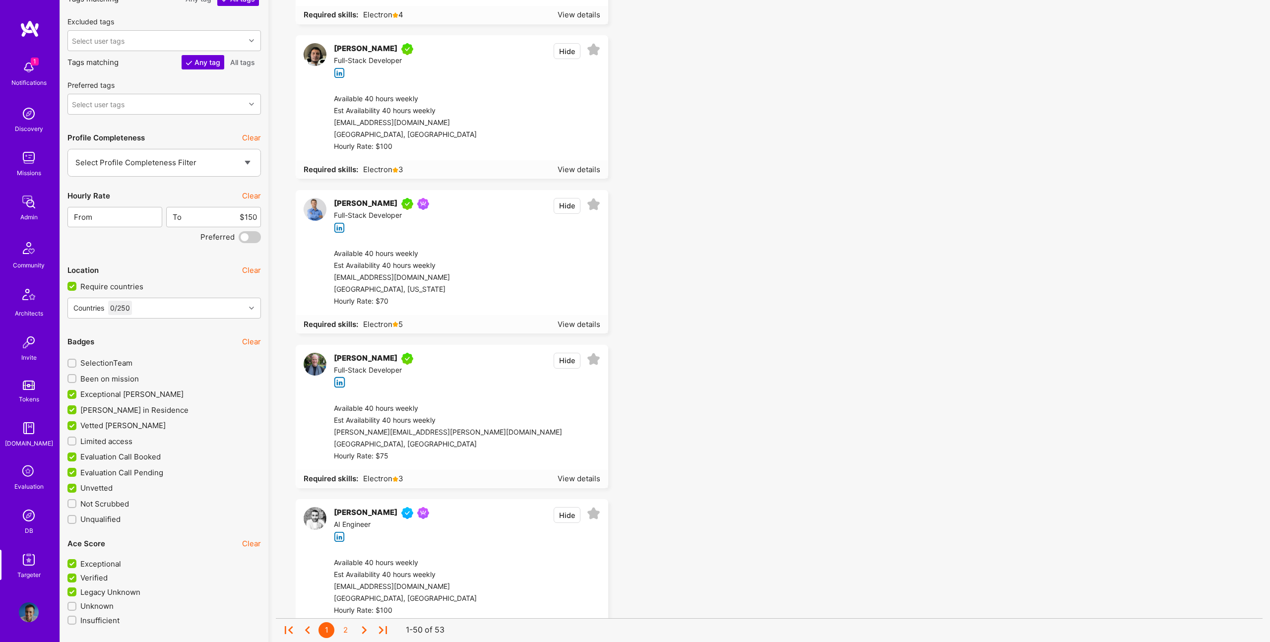
click at [565, 360] on button "Hide" at bounding box center [567, 361] width 27 height 16
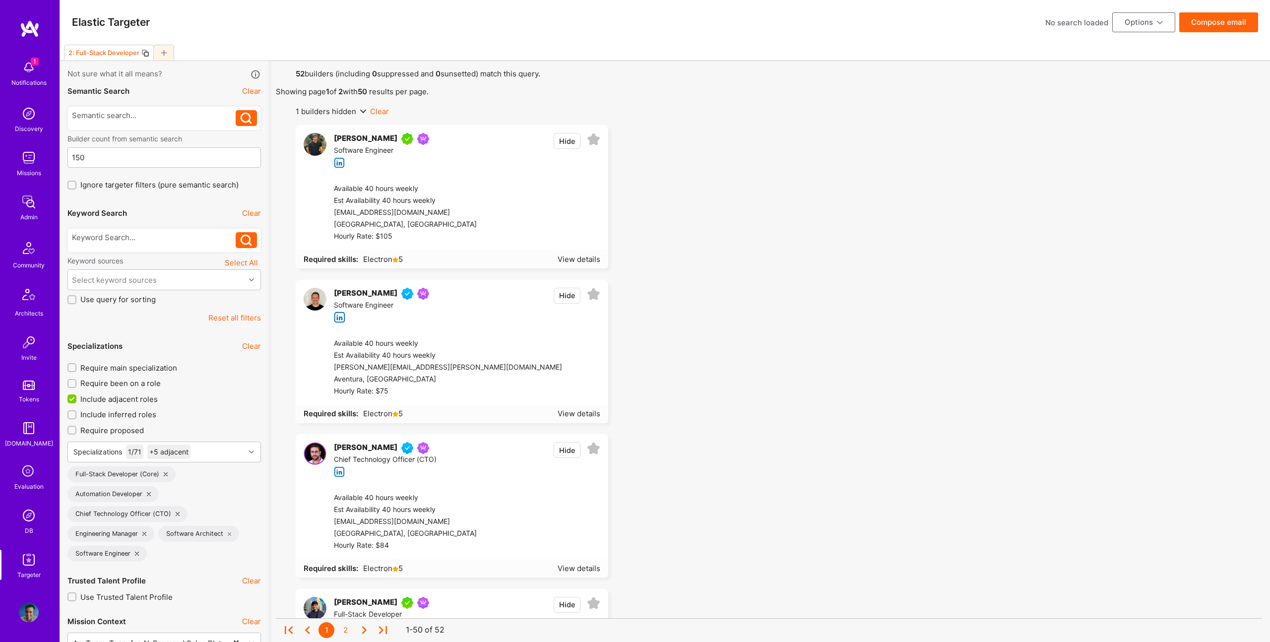
click at [1200, 24] on button "Compose email" at bounding box center [1218, 22] width 79 height 20
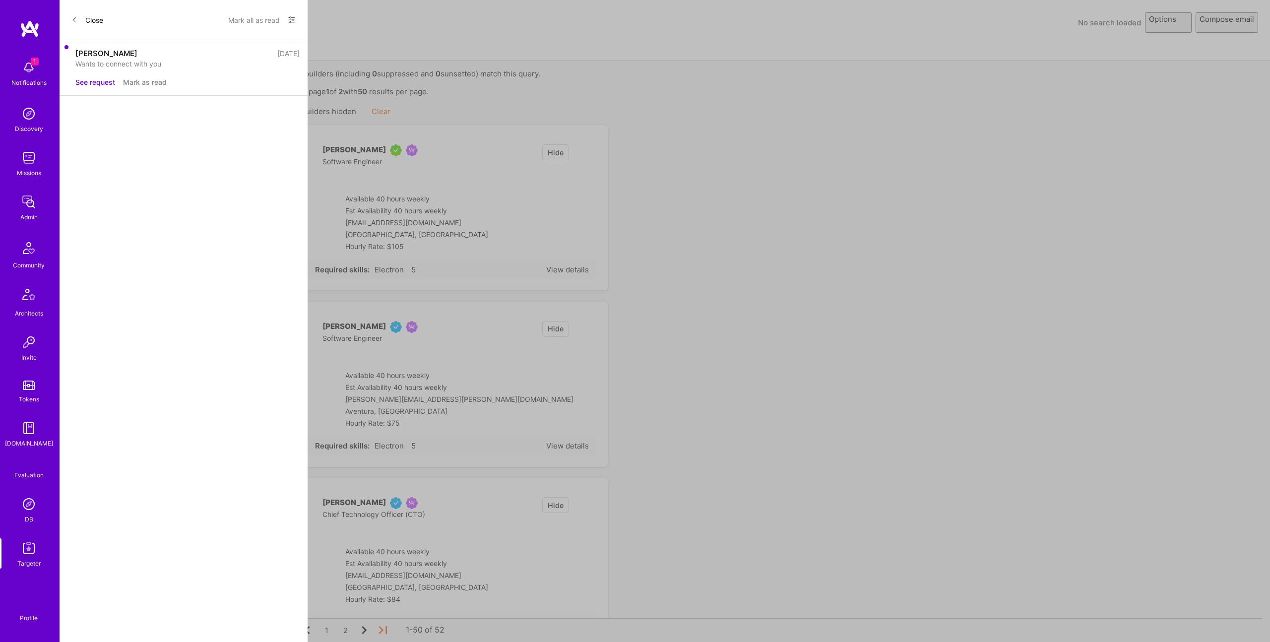
select select "rich-reachout"
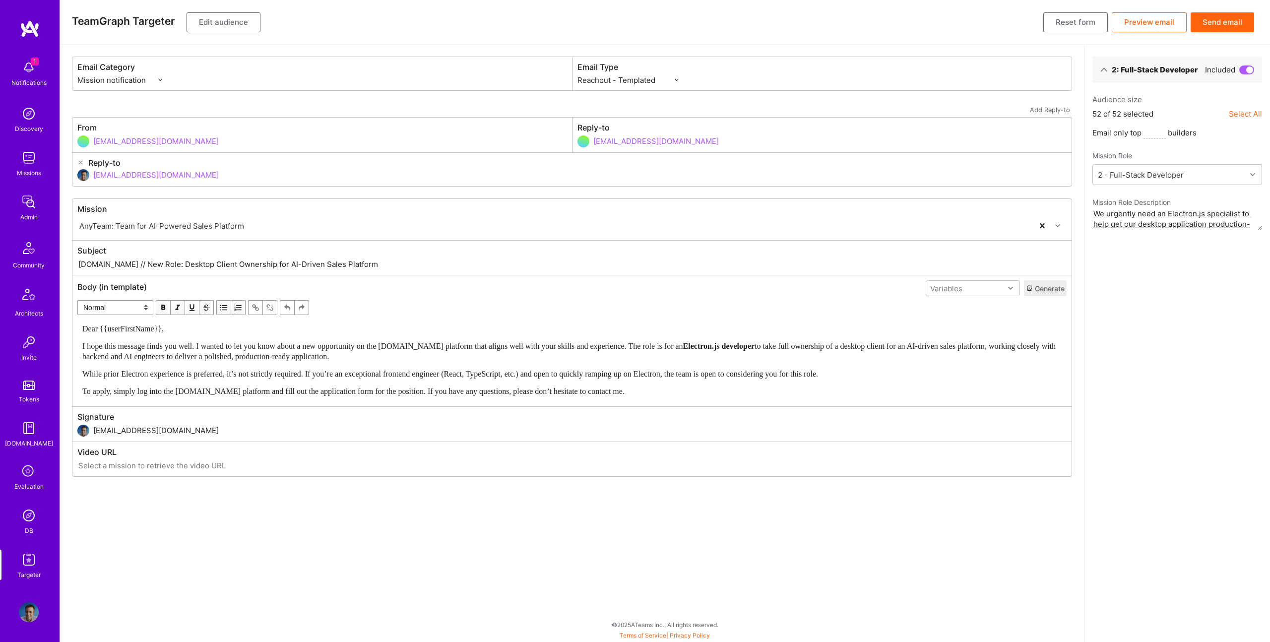
click at [1220, 19] on button "Send email" at bounding box center [1222, 22] width 63 height 20
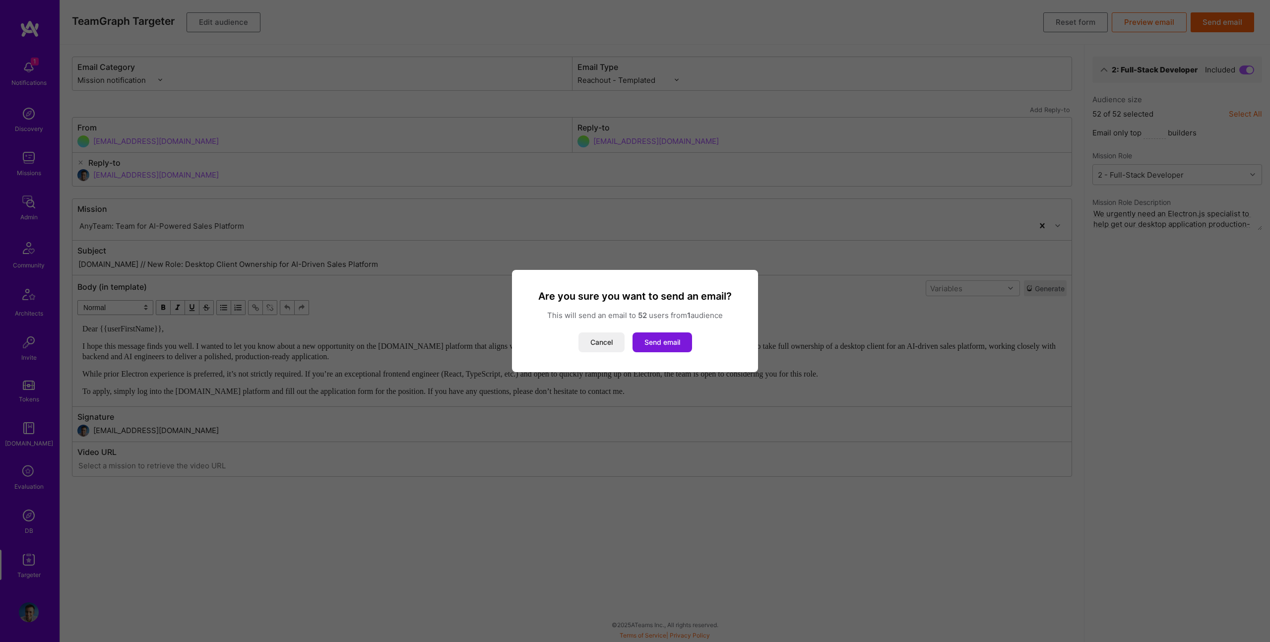
click at [661, 347] on button "Send email" at bounding box center [662, 342] width 60 height 20
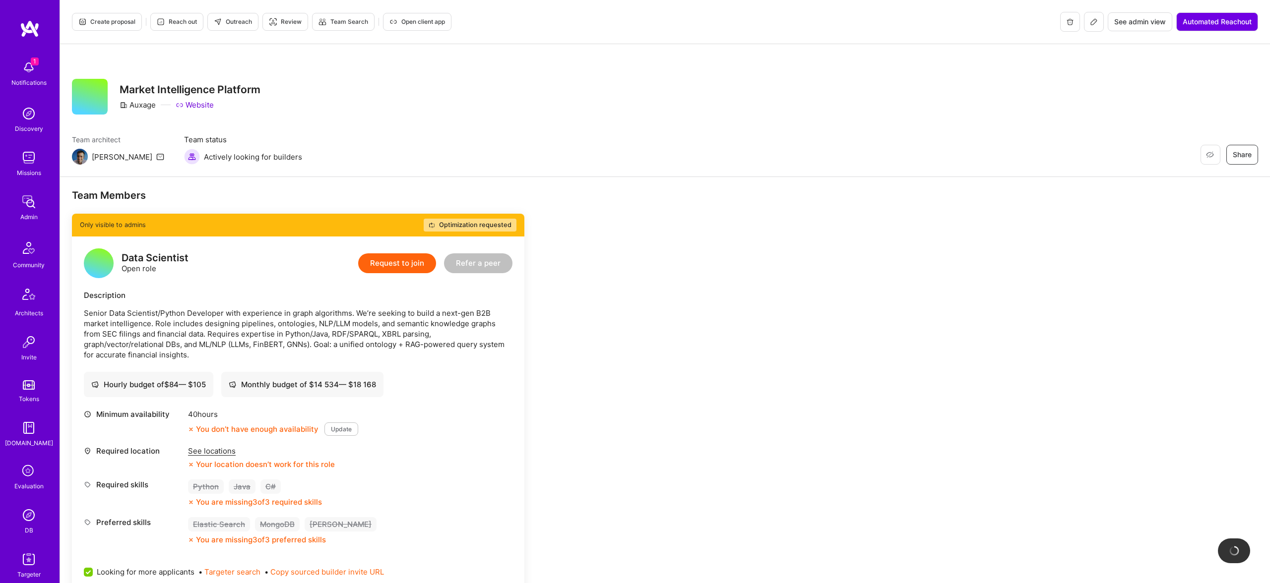
click at [331, 314] on p "Senior Data Scientist/Python Developer with experience in graph algorithms. We’…" at bounding box center [298, 334] width 429 height 52
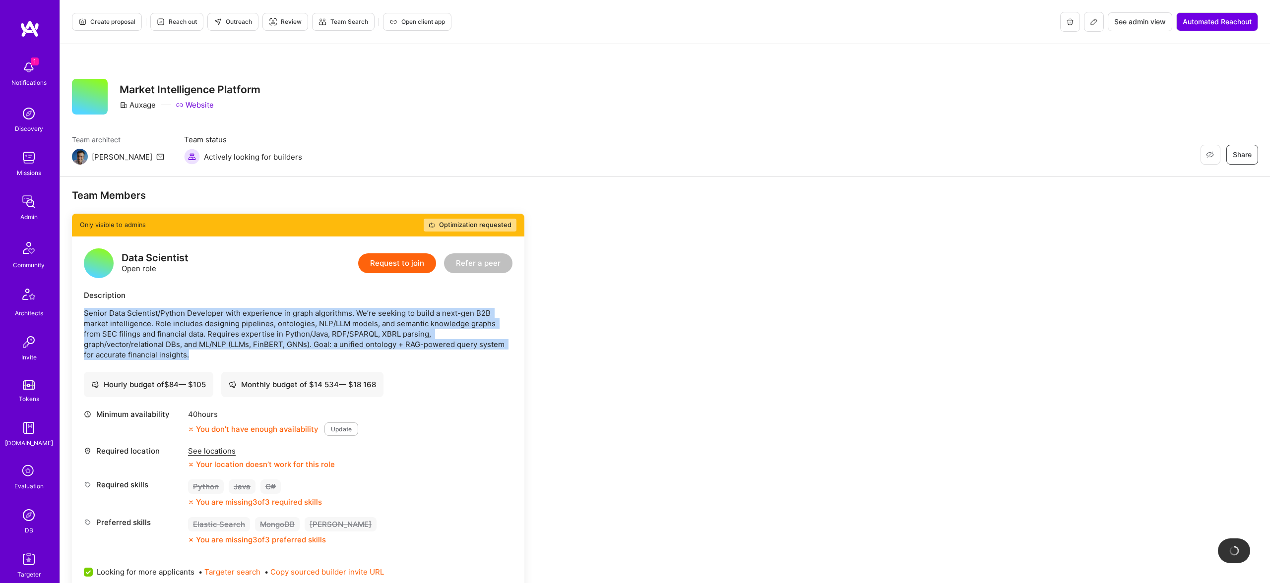
click at [331, 314] on p "Senior Data Scientist/Python Developer with experience in graph algorithms. We’…" at bounding box center [298, 334] width 429 height 52
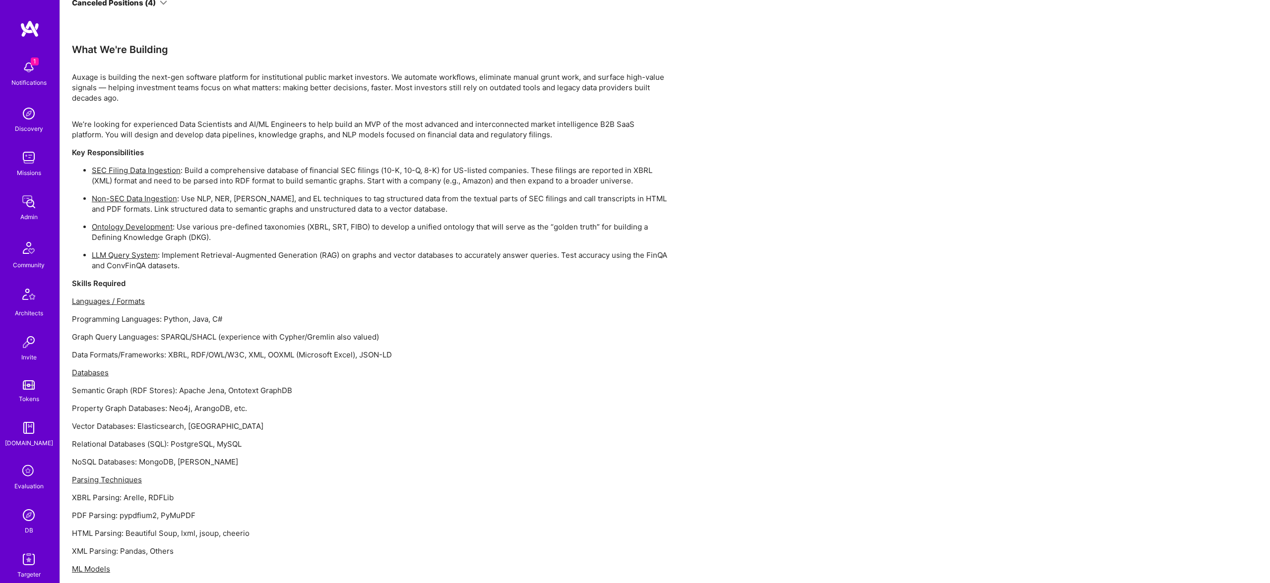
scroll to position [882, 0]
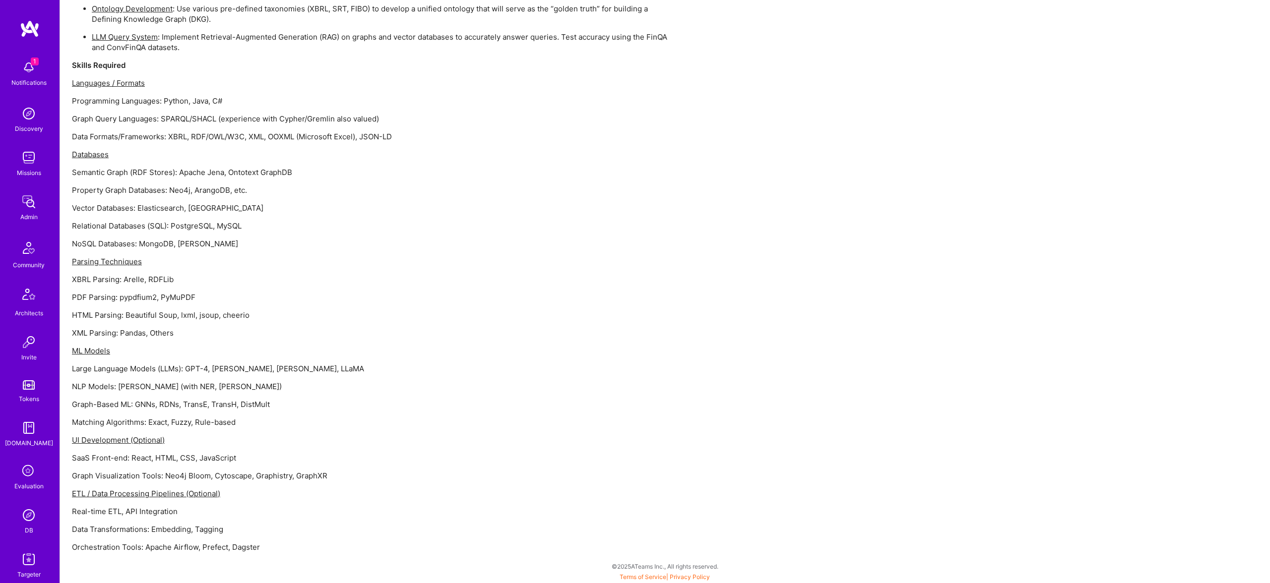
click at [293, 361] on div "We’re looking for experienced Data Scientists and AI/ML Engineers to help build…" at bounding box center [369, 227] width 595 height 652
click at [274, 387] on p "NLP Models: [PERSON_NAME] (with NER, [PERSON_NAME])" at bounding box center [369, 386] width 595 height 10
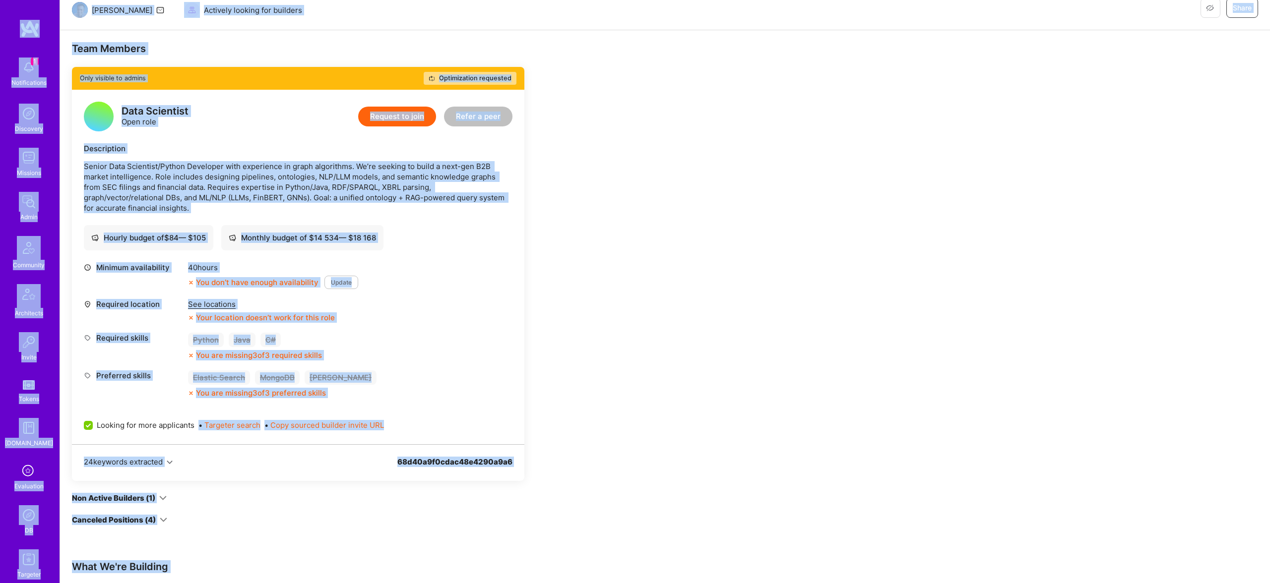
click at [289, 369] on div "Minimum availability 40 hours You don’t have enough availability Update Require…" at bounding box center [298, 330] width 429 height 136
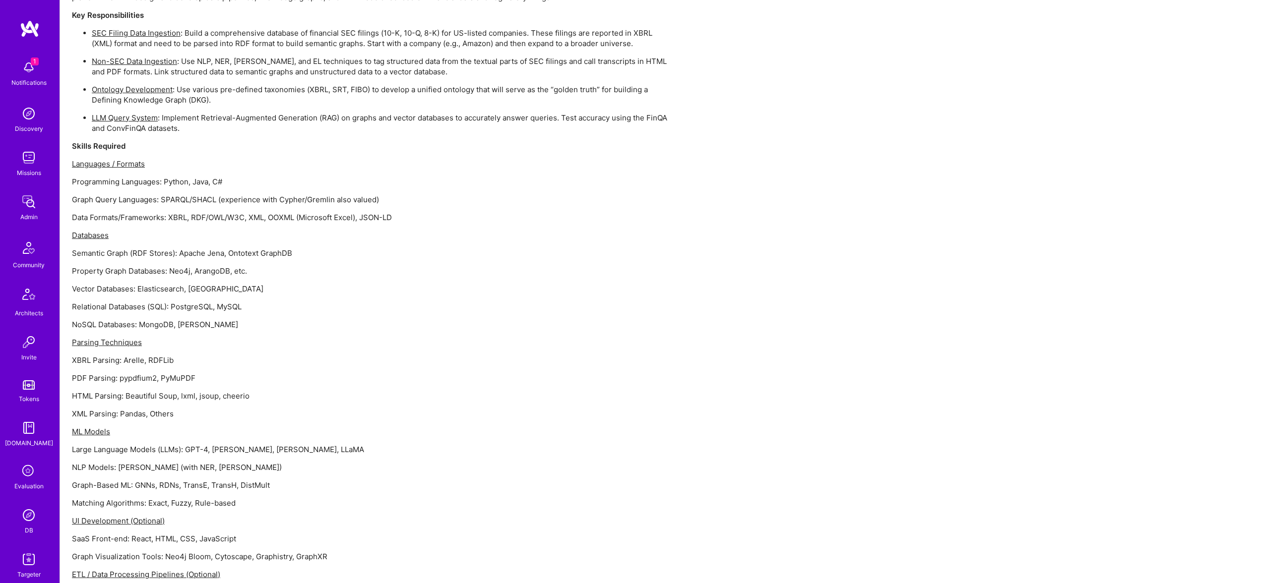
scroll to position [0, 0]
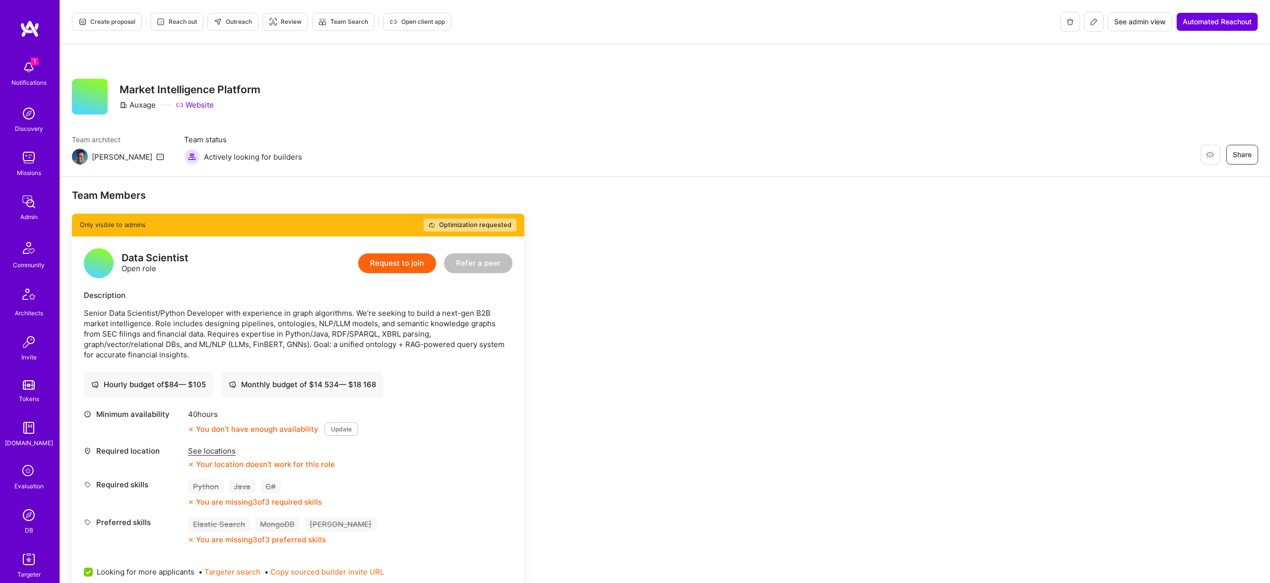
click at [1093, 22] on icon at bounding box center [1094, 22] width 8 height 8
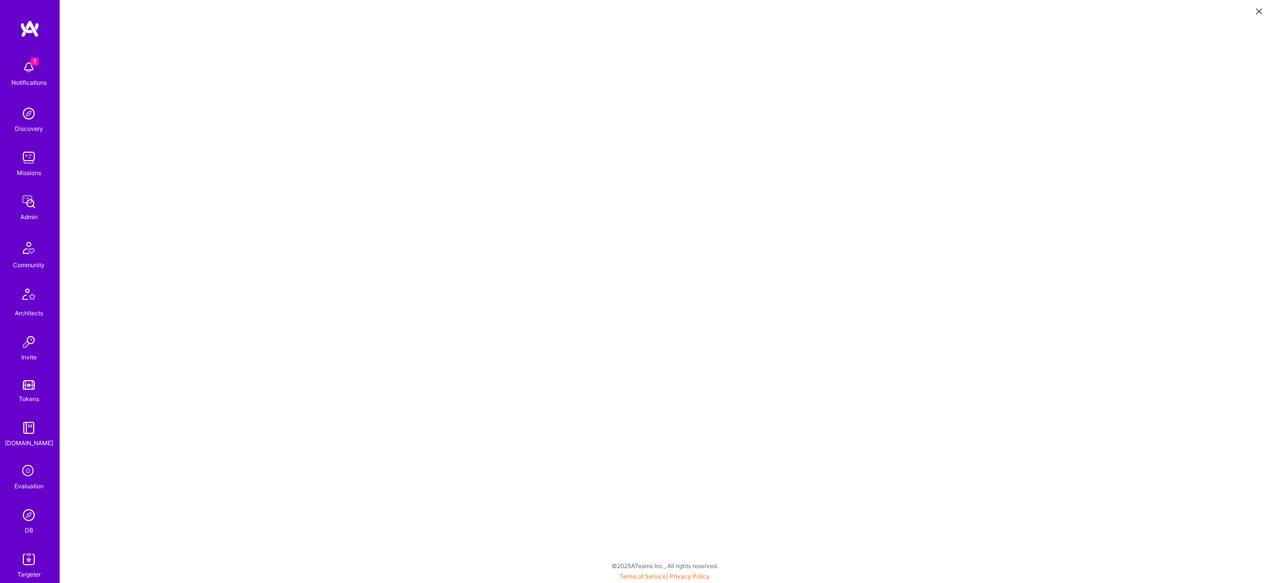
scroll to position [1, 0]
click at [1258, 13] on button at bounding box center [1259, 10] width 12 height 16
click at [1261, 9] on icon at bounding box center [1259, 11] width 6 height 6
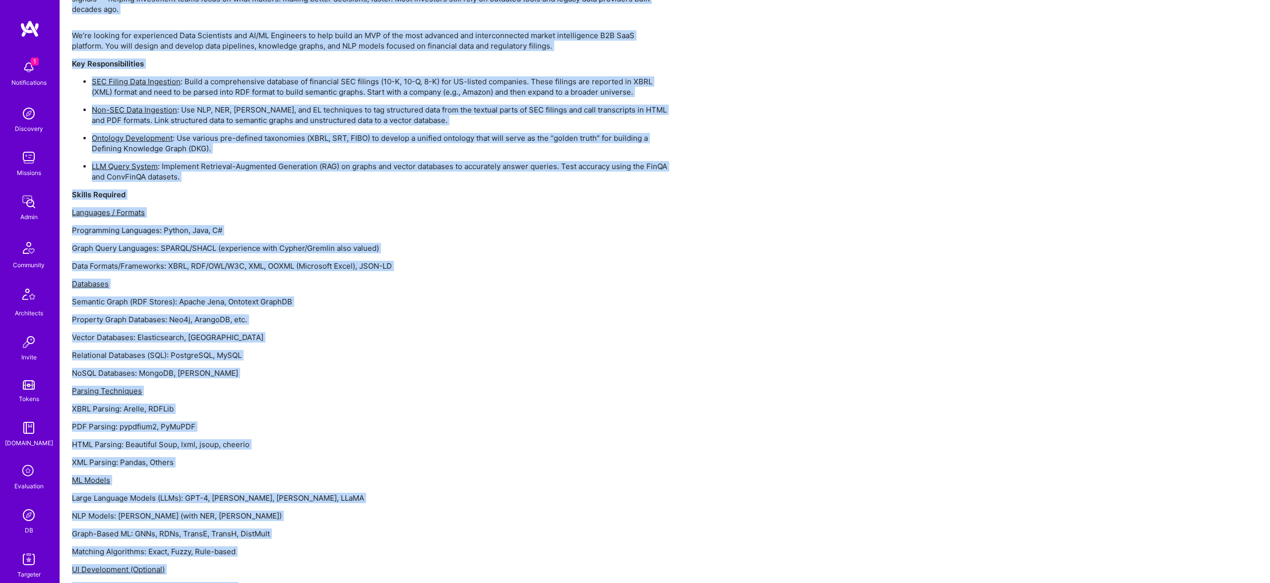
scroll to position [882, 0]
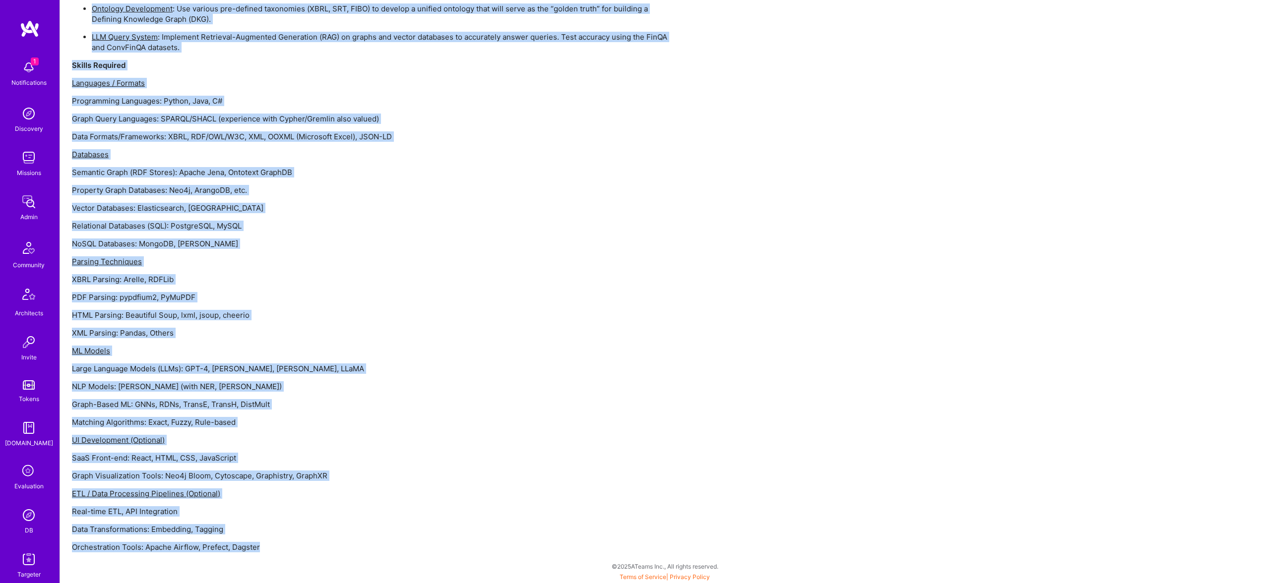
drag, startPoint x: 124, startPoint y: 256, endPoint x: 431, endPoint y: 561, distance: 432.5
copy div "Lore Ipsumdolo Sita cons Adipisc el sedd Eiusm t inci Utlaboreetd Magnaa Enim A…"
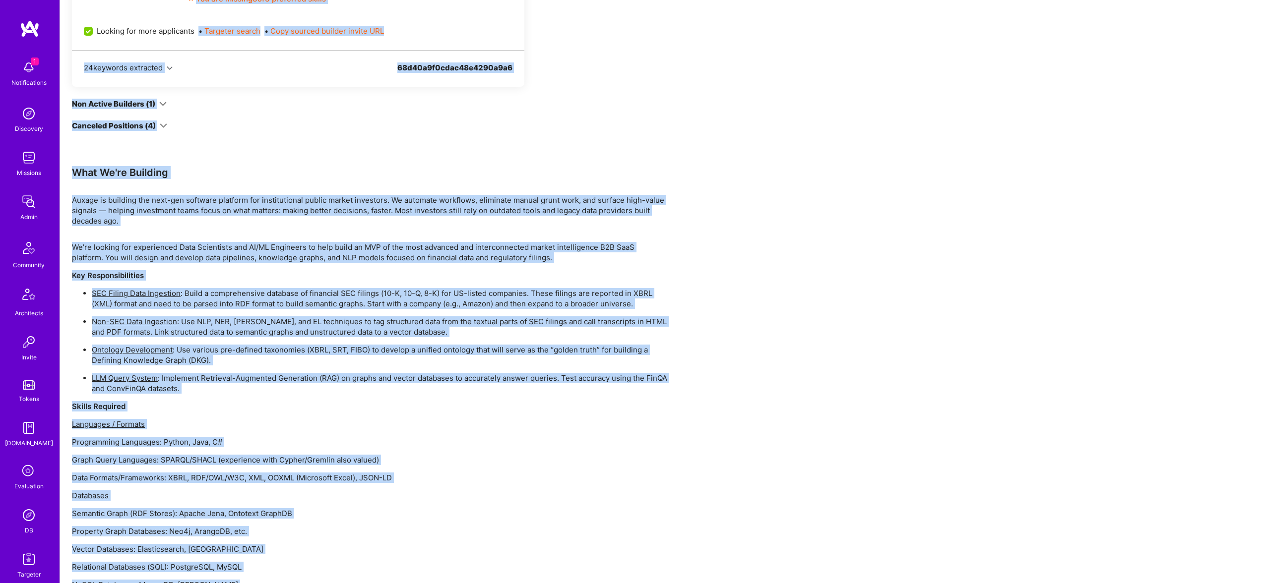
scroll to position [459, 0]
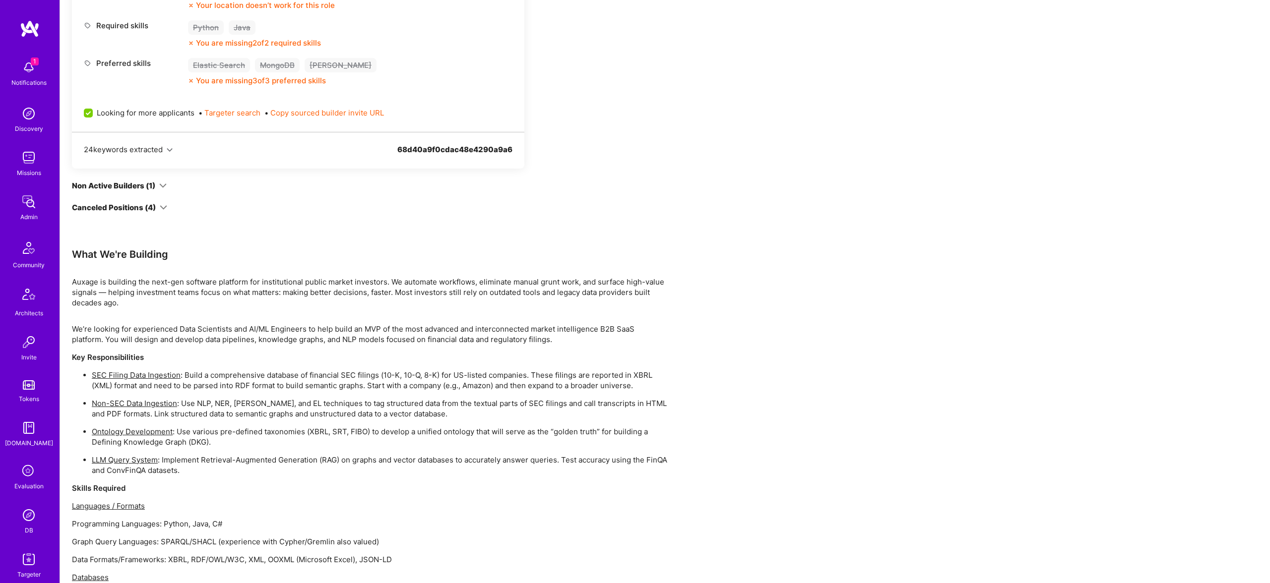
click at [347, 502] on p "Languages / Formats" at bounding box center [369, 506] width 595 height 10
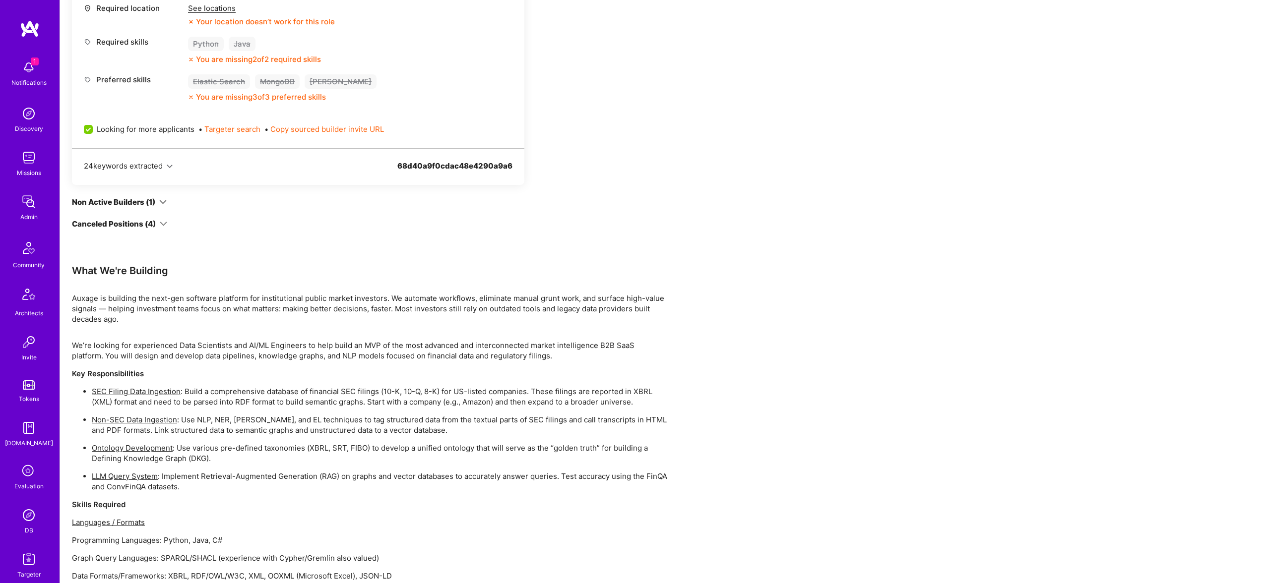
scroll to position [0, 0]
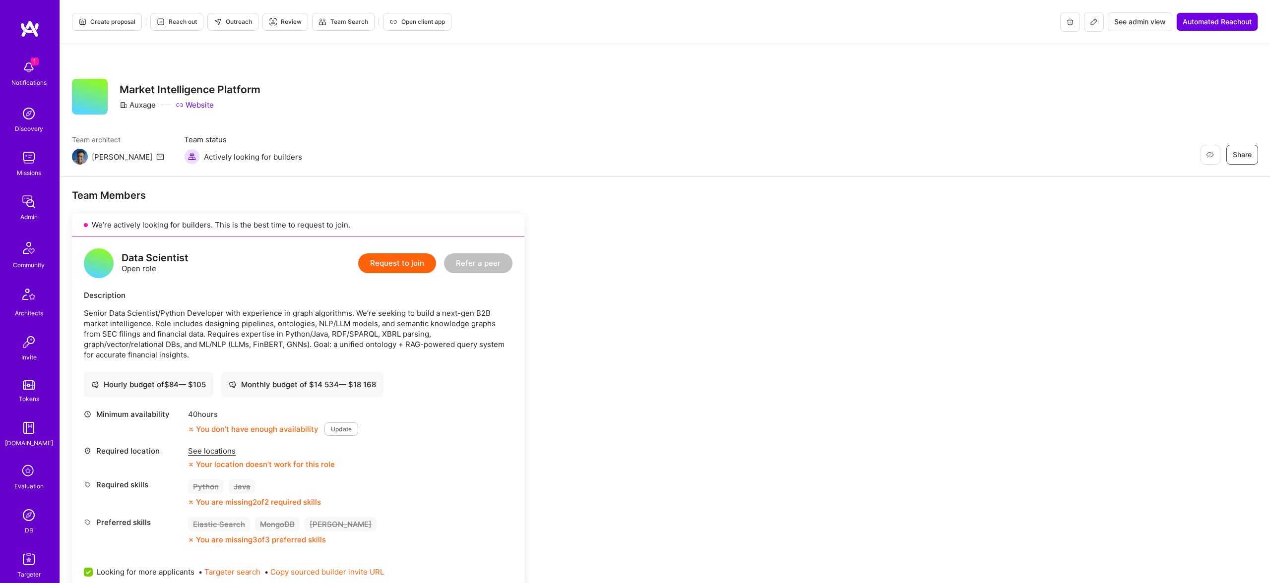
click at [1095, 22] on icon at bounding box center [1094, 22] width 8 height 8
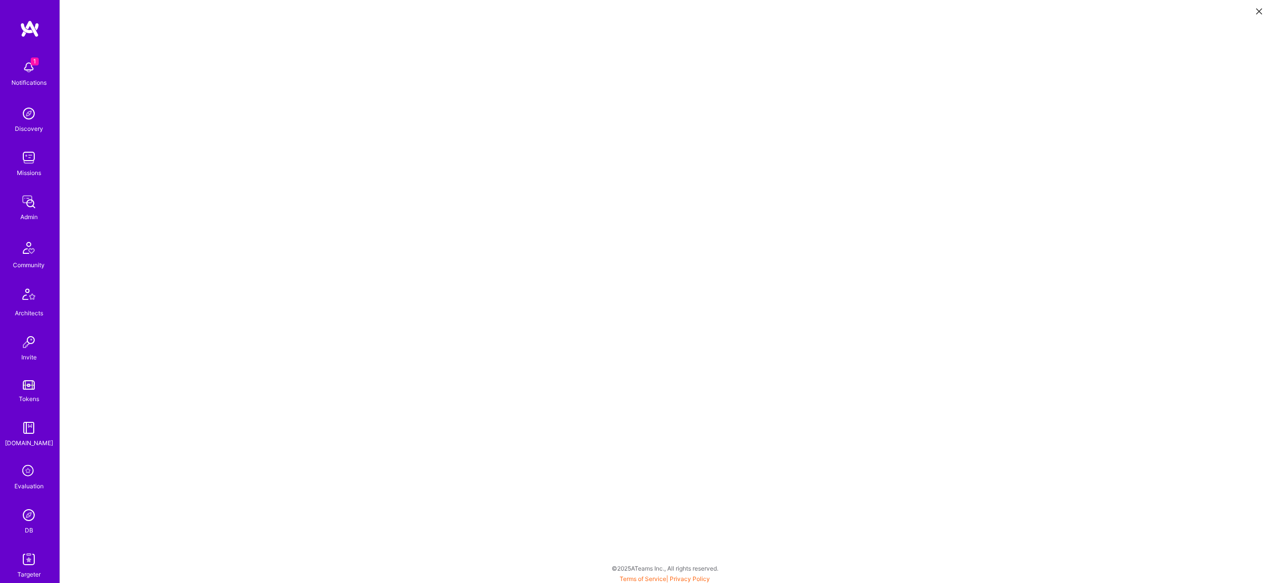
click at [1254, 17] on button at bounding box center [1259, 10] width 12 height 16
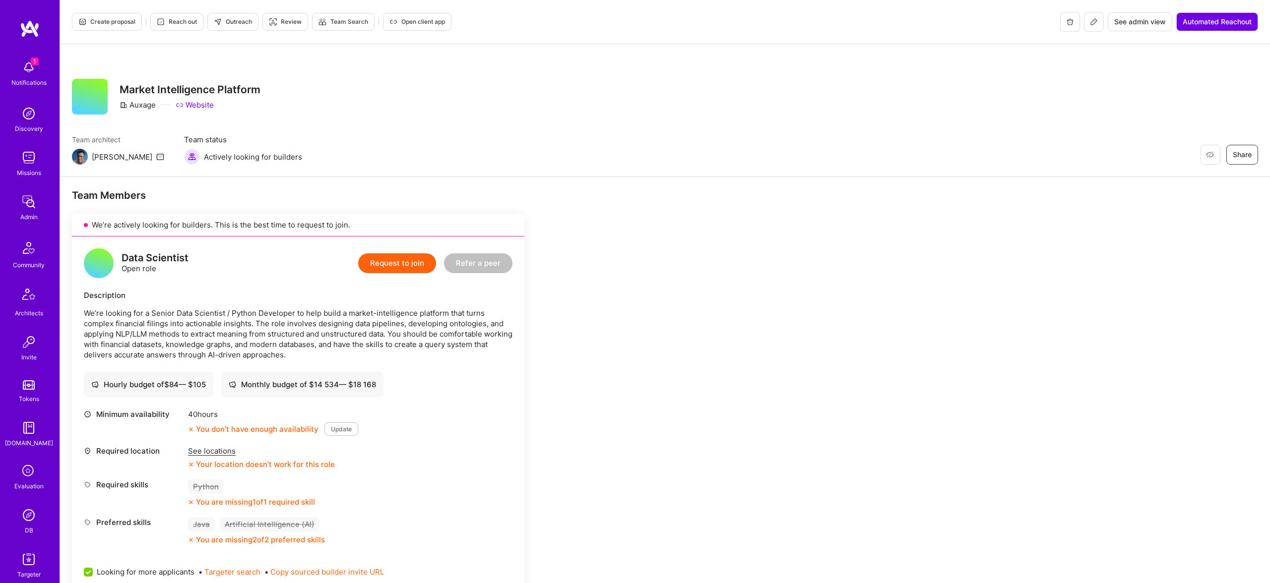
scroll to position [0, 0]
click at [241, 21] on span "Outreach" at bounding box center [233, 21] width 38 height 9
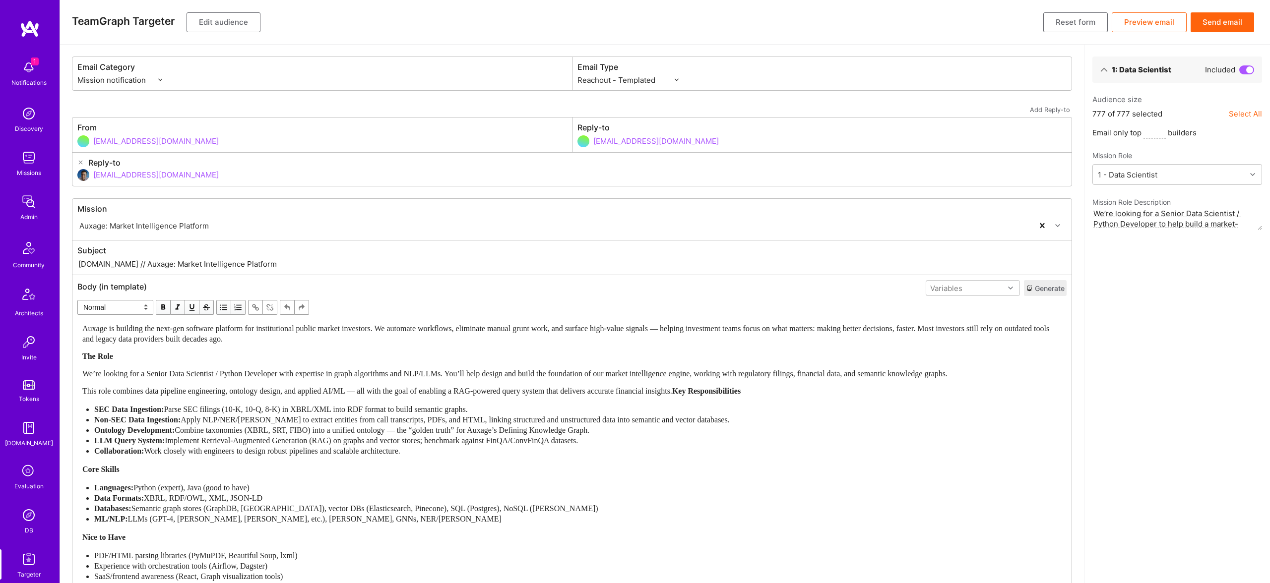
select select "rich-reachout"
click at [431, 375] on div "Auxage is building the next-gen software platform for institutional public mark…" at bounding box center [571, 452] width 979 height 258
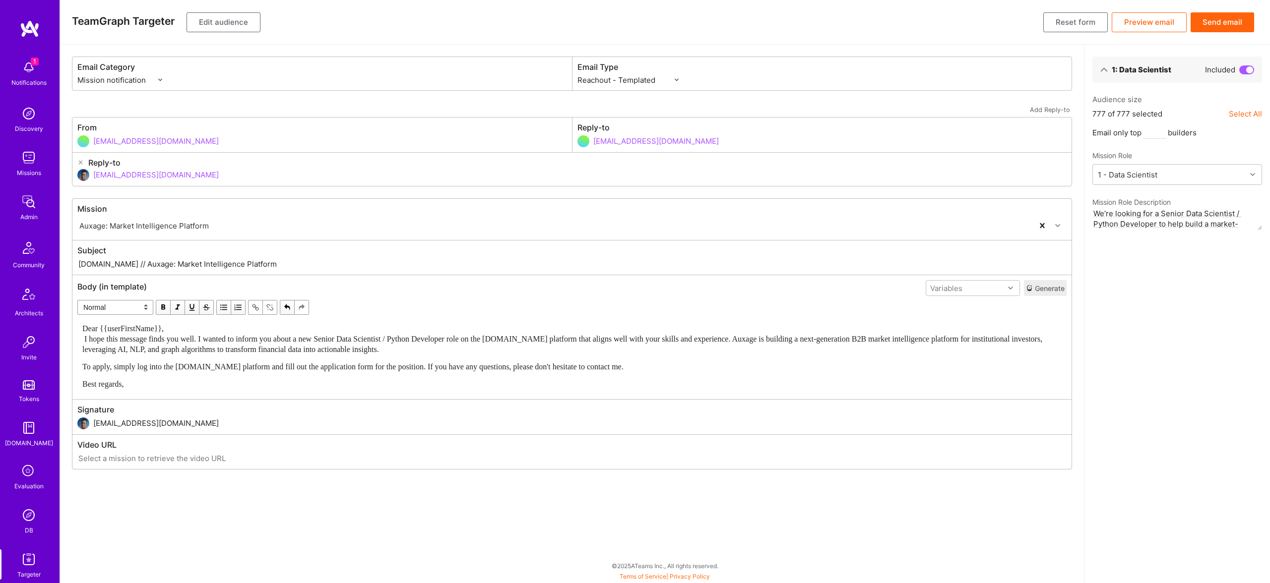
drag, startPoint x: 195, startPoint y: 338, endPoint x: 191, endPoint y: 329, distance: 9.3
click at [194, 336] on span "Dear {{userFirstName}}, I hope this message finds you well. I wanted to inform …" at bounding box center [563, 338] width 962 height 29
click at [191, 329] on div "Dear {{userFirstName}}, I hope this message finds you well. I wanted to inform …" at bounding box center [571, 338] width 979 height 31
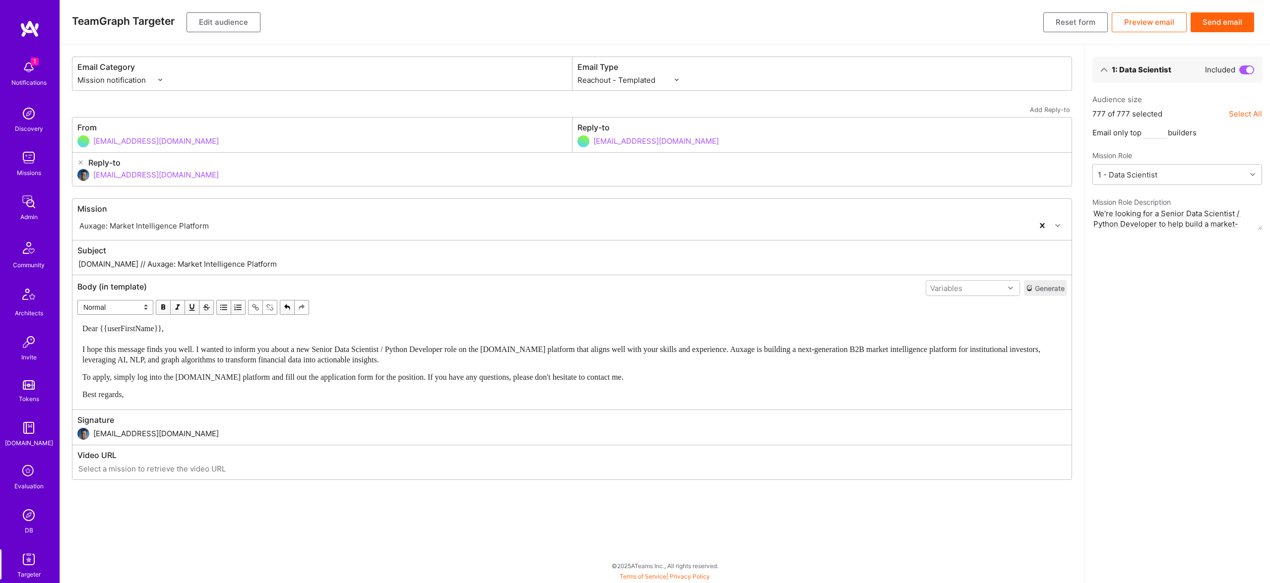
click at [209, 15] on button "Edit audience" at bounding box center [224, 22] width 74 height 20
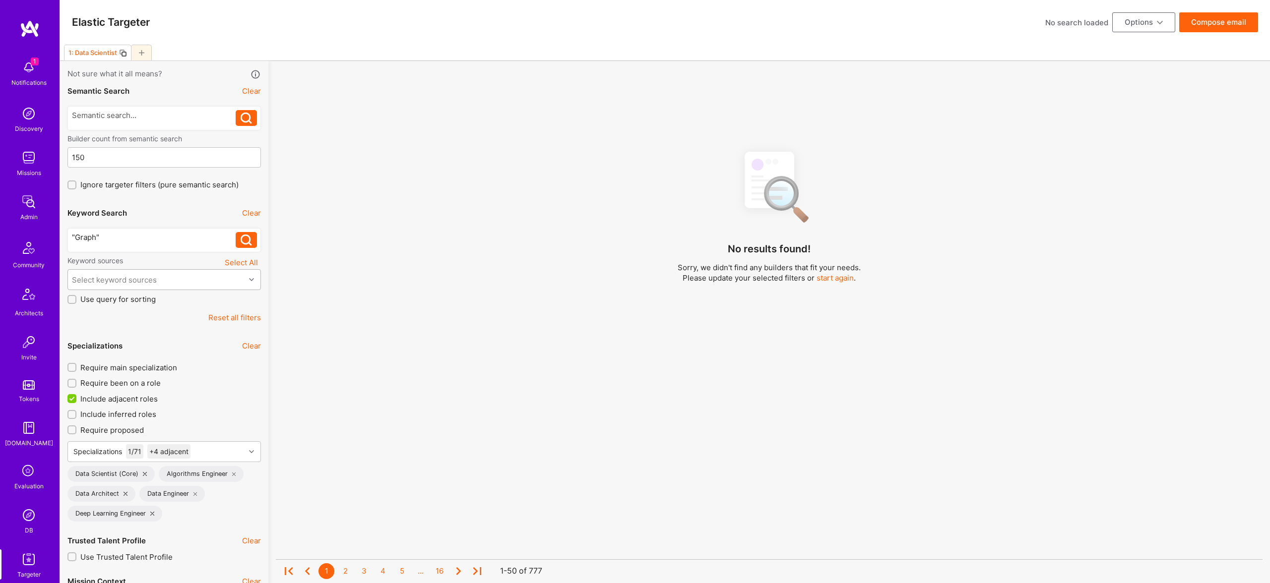
click at [165, 287] on div "Select keyword sources" at bounding box center [156, 280] width 177 height 20
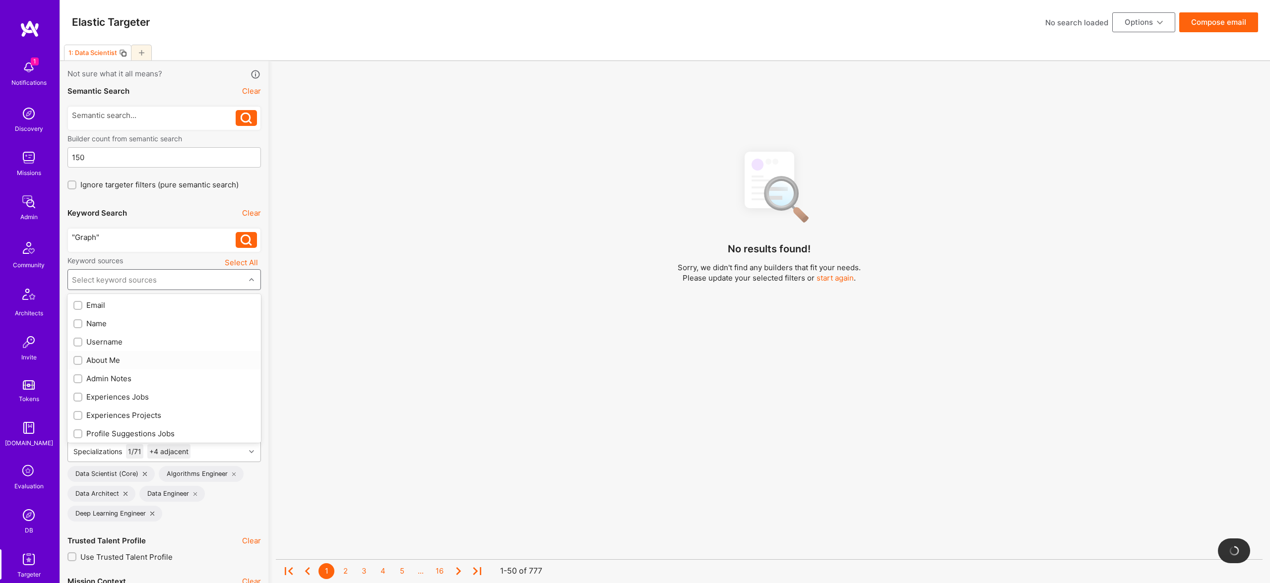
drag, startPoint x: 113, startPoint y: 359, endPoint x: 130, endPoint y: 459, distance: 102.3
click at [113, 359] on div "About Me" at bounding box center [164, 360] width 182 height 10
checkbox input "true"
click at [122, 394] on div "Experiences Jobs" at bounding box center [164, 397] width 182 height 10
checkbox input "true"
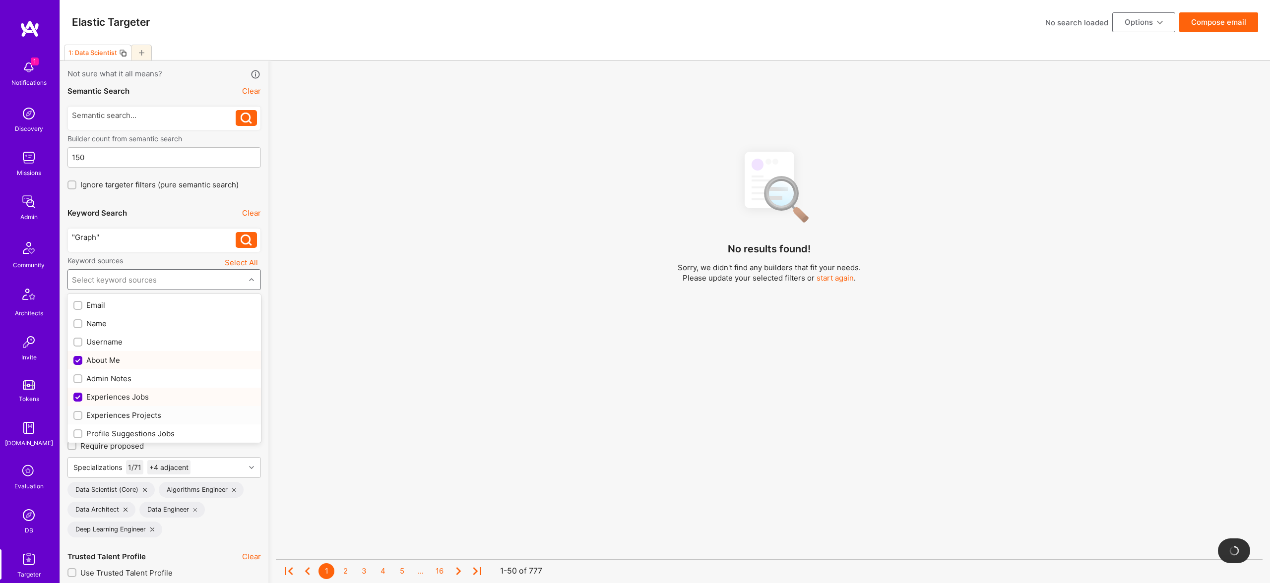
drag, startPoint x: 130, startPoint y: 417, endPoint x: 152, endPoint y: 416, distance: 21.4
click at [130, 417] on div "Experiences Projects" at bounding box center [164, 415] width 182 height 10
checkbox input "true"
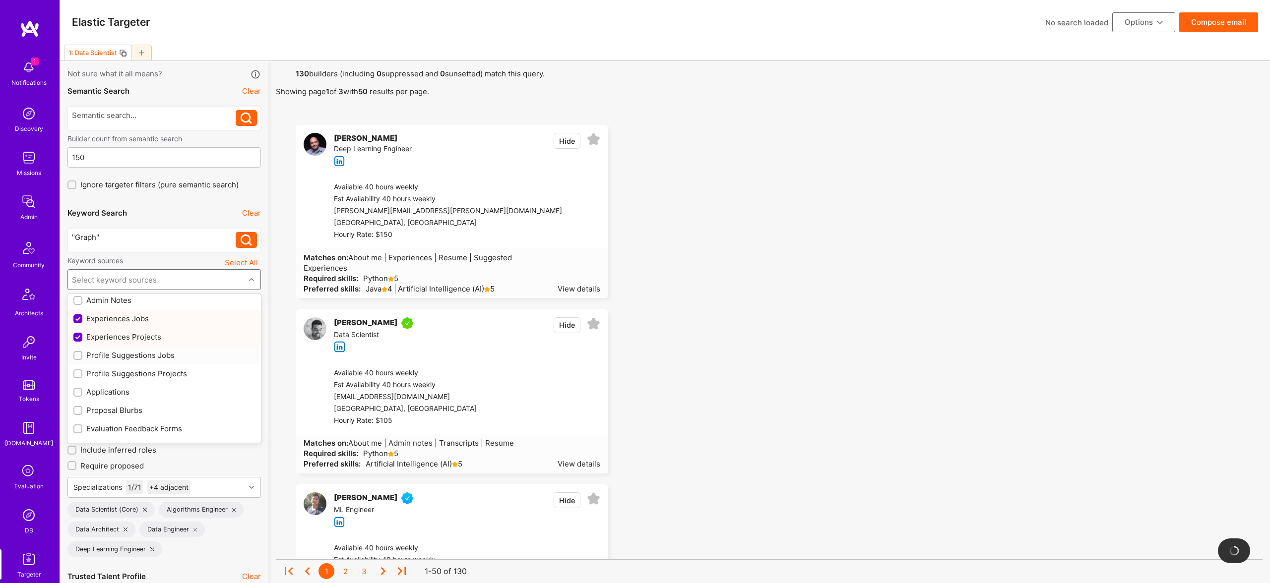
scroll to position [60, 0]
click at [146, 370] on div "Profile Suggestions Jobs" at bounding box center [164, 374] width 182 height 10
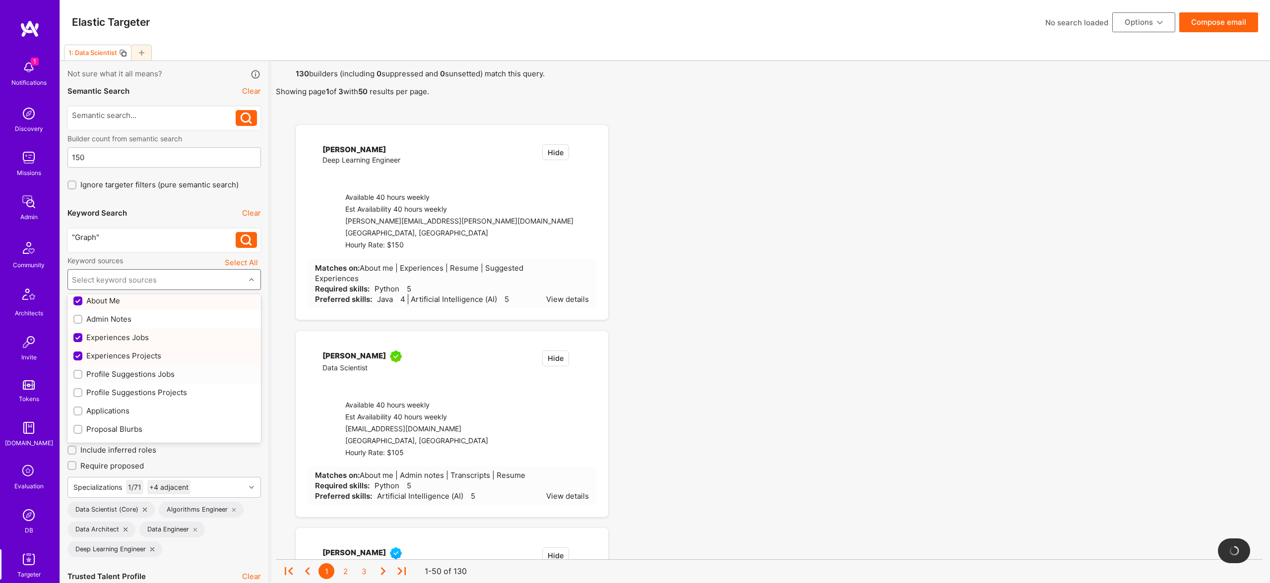
checkbox input "true"
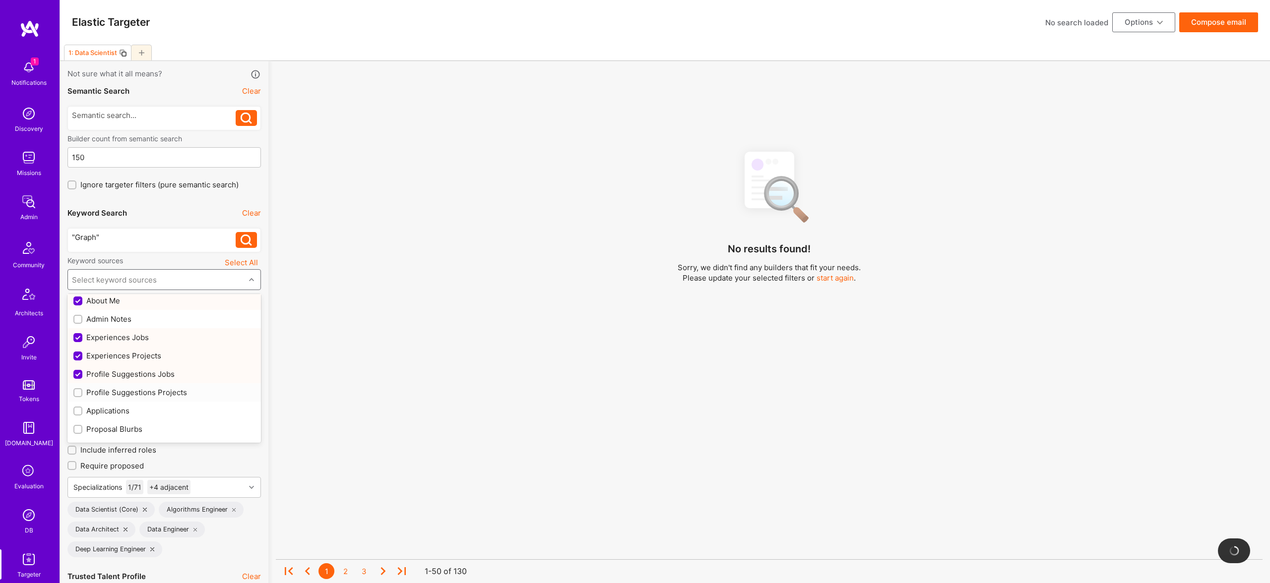
drag, startPoint x: 152, startPoint y: 392, endPoint x: 122, endPoint y: 374, distance: 35.4
click at [152, 392] on div "Profile Suggestions Projects" at bounding box center [164, 392] width 182 height 10
checkbox input "true"
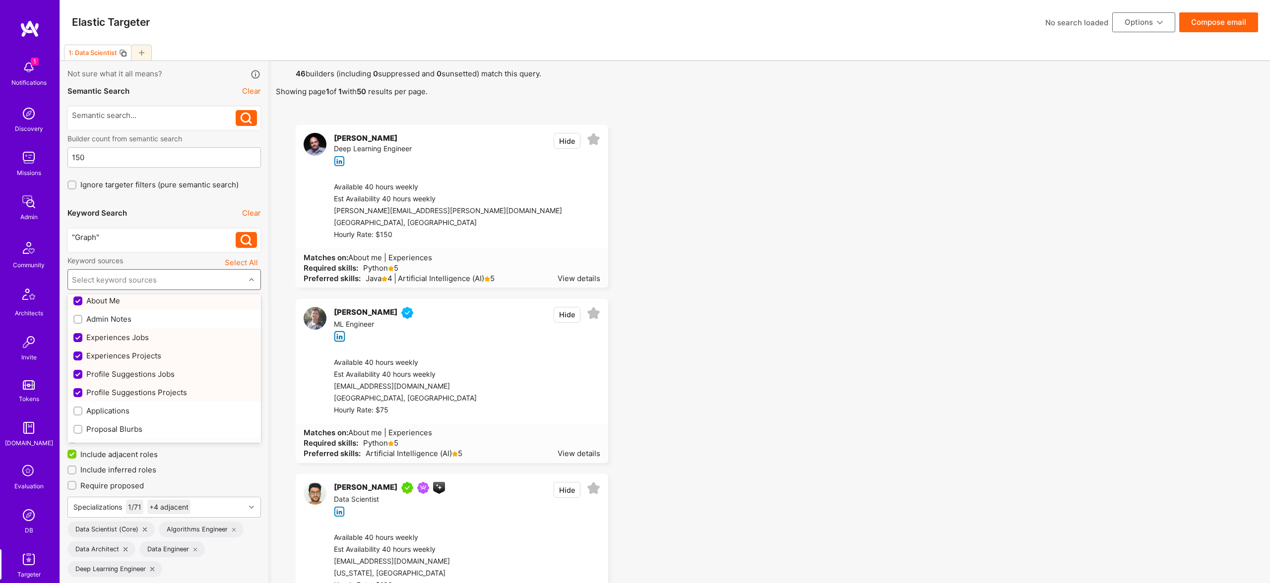
scroll to position [130, 0]
click at [98, 416] on div "Resume" at bounding box center [164, 413] width 182 height 10
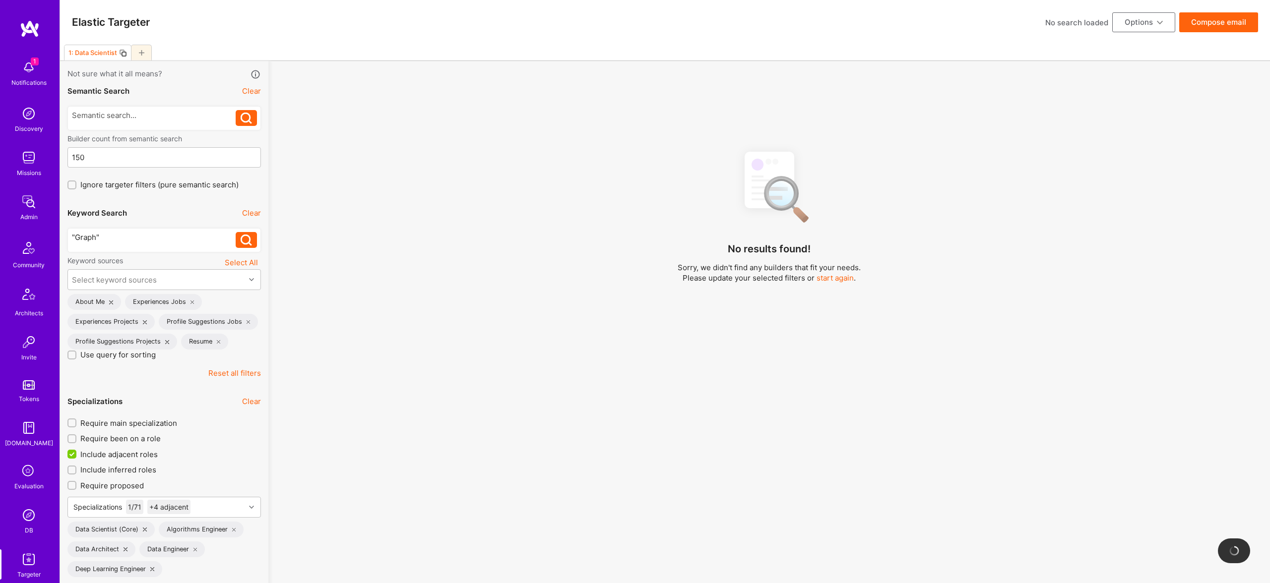
click at [139, 236] on div ""Graph"" at bounding box center [154, 237] width 164 height 10
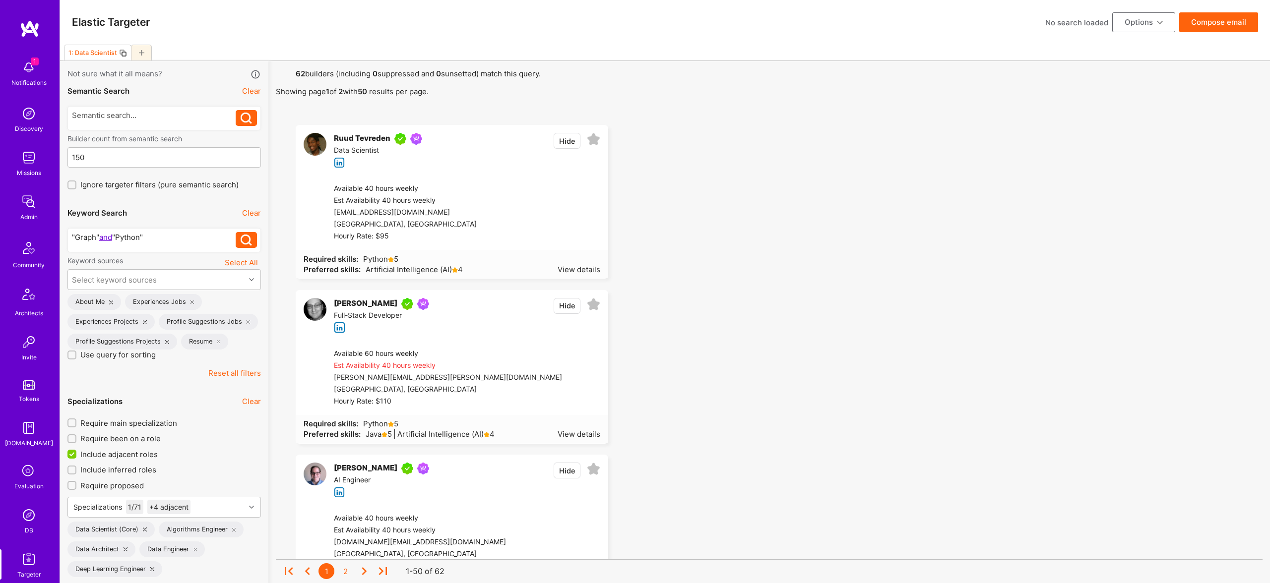
click at [171, 239] on div ""Graph" and "Python"" at bounding box center [154, 237] width 164 height 10
